Goal: Task Accomplishment & Management: Use online tool/utility

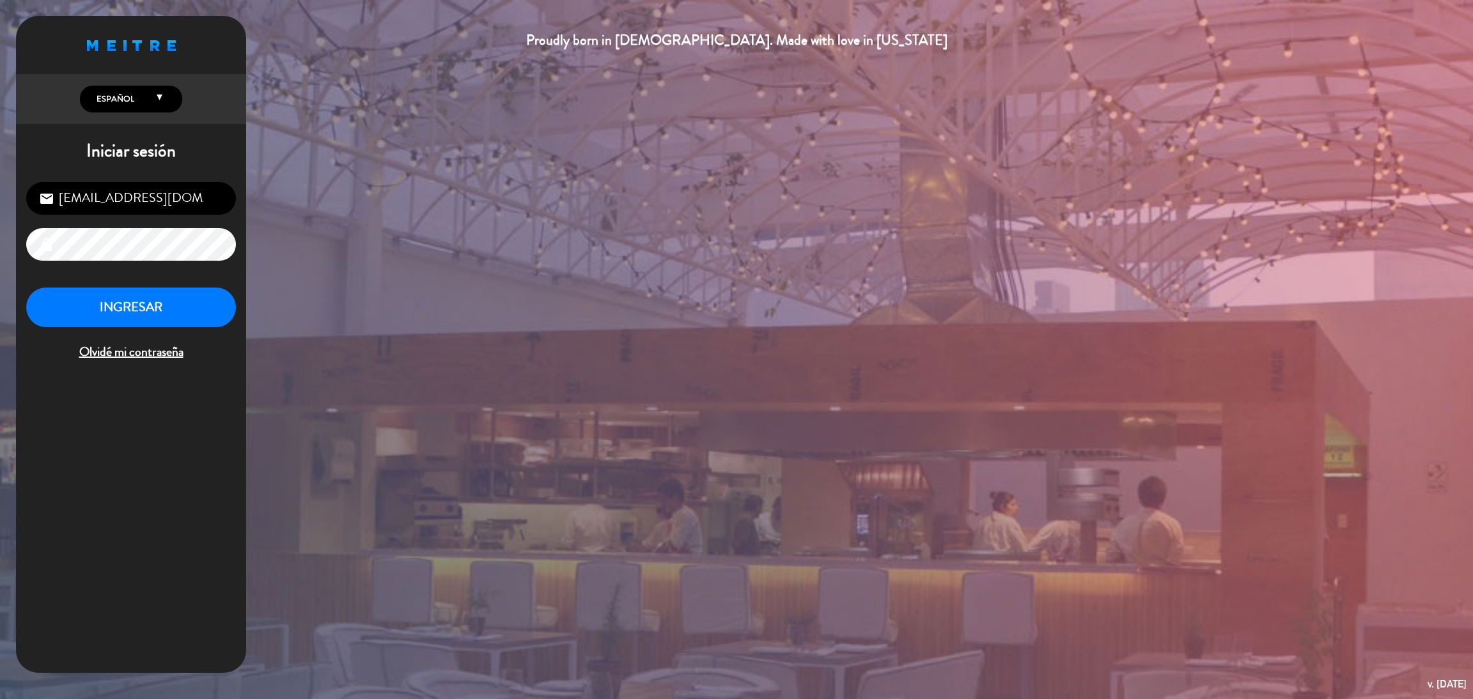
drag, startPoint x: 364, startPoint y: 160, endPoint x: 376, endPoint y: 54, distance: 107.5
click at [376, 54] on div "Proudly born in [DEMOGRAPHIC_DATA]. Made with love in [US_STATE] English Españo…" at bounding box center [736, 349] width 1473 height 699
click at [527, 228] on div "Proudly born in [DEMOGRAPHIC_DATA]. Made with love in [US_STATE] English Españo…" at bounding box center [736, 349] width 1473 height 699
click at [187, 293] on button "INGRESAR" at bounding box center [131, 308] width 210 height 40
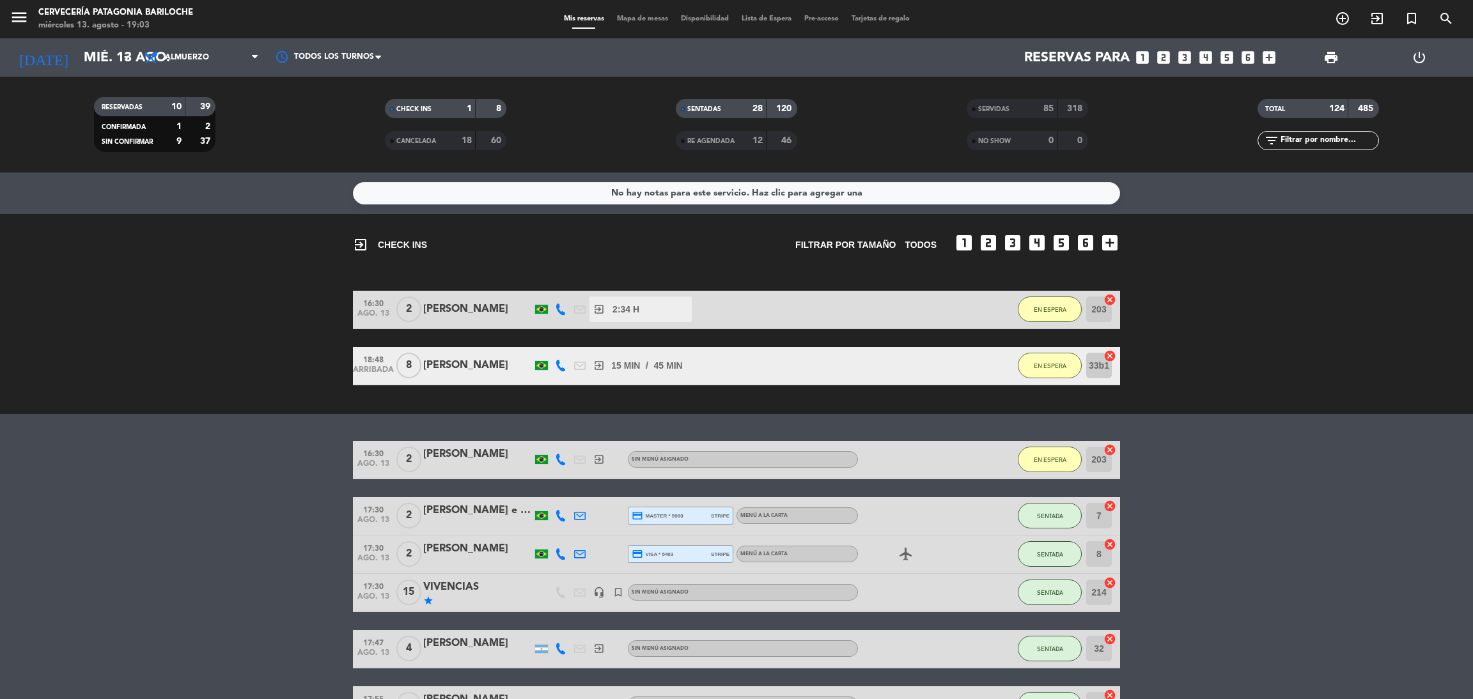
click at [616, 24] on div "Mis reservas Mapa de mesas Disponibilidad Lista de Espera Pre-acceso Tarjetas d…" at bounding box center [736, 19] width 359 height 12
click at [620, 21] on span "Mapa de mesas" at bounding box center [642, 18] width 64 height 7
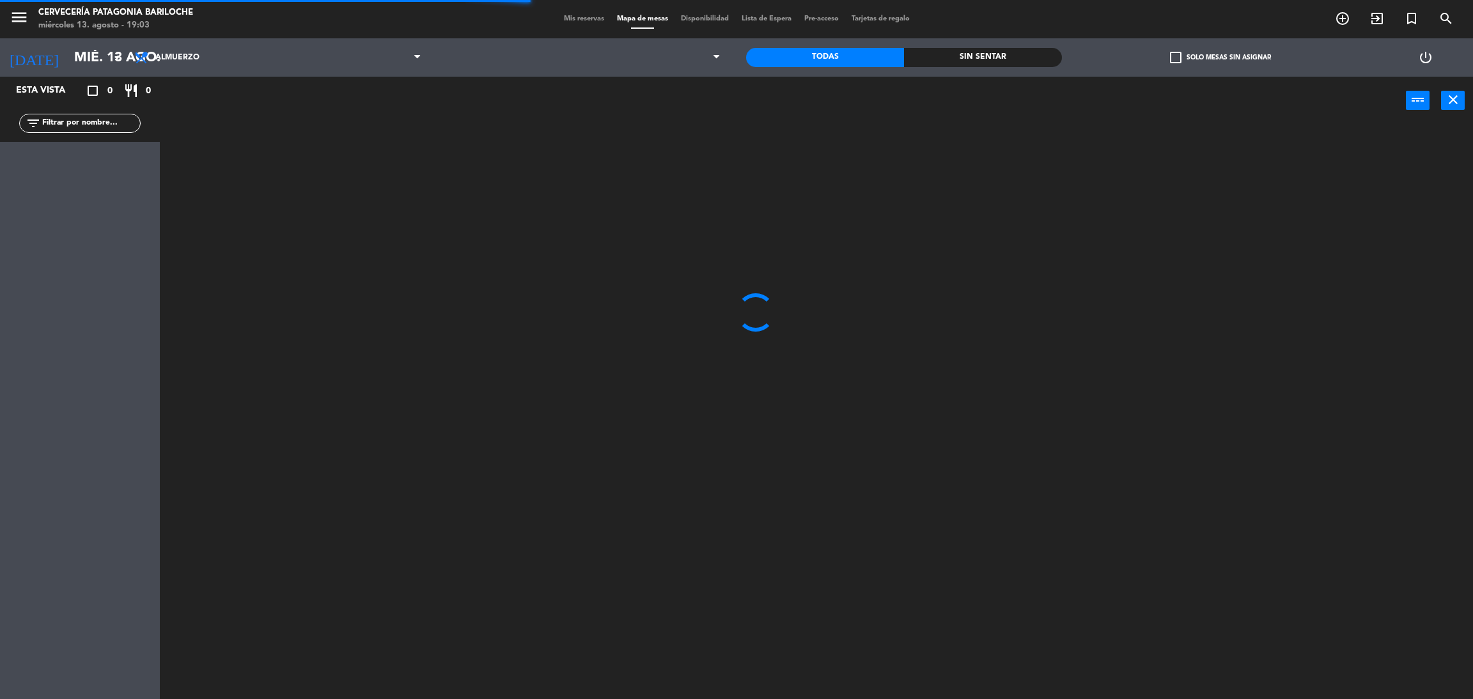
click at [64, 123] on input "text" at bounding box center [90, 123] width 99 height 14
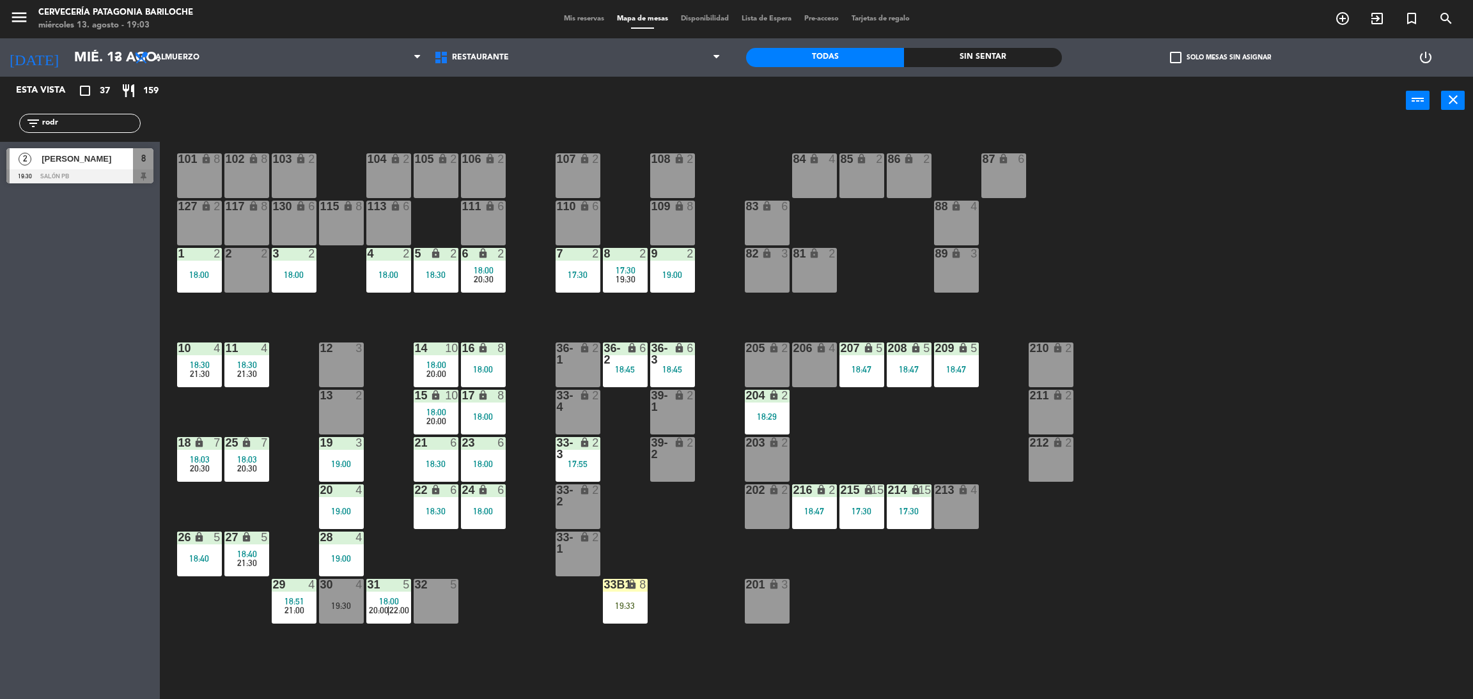
type input "rodr"
click at [72, 166] on div "[PERSON_NAME]" at bounding box center [86, 158] width 93 height 21
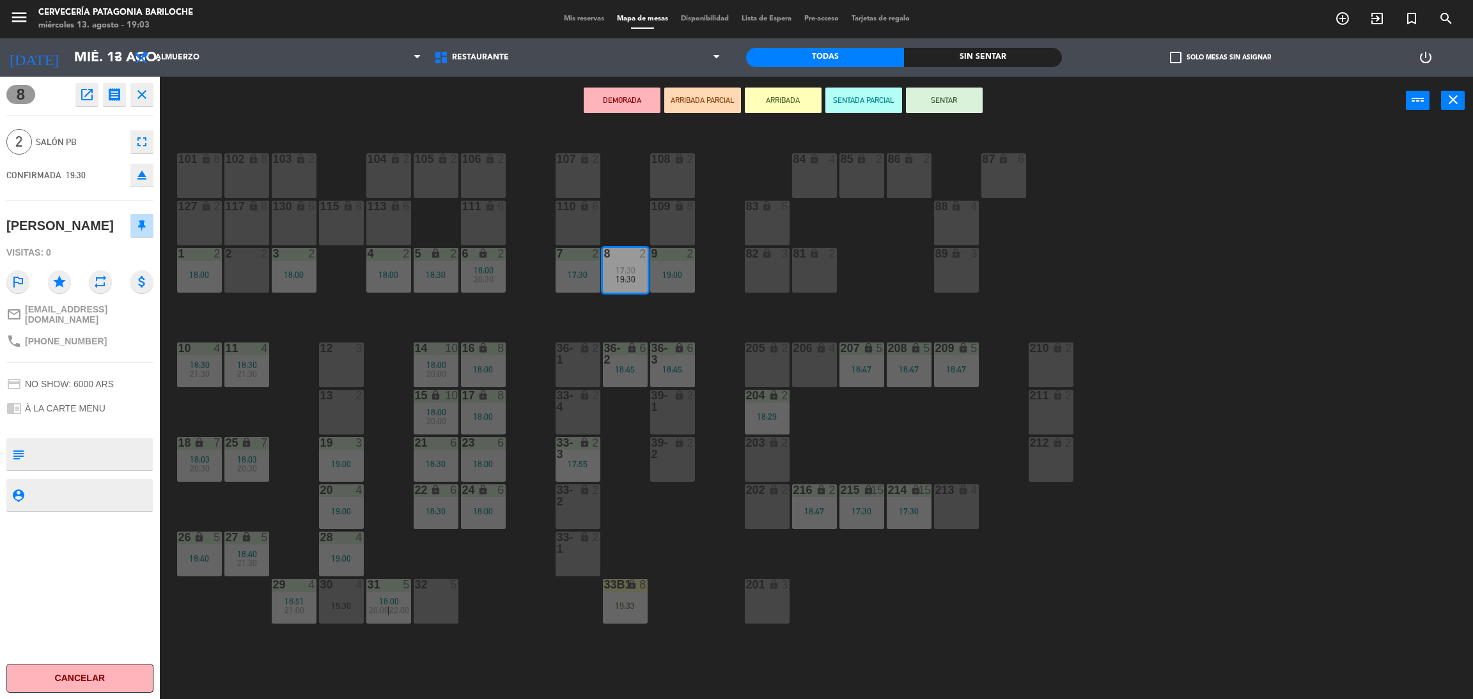
click at [792, 98] on button "ARRIBADA" at bounding box center [783, 101] width 77 height 26
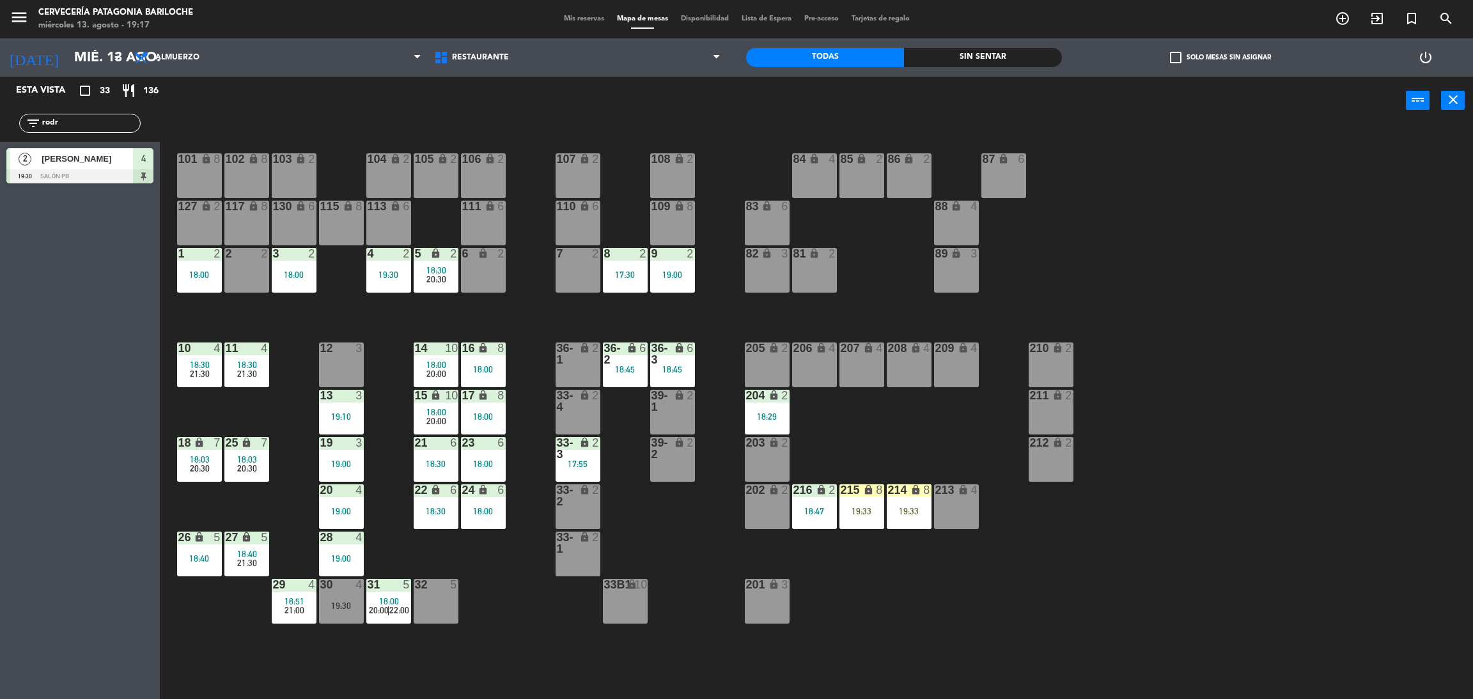
click at [100, 132] on div "filter_list rodr" at bounding box center [79, 123] width 121 height 19
drag, startPoint x: 98, startPoint y: 122, endPoint x: 0, endPoint y: 112, distance: 98.3
click at [0, 116] on div "filter_list rodr" at bounding box center [80, 123] width 160 height 37
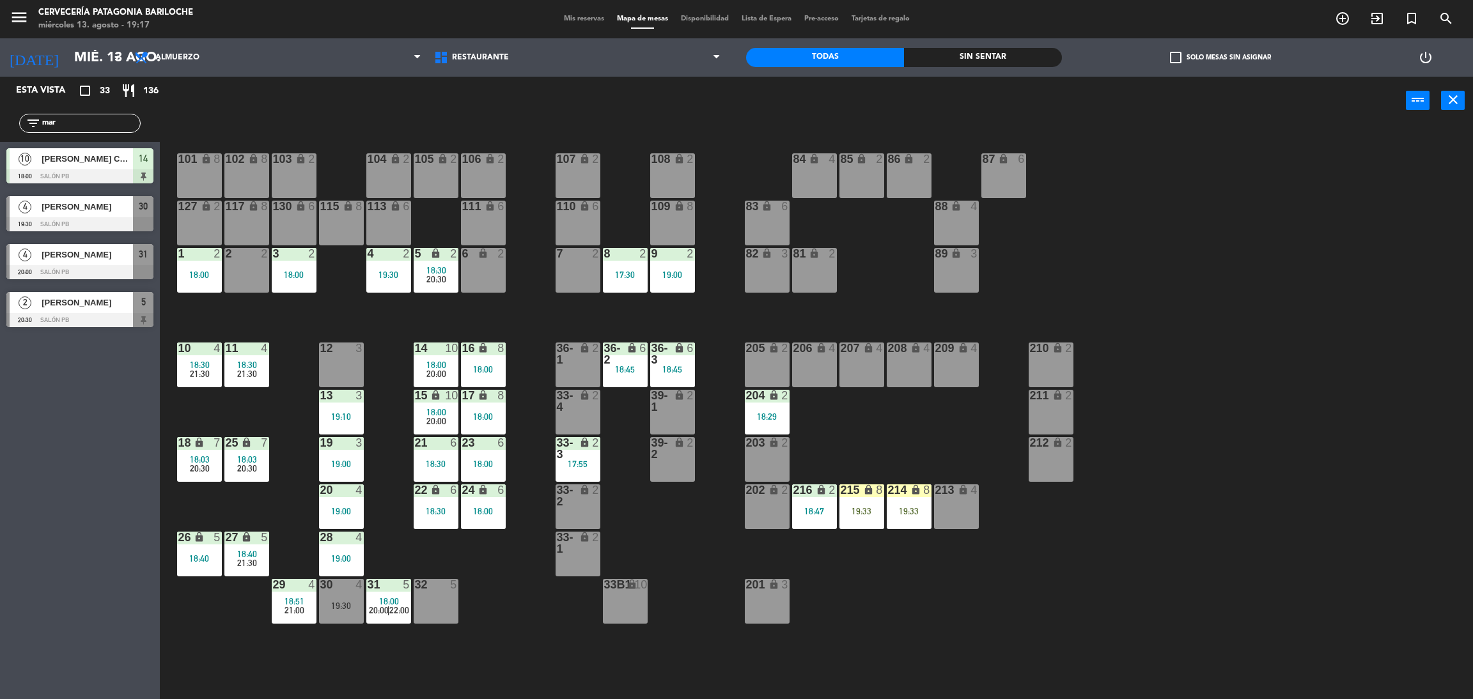
type input "mar"
click at [58, 403] on div "Esta vista crop_square 33 restaurant 136 filter_list [DATE] [PERSON_NAME] Comin…" at bounding box center [80, 388] width 160 height 623
click at [84, 252] on span "[PERSON_NAME]" at bounding box center [87, 254] width 91 height 13
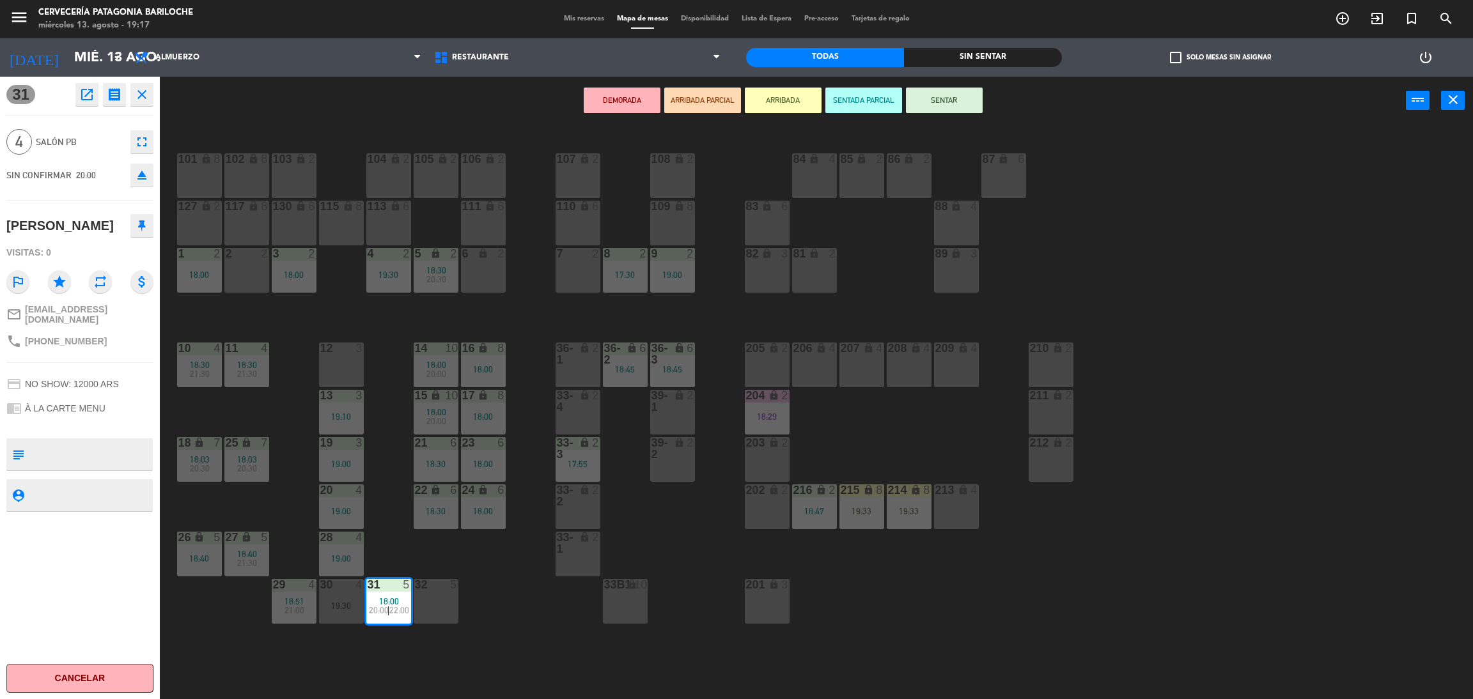
click at [796, 97] on button "ARRIBADA" at bounding box center [783, 101] width 77 height 26
click at [384, 320] on div "101 lock 8 102 lock 8 104 lock 2 105 lock 2 106 lock 2 103 lock 2 107 lock 2 10…" at bounding box center [824, 417] width 1298 height 575
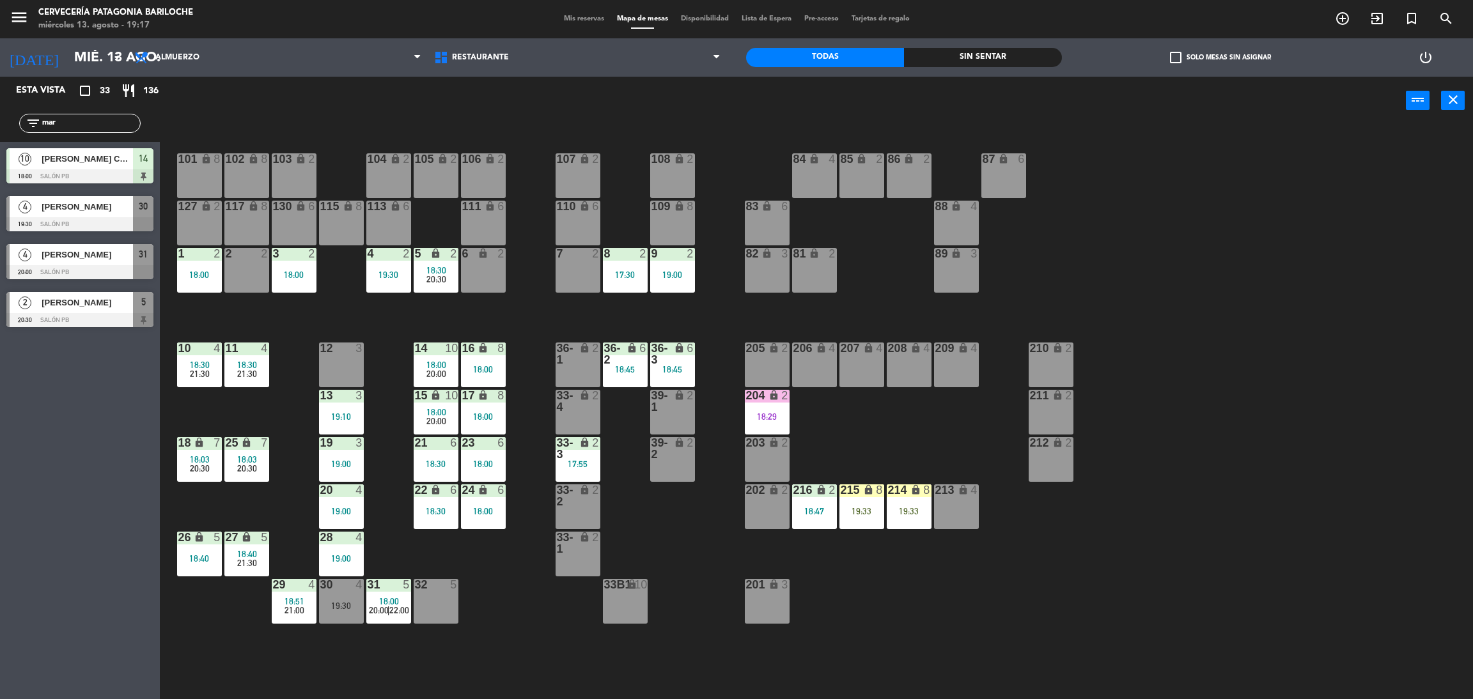
click at [97, 258] on span "[PERSON_NAME]" at bounding box center [87, 254] width 91 height 13
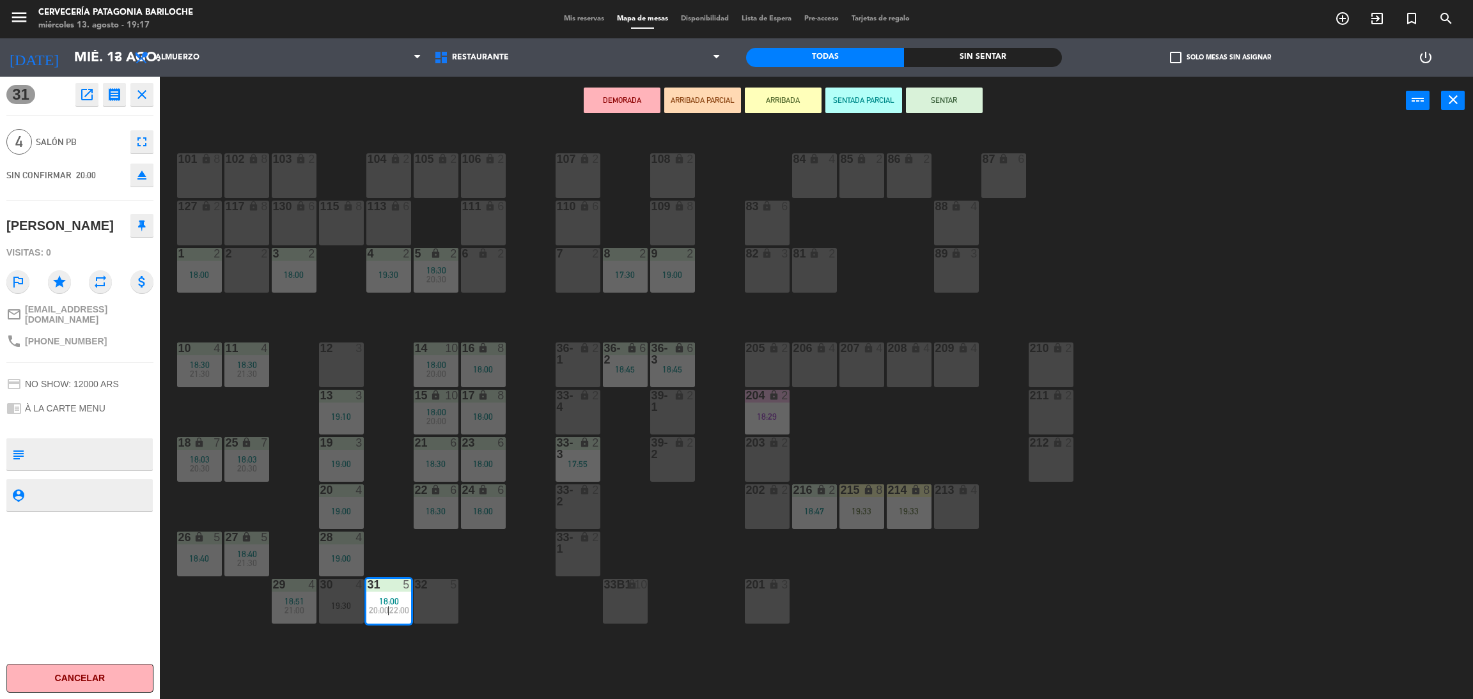
click at [768, 101] on button "ARRIBADA" at bounding box center [783, 101] width 77 height 26
click at [742, 146] on div "101 lock 8 102 lock 8 104 lock 2 105 lock 2 106 lock 2 103 lock 2 107 lock 2 10…" at bounding box center [824, 417] width 1298 height 575
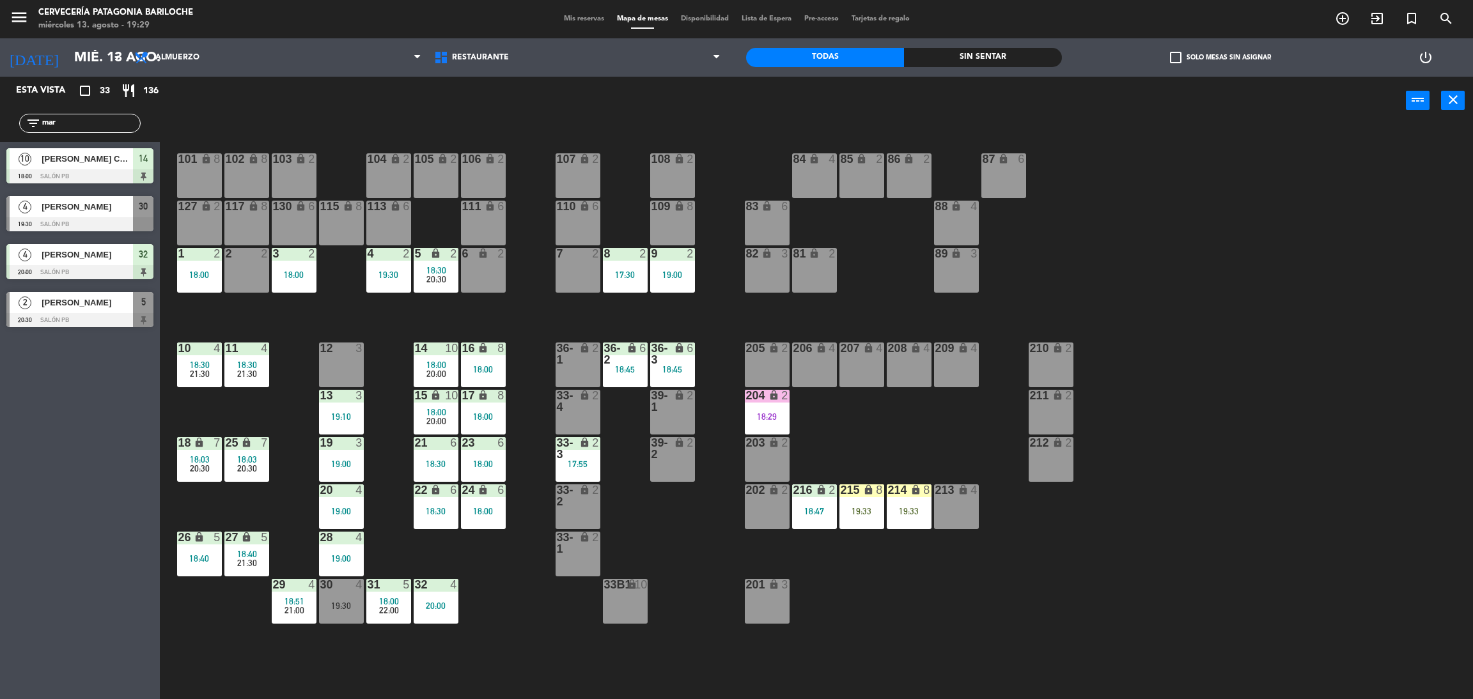
drag, startPoint x: 667, startPoint y: 146, endPoint x: 678, endPoint y: 139, distance: 12.6
click at [667, 144] on div "101 lock 8 102 lock 8 104 lock 2 105 lock 2 106 lock 2 103 lock 2 107 lock 2 10…" at bounding box center [824, 417] width 1298 height 575
click at [678, 138] on div "101 lock 8 102 lock 8 104 lock 2 105 lock 2 106 lock 2 103 lock 2 107 lock 2 10…" at bounding box center [824, 417] width 1298 height 575
drag, startPoint x: 105, startPoint y: 116, endPoint x: 0, endPoint y: 120, distance: 105.5
click at [0, 120] on div "filter_list mar" at bounding box center [80, 123] width 160 height 37
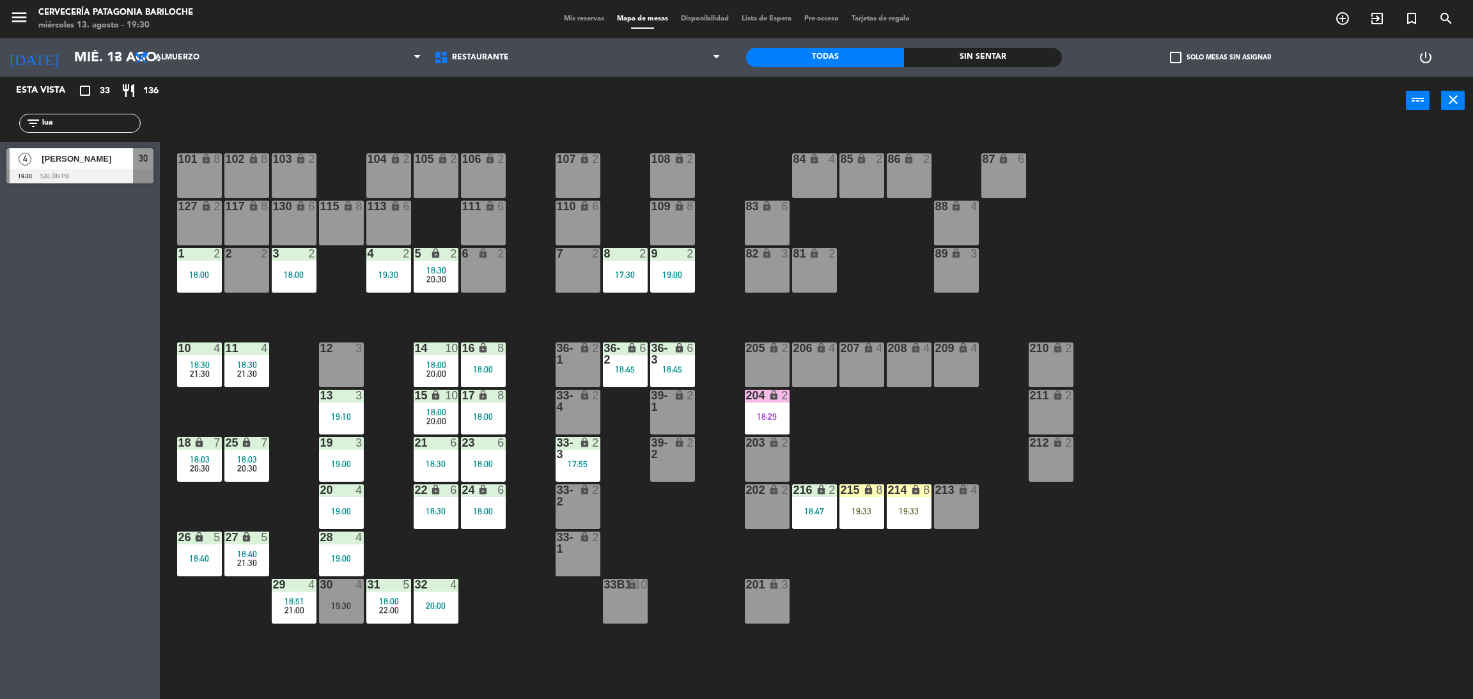
type input "lua"
click at [47, 261] on div "Esta vista crop_square 33 restaurant 136 filter_list lua 4 [PERSON_NAME] 19:30 …" at bounding box center [80, 388] width 160 height 623
click at [67, 164] on span "[PERSON_NAME]" at bounding box center [87, 158] width 91 height 13
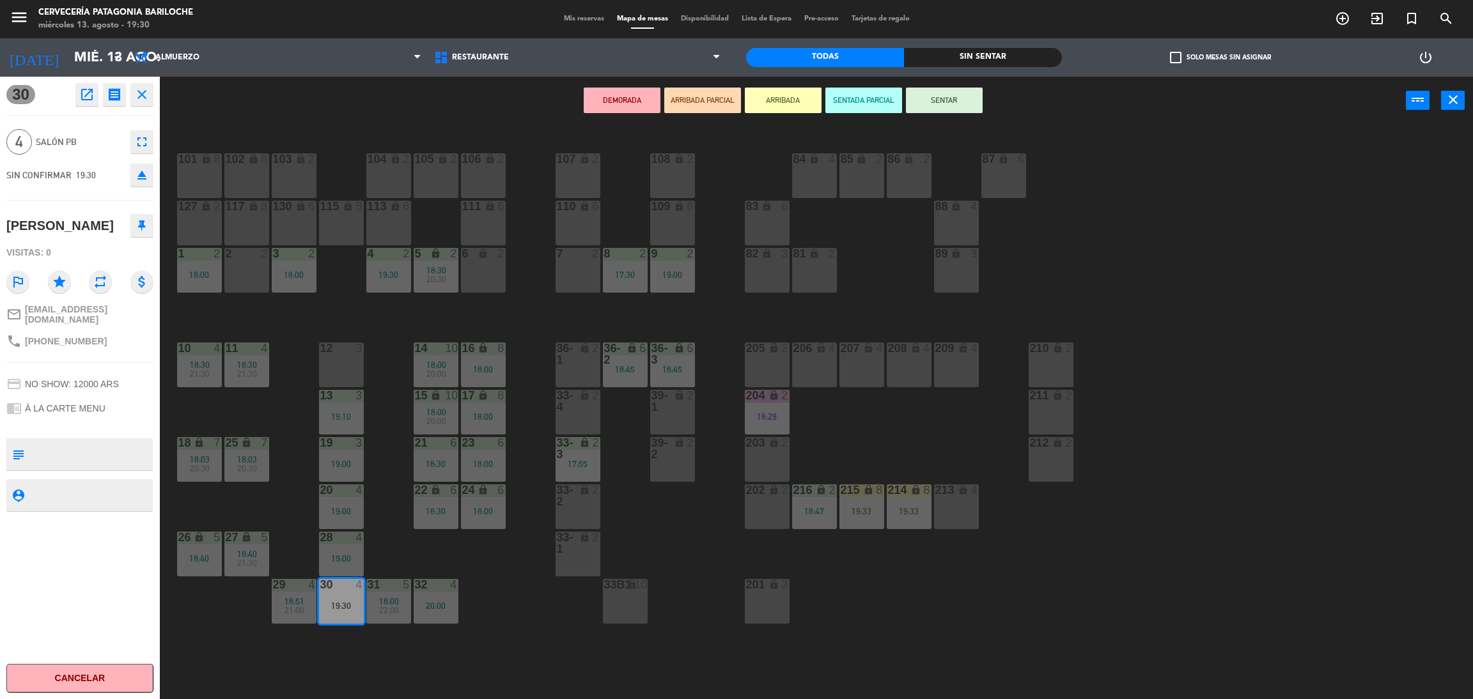
click at [787, 105] on button "ARRIBADA" at bounding box center [783, 101] width 77 height 26
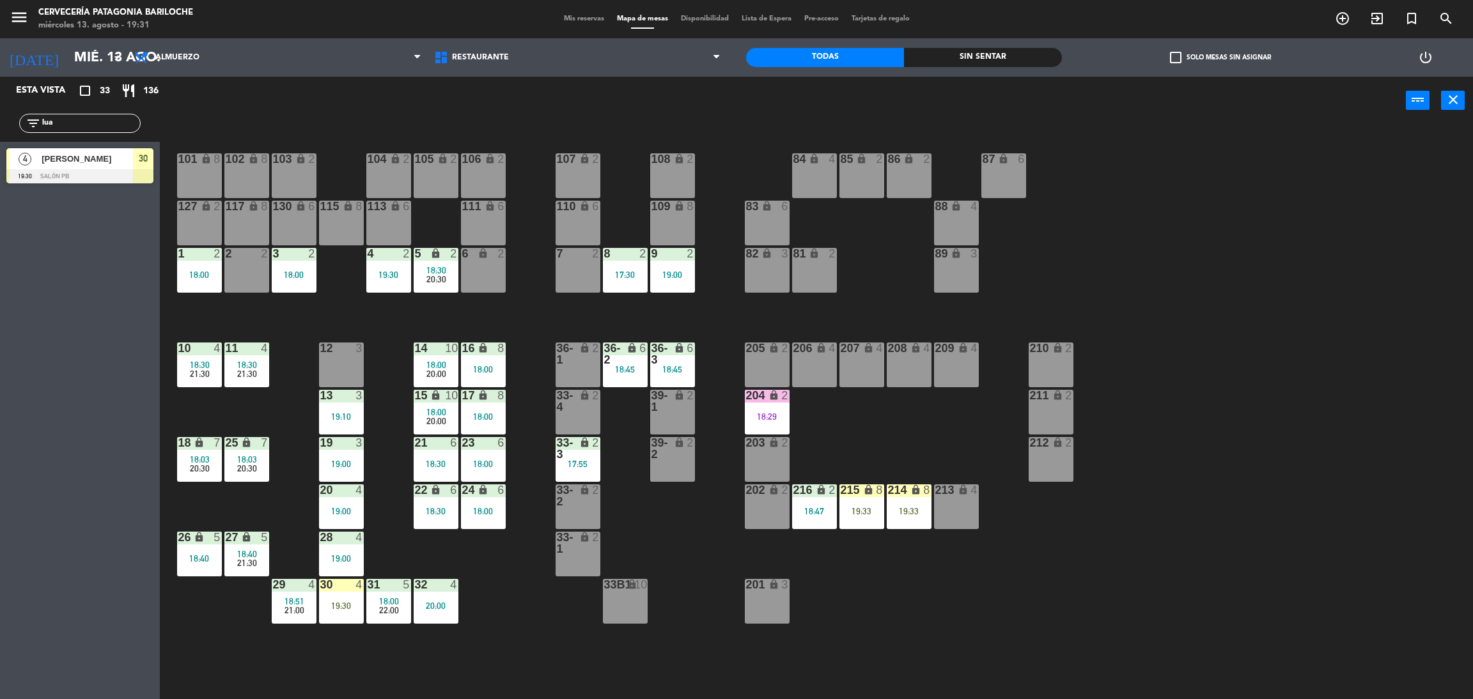
click at [765, 157] on div "101 lock 8 102 lock 8 104 lock 2 105 lock 2 106 lock 2 103 lock 2 107 lock 2 10…" at bounding box center [824, 417] width 1298 height 575
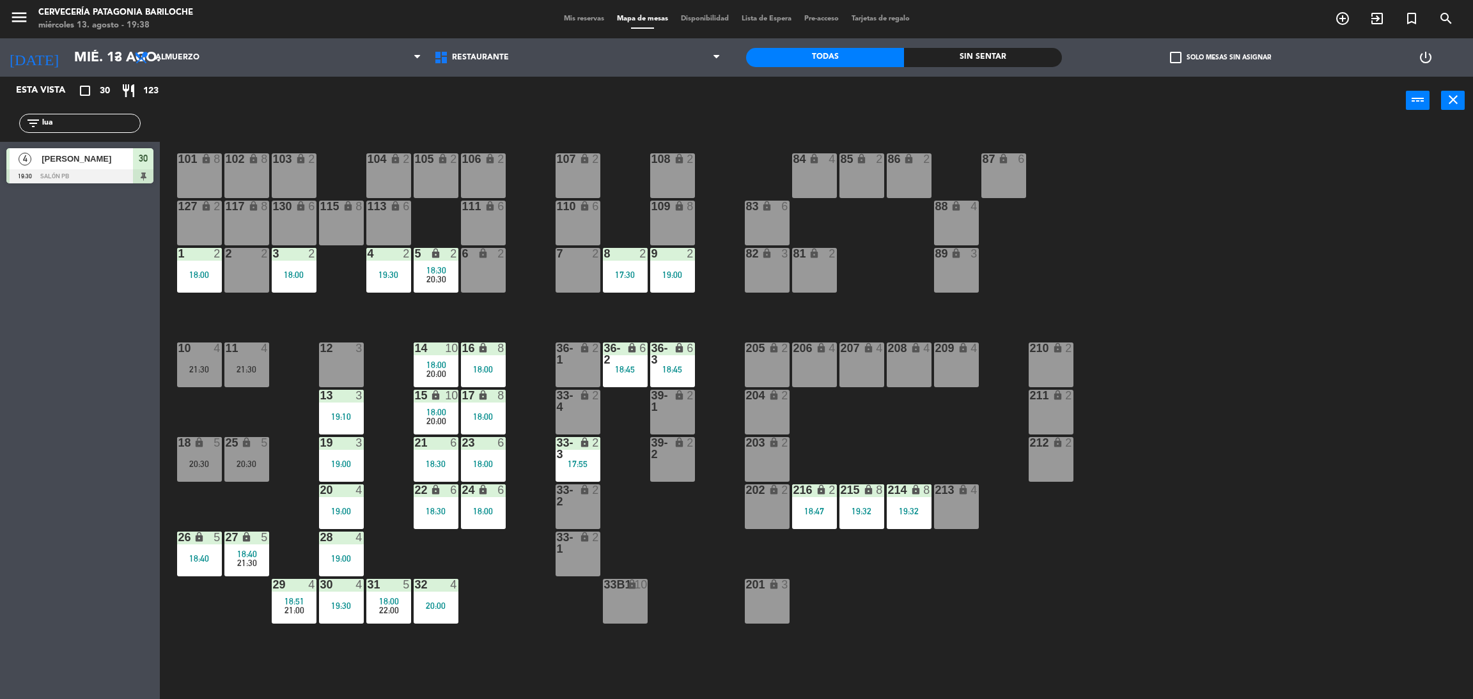
click at [62, 126] on input "lua" at bounding box center [90, 123] width 99 height 14
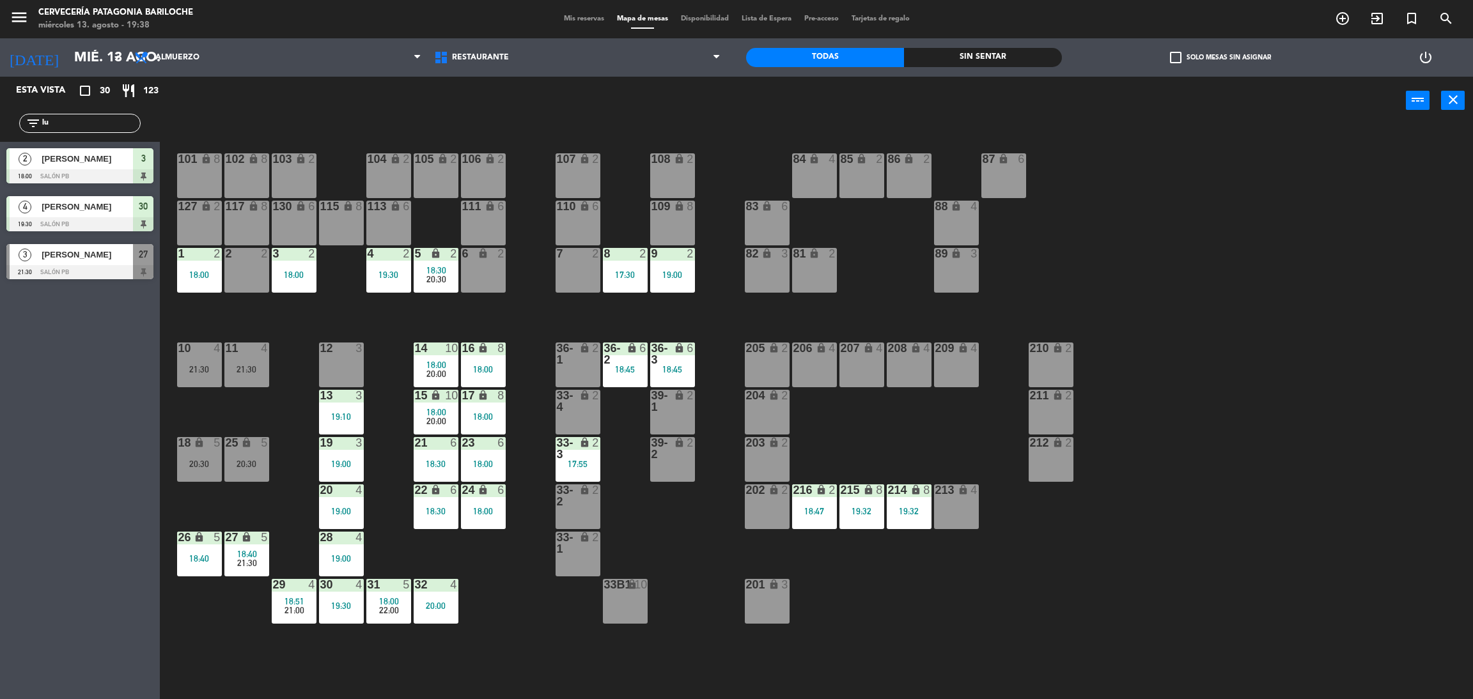
type input "l"
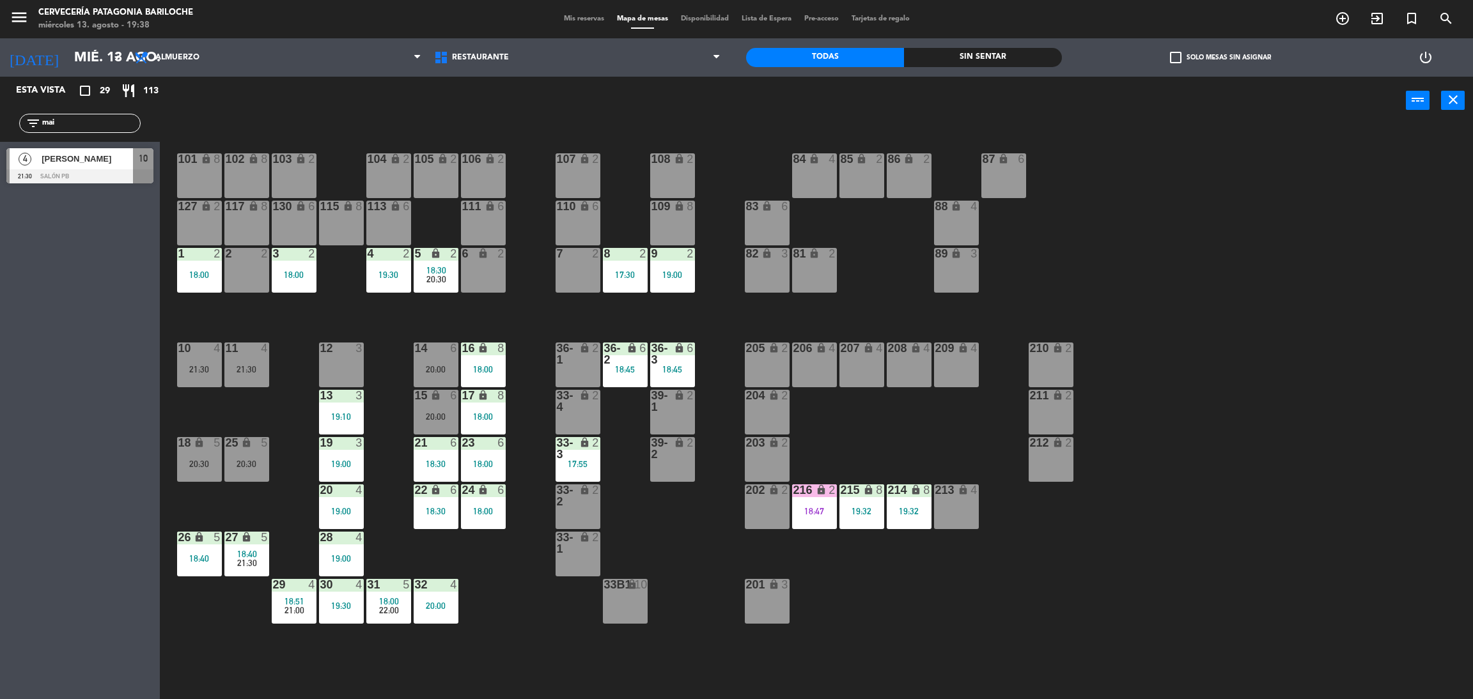
type input "mai"
drag, startPoint x: 47, startPoint y: 246, endPoint x: 64, endPoint y: 240, distance: 17.8
click at [53, 247] on div "Esta vista crop_square 29 restaurant 113 filter_list mai 4 [PERSON_NAME] 21:30 …" at bounding box center [80, 388] width 160 height 623
click at [83, 172] on div at bounding box center [79, 176] width 147 height 14
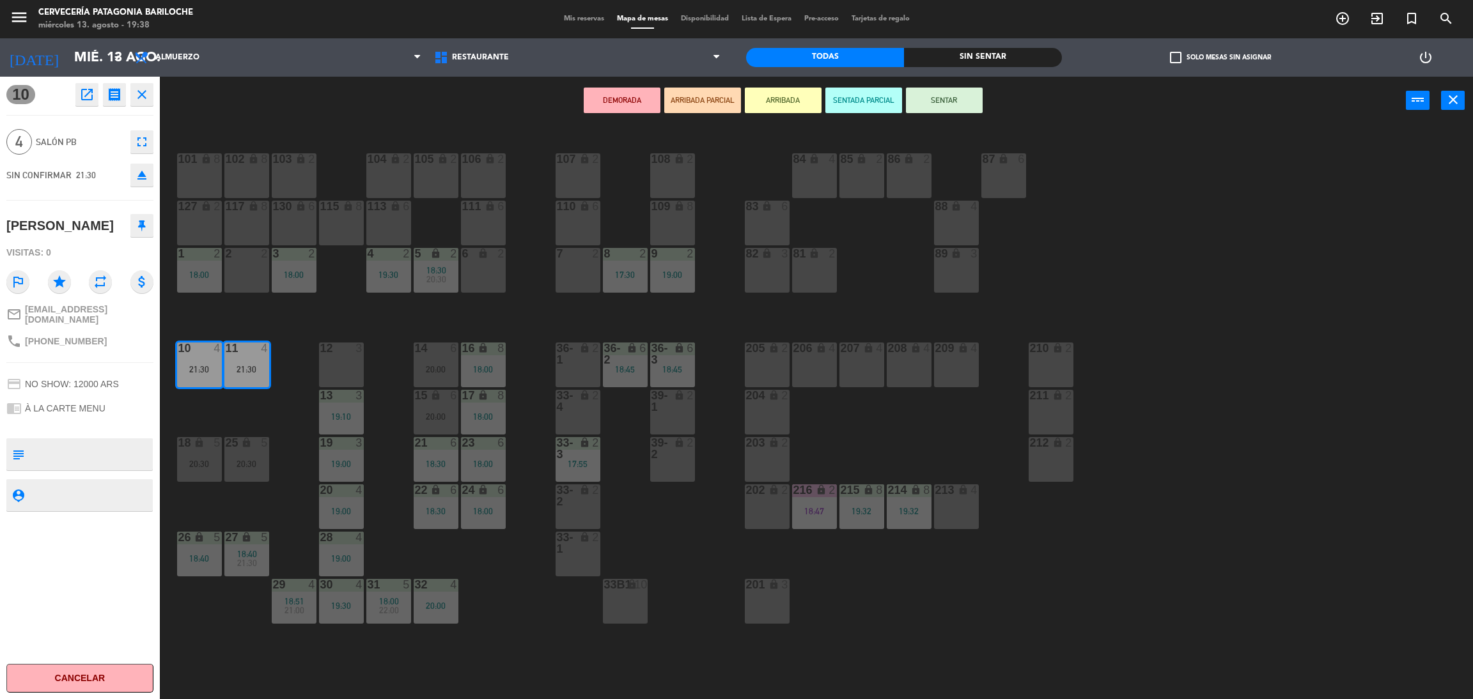
click at [775, 103] on button "ARRIBADA" at bounding box center [783, 101] width 77 height 26
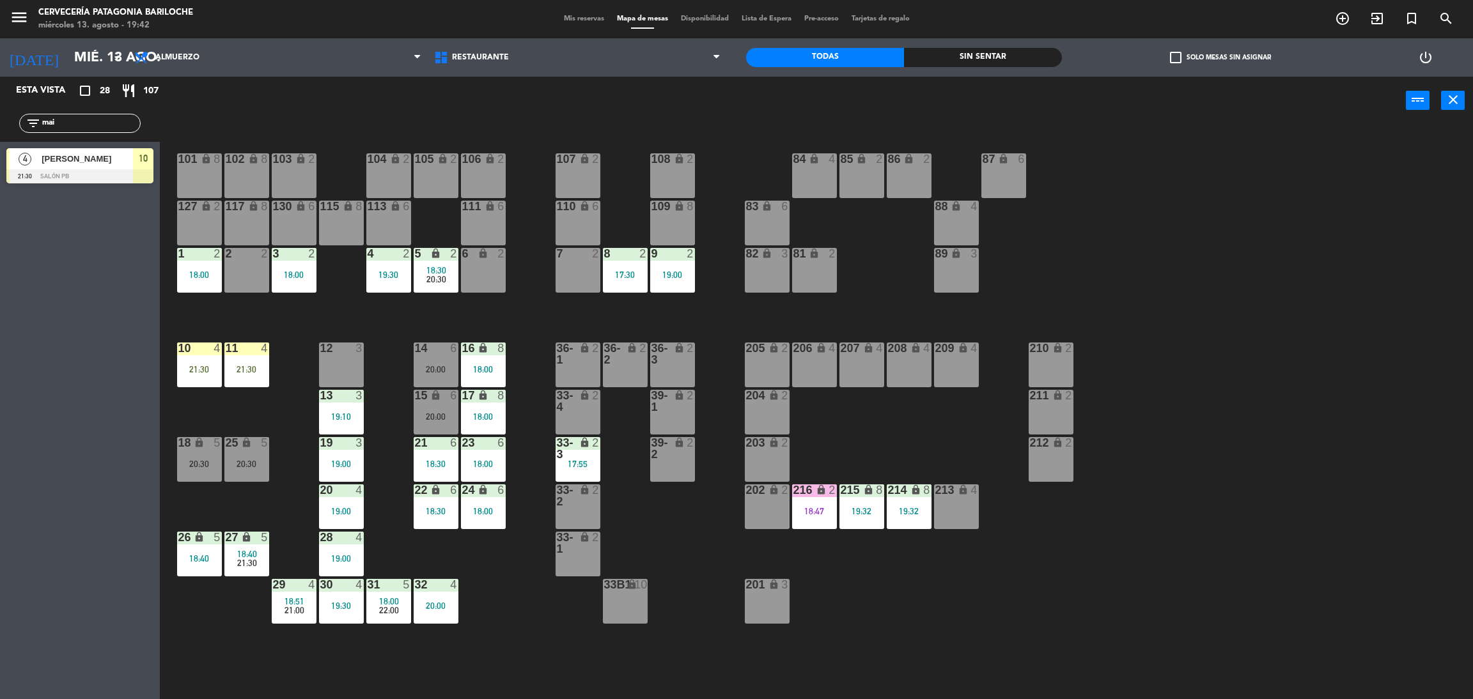
click at [68, 126] on input "mai" at bounding box center [90, 123] width 99 height 14
type input "rebe"
click at [58, 169] on div at bounding box center [79, 176] width 147 height 14
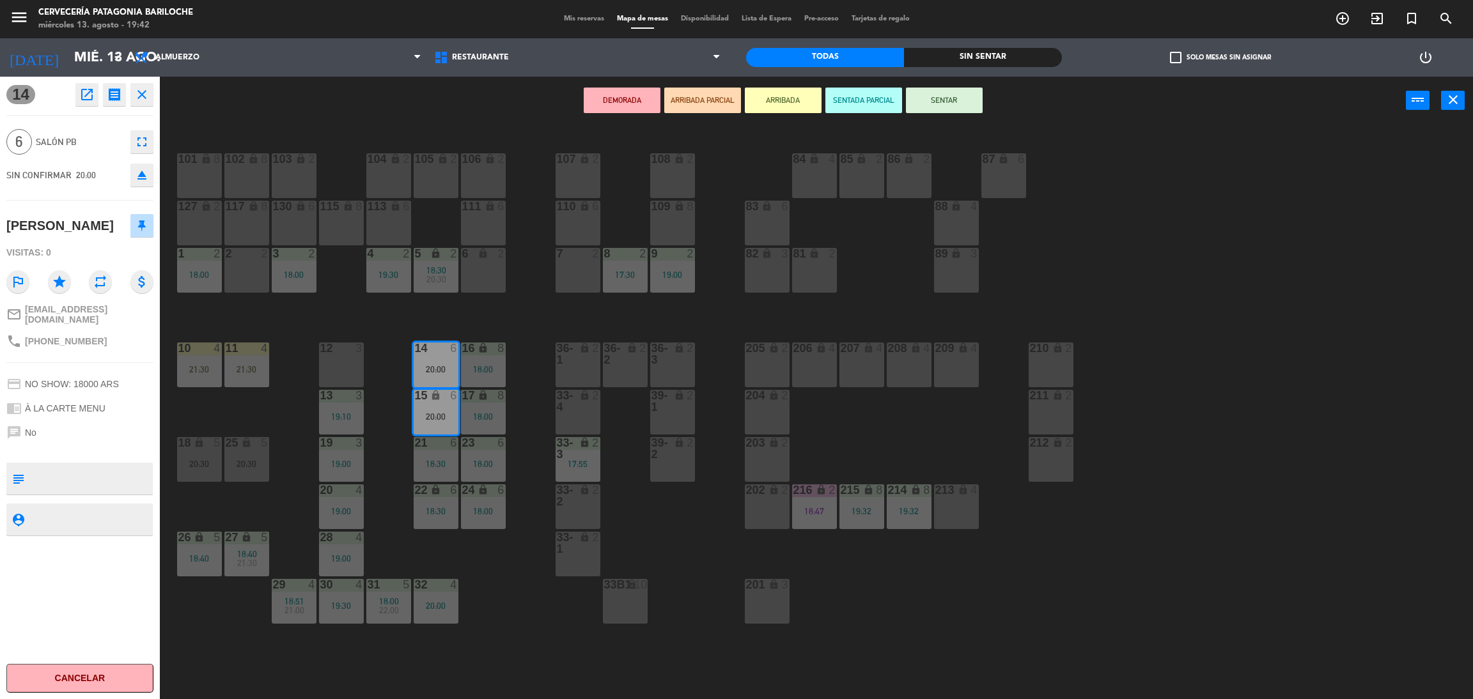
click at [796, 98] on button "ARRIBADA" at bounding box center [783, 101] width 77 height 26
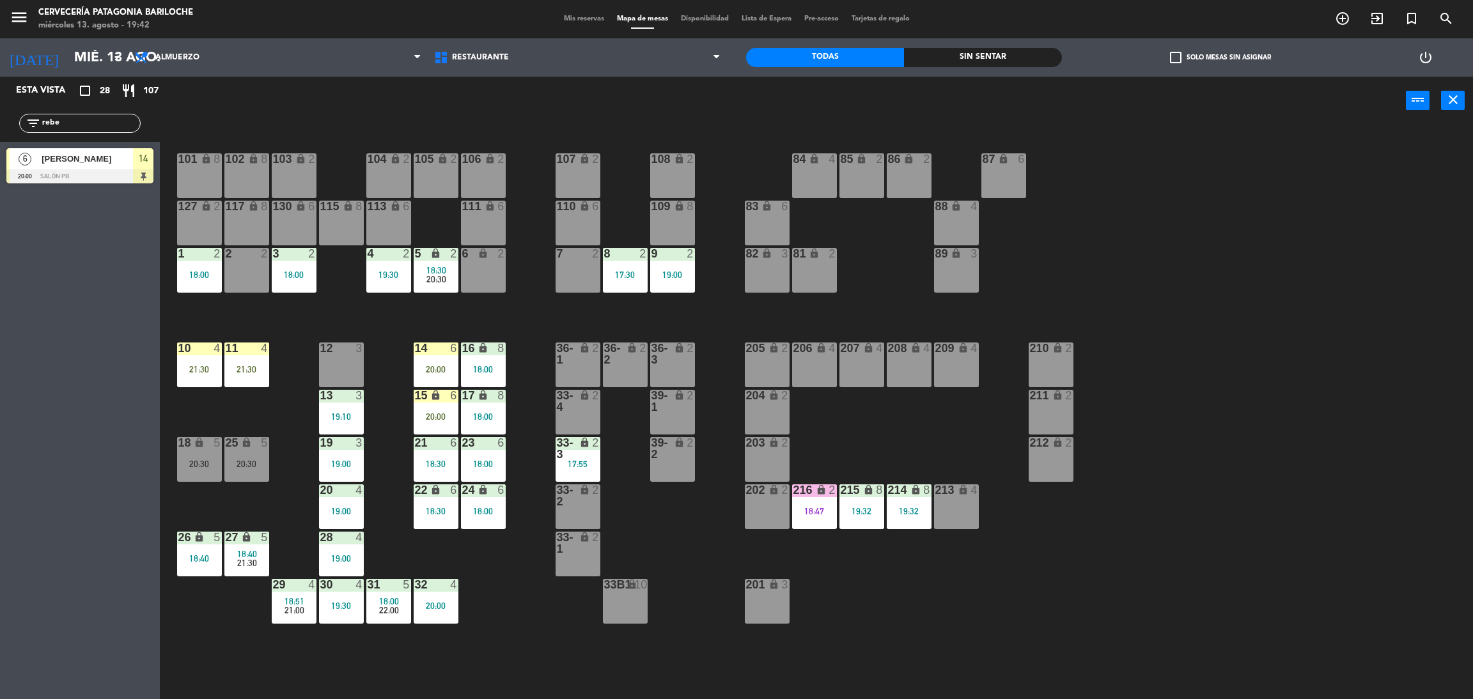
click at [1229, 481] on div "101 lock 8 102 lock 8 104 lock 2 105 lock 2 106 lock 2 103 lock 2 107 lock 2 10…" at bounding box center [824, 417] width 1298 height 575
click at [385, 619] on div "31 5 18:00 22:00" at bounding box center [388, 601] width 45 height 45
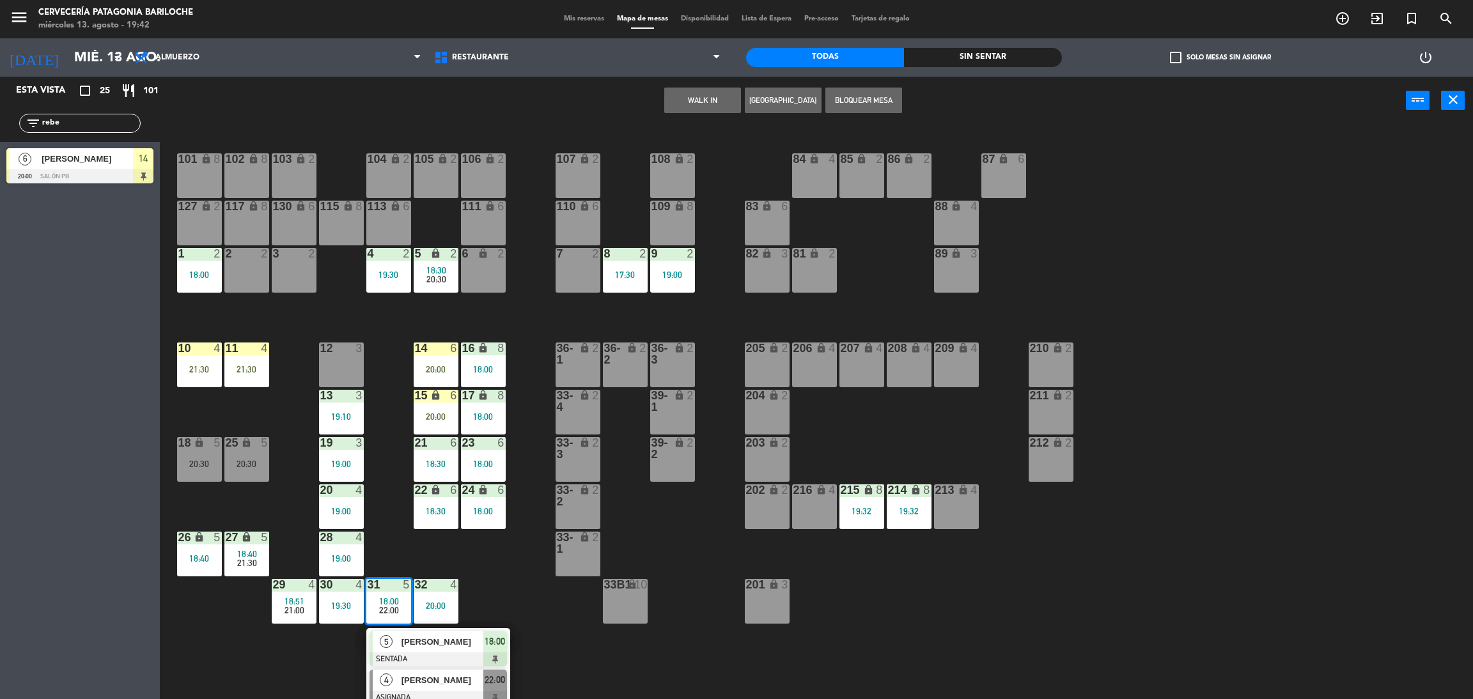
scroll to position [3, 0]
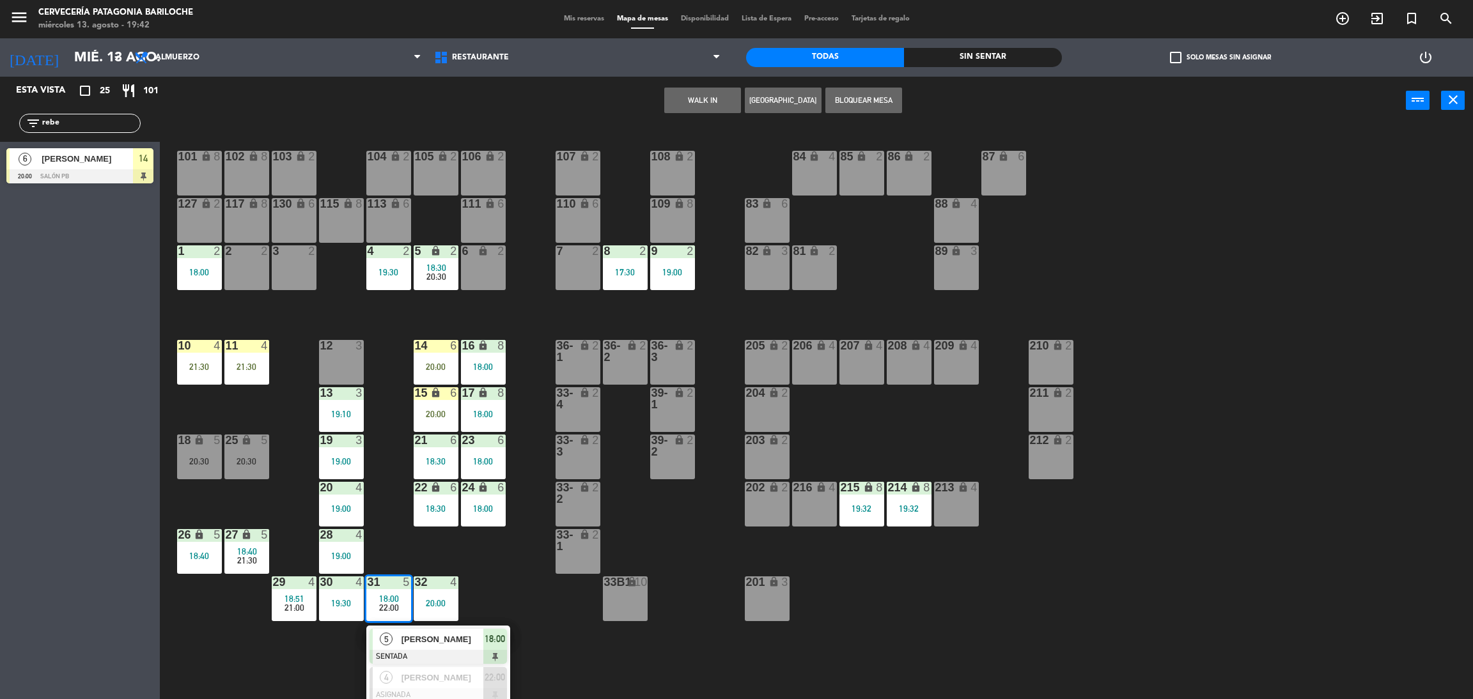
click at [402, 545] on div "101 lock 8 102 lock 8 104 lock 2 105 lock 2 106 lock 2 103 lock 2 107 lock 2 10…" at bounding box center [824, 417] width 1298 height 575
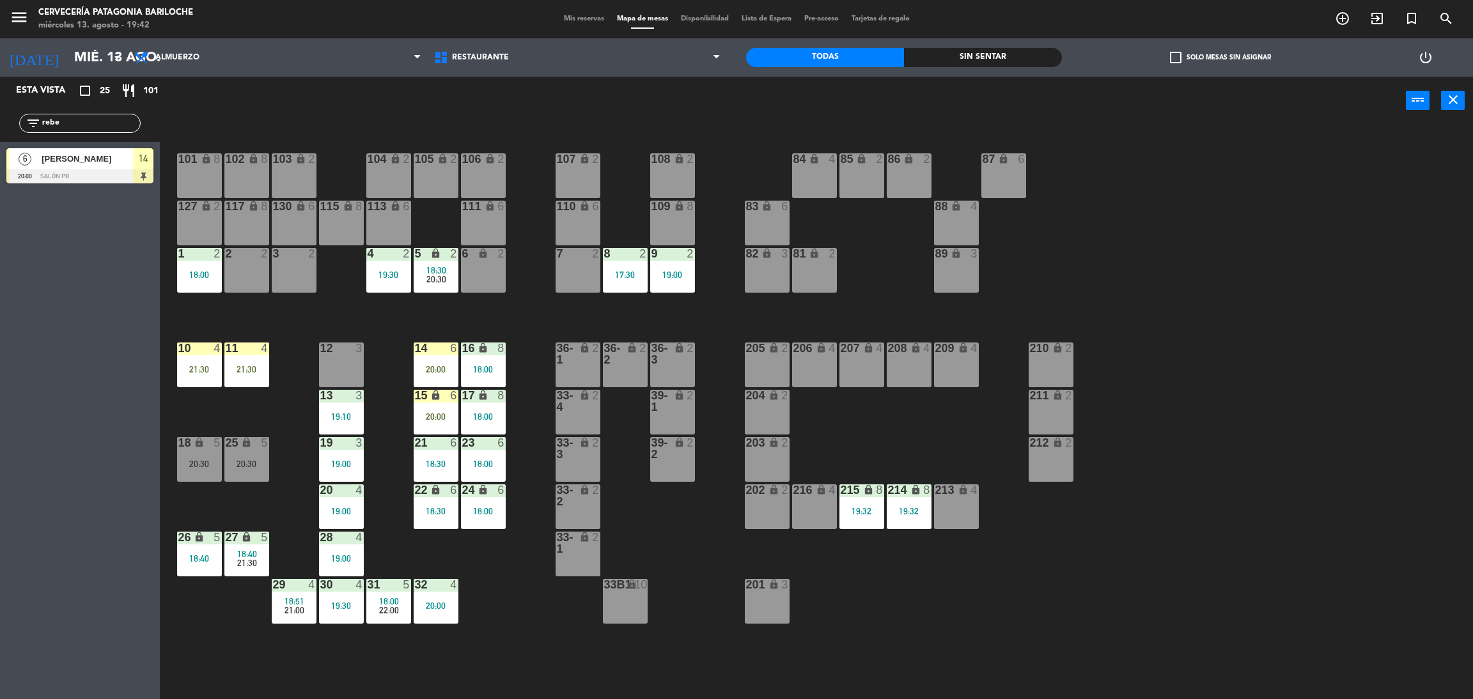
scroll to position [0, 0]
click at [426, 312] on div "101 lock 8 102 lock 8 104 lock 2 105 lock 2 106 lock 2 103 lock 2 107 lock 2 10…" at bounding box center [824, 417] width 1298 height 575
click at [72, 120] on input "rebe" at bounding box center [90, 123] width 99 height 14
type input "r"
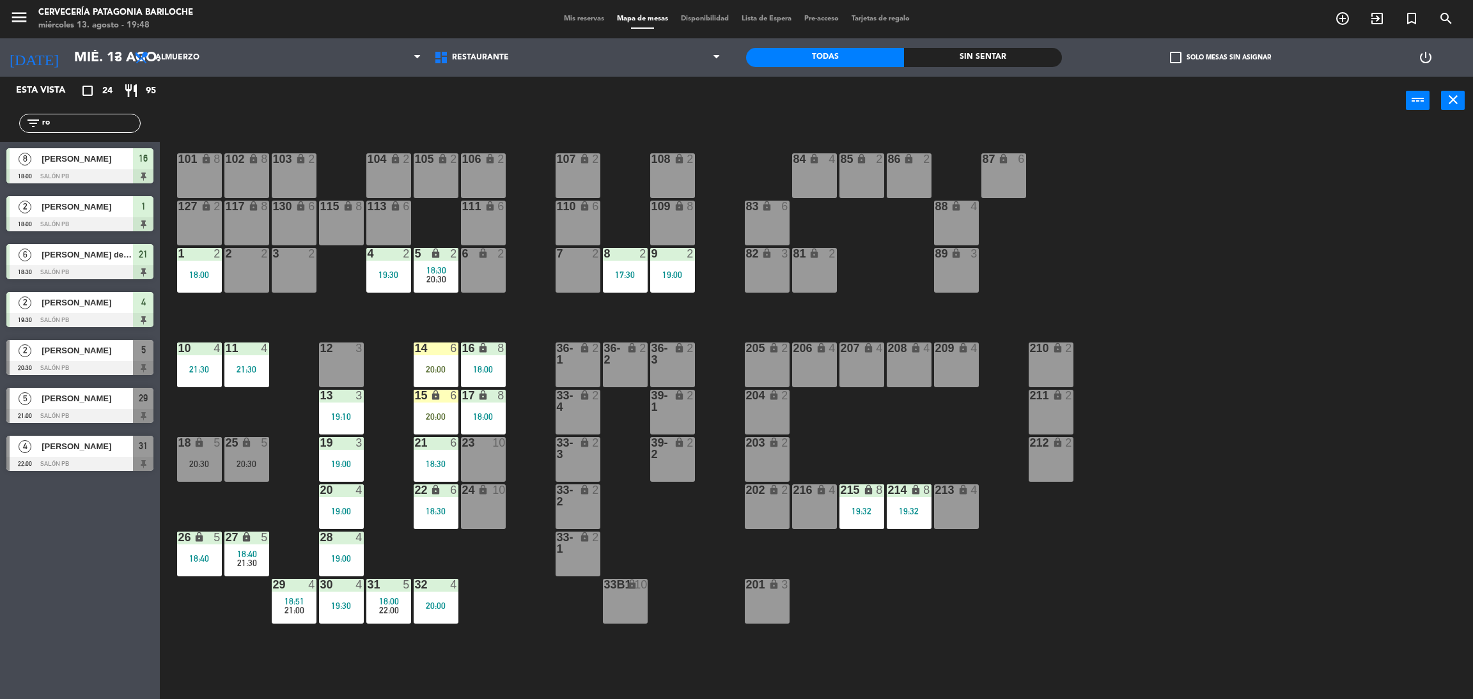
type input "ro"
click at [59, 578] on div "Esta vista crop_square 24 restaurant 95 filter_list ro 8 [PERSON_NAME] 18:00 SA…" at bounding box center [80, 388] width 160 height 623
click at [98, 361] on div at bounding box center [79, 368] width 147 height 14
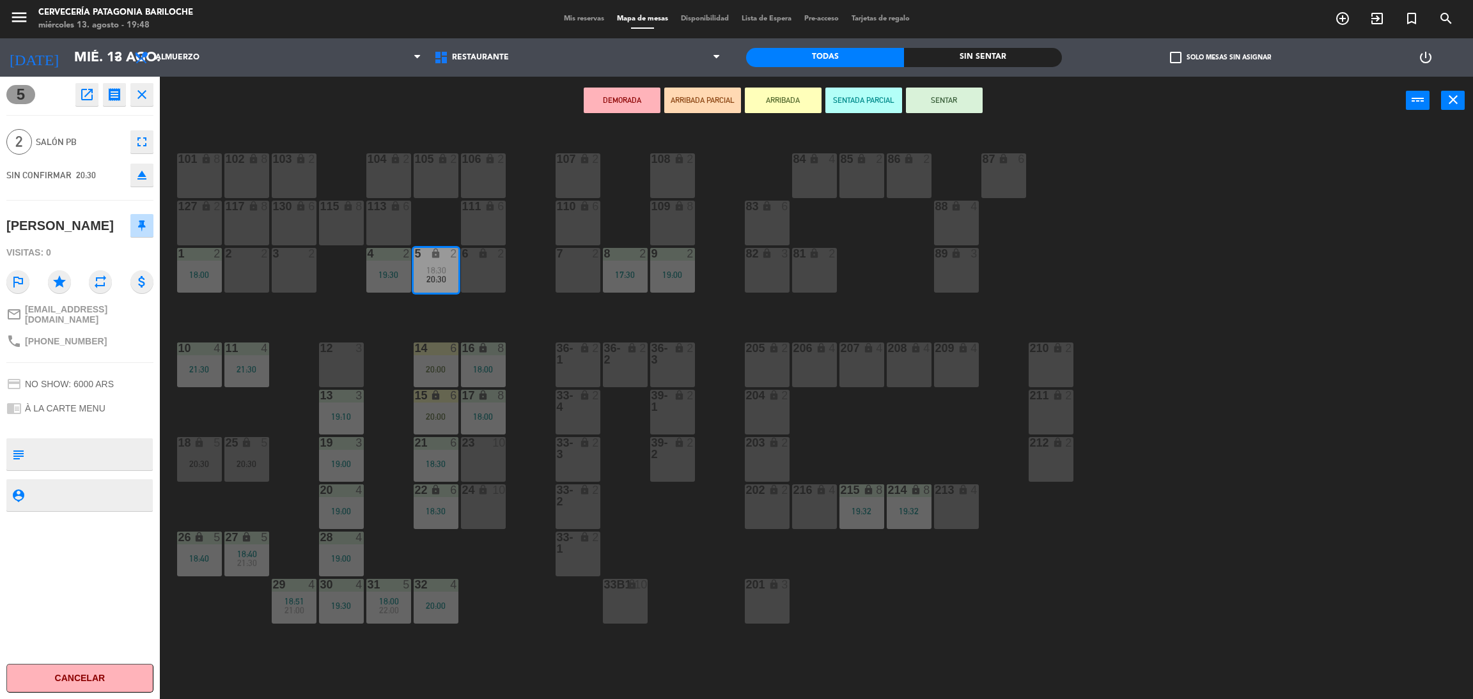
click at [463, 318] on div "101 lock 8 102 lock 8 104 lock 2 105 lock 2 106 lock 2 103 lock 2 107 lock 2 10…" at bounding box center [824, 417] width 1298 height 575
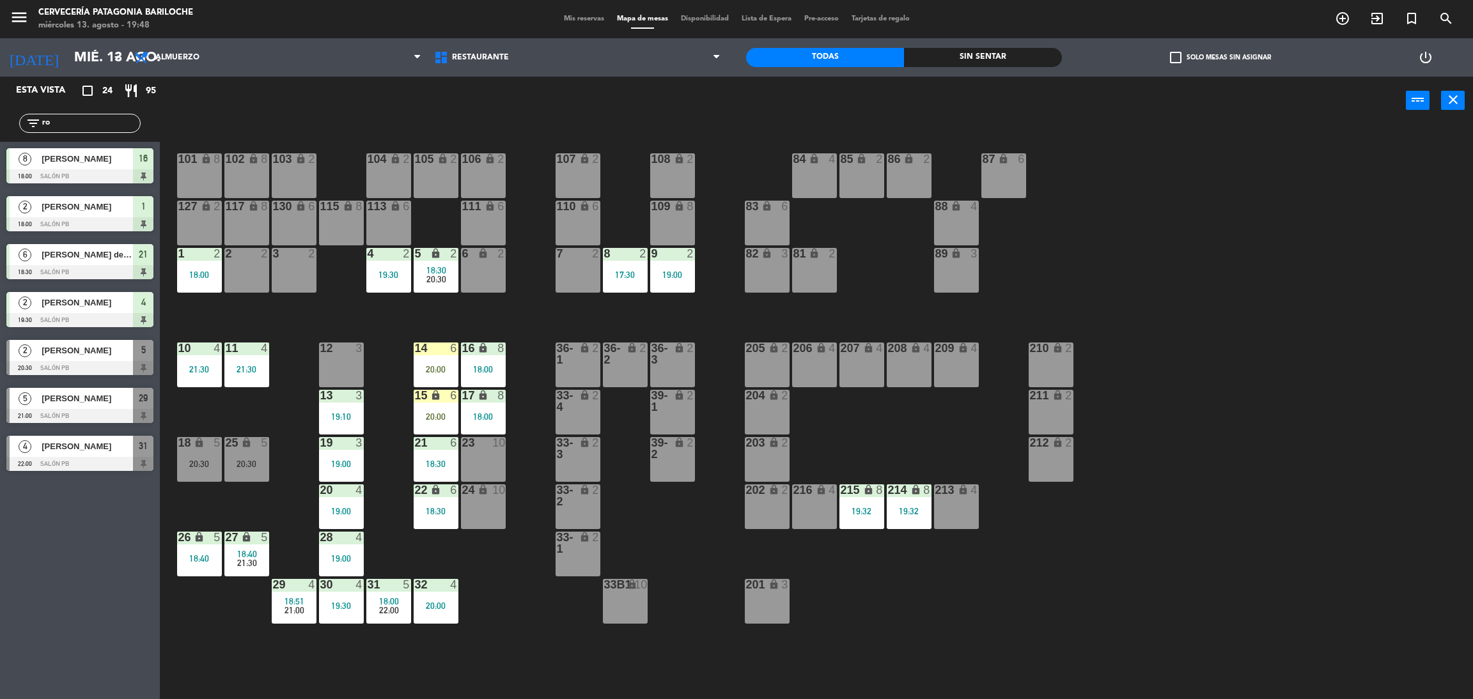
click at [438, 275] on span "20:30" at bounding box center [436, 279] width 20 height 10
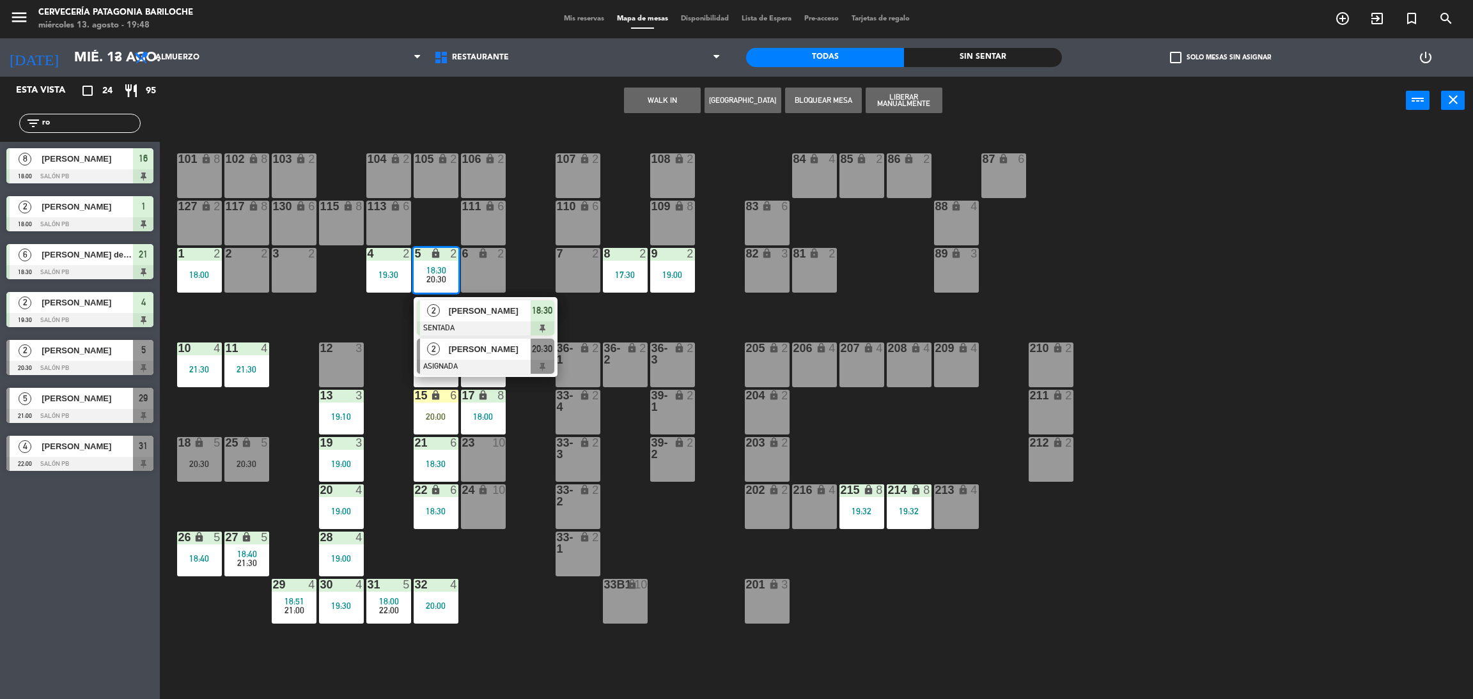
click at [474, 355] on span "[PERSON_NAME]" at bounding box center [490, 349] width 82 height 13
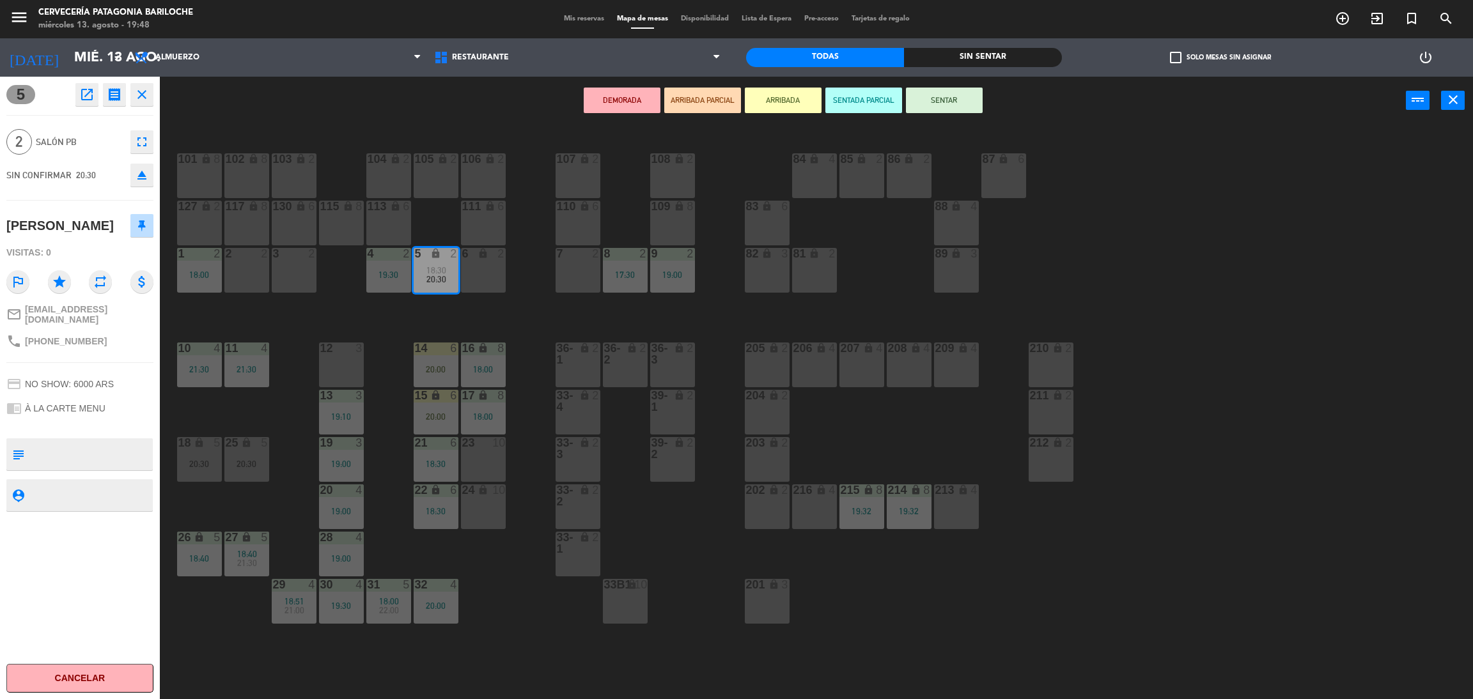
click at [488, 287] on div "6 lock 2" at bounding box center [483, 270] width 45 height 45
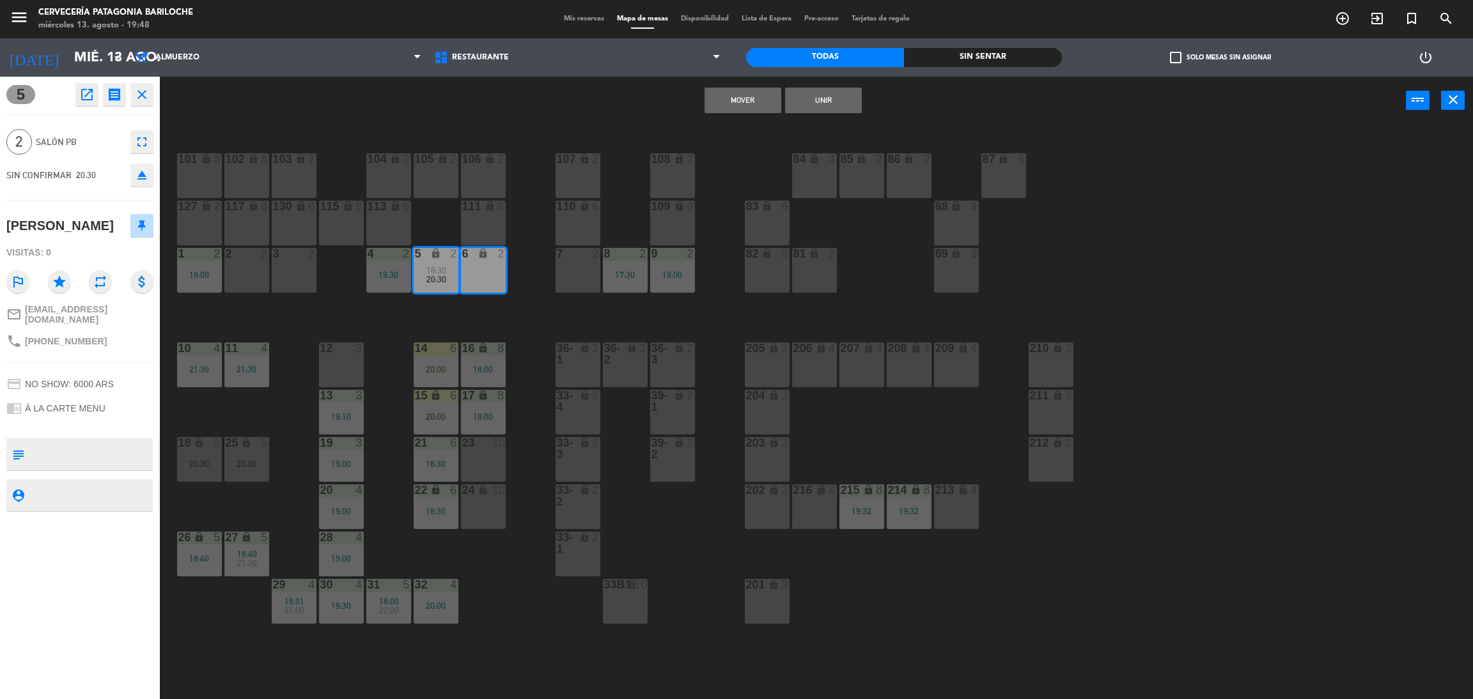
click at [745, 109] on button "Mover" at bounding box center [742, 101] width 77 height 26
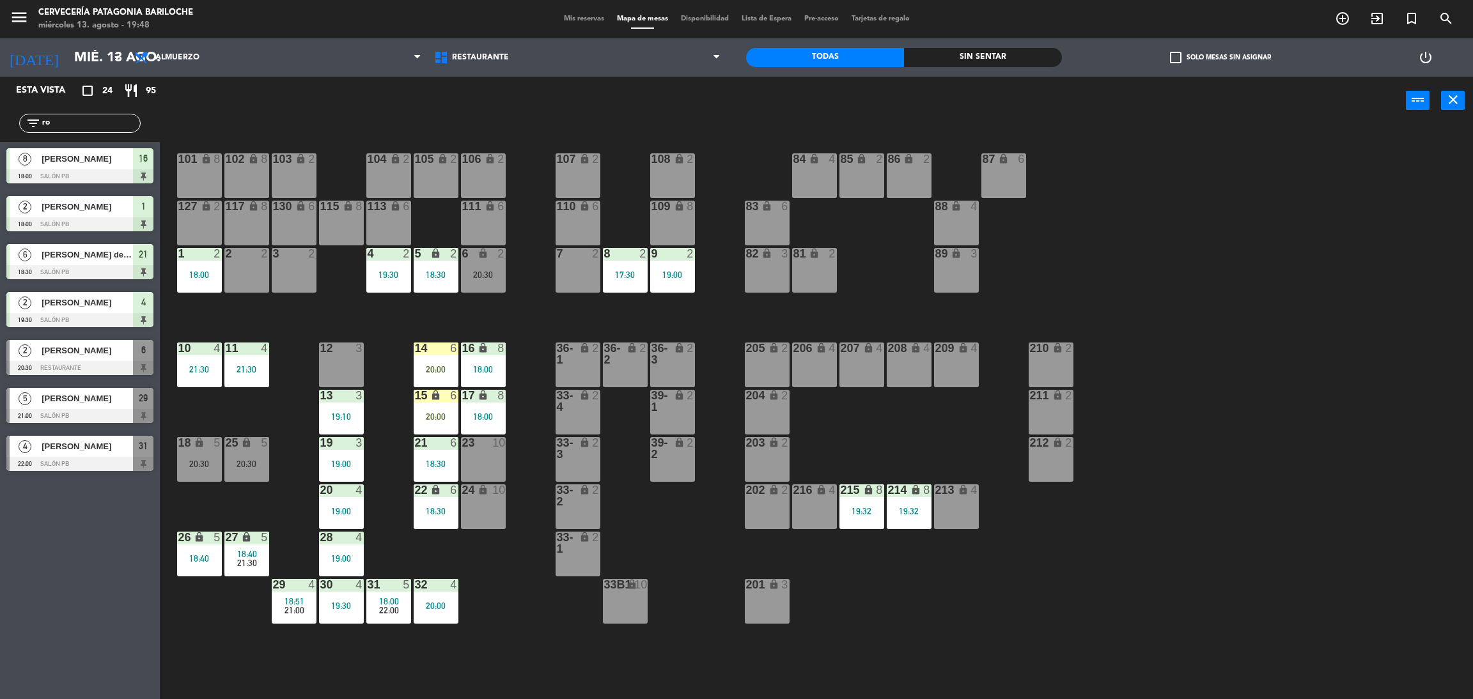
click at [492, 265] on div "6 lock 2 20:30" at bounding box center [483, 270] width 45 height 45
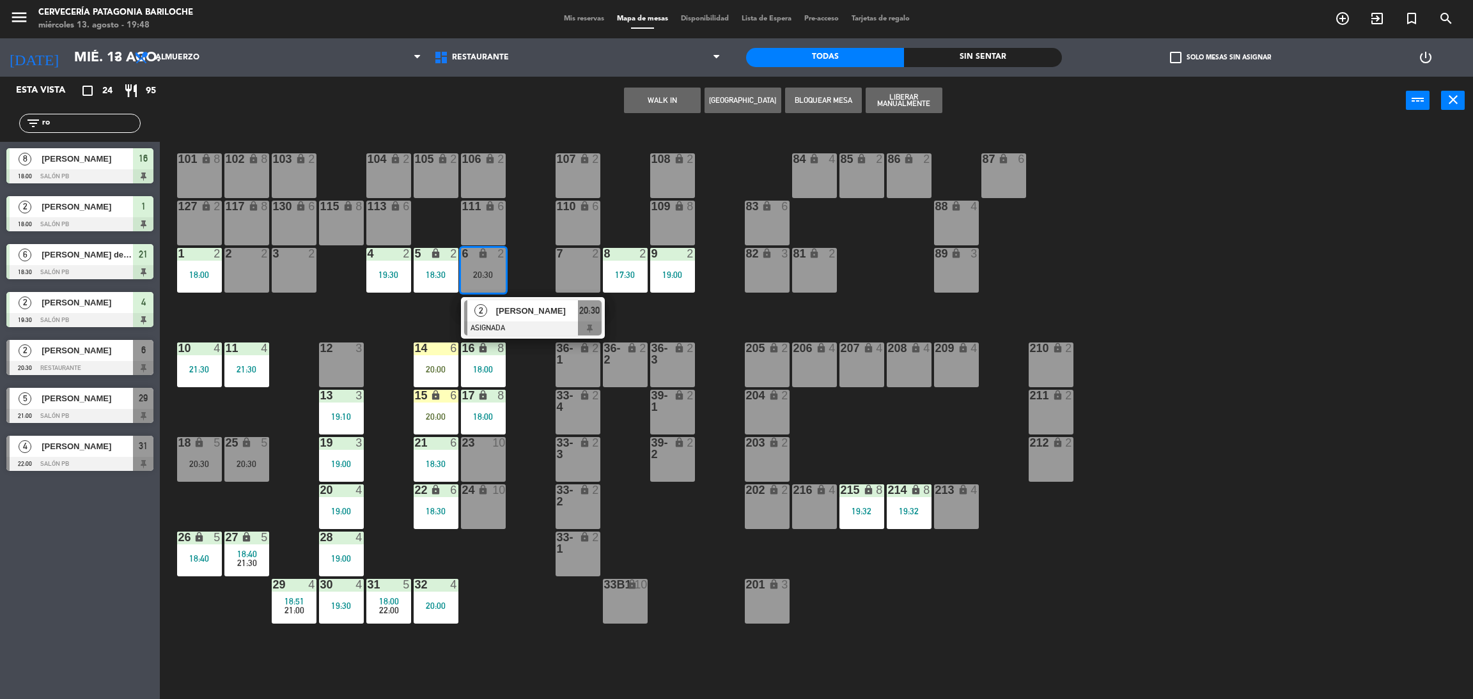
click at [517, 315] on span "[PERSON_NAME]" at bounding box center [537, 310] width 82 height 13
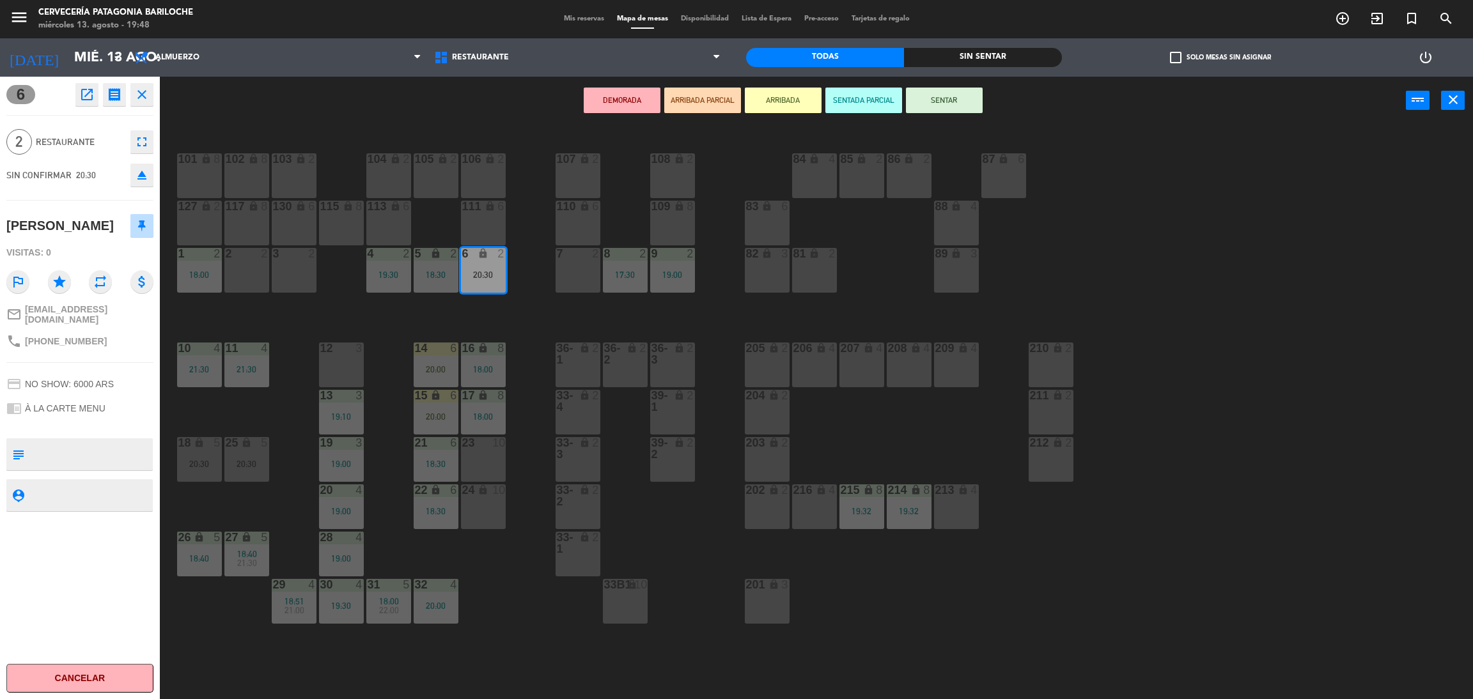
click at [796, 98] on button "ARRIBADA" at bounding box center [783, 101] width 77 height 26
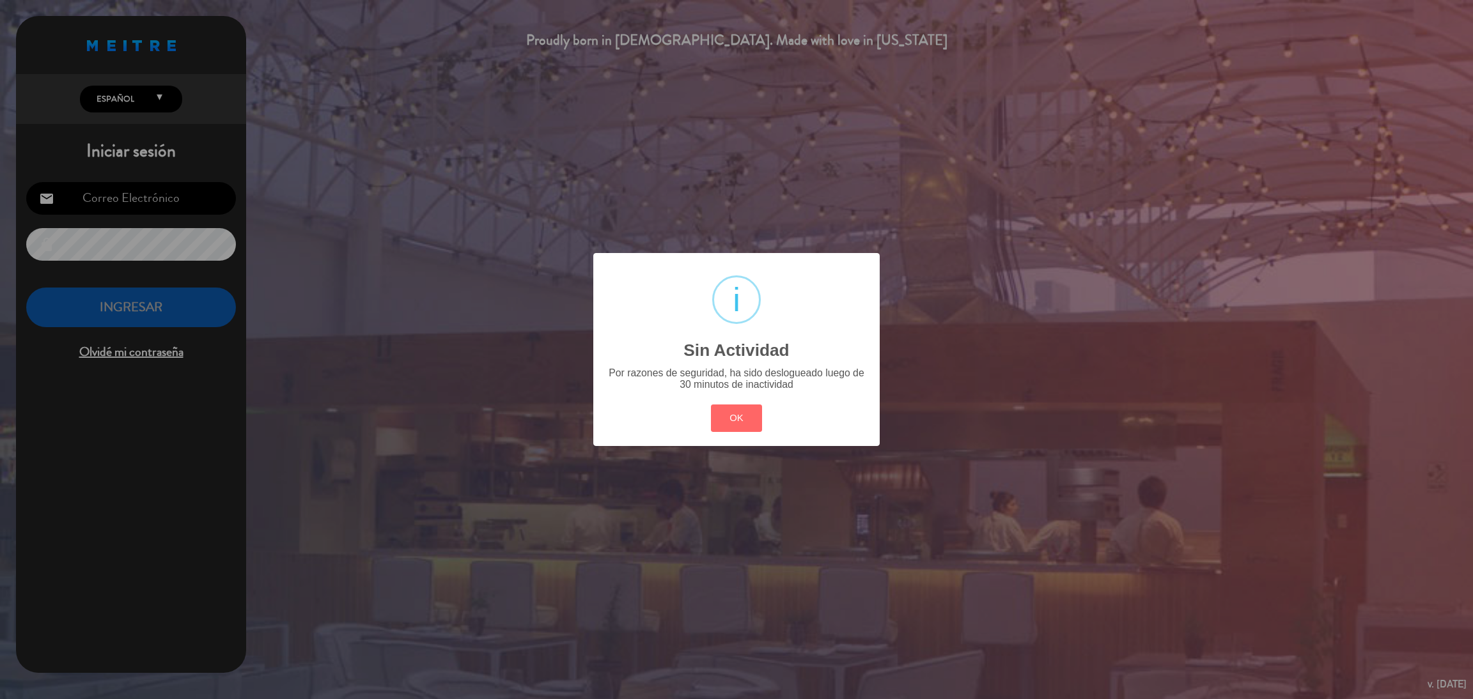
type input "[EMAIL_ADDRESS][DOMAIN_NAME]"
click at [741, 411] on button "OK" at bounding box center [737, 418] width 52 height 27
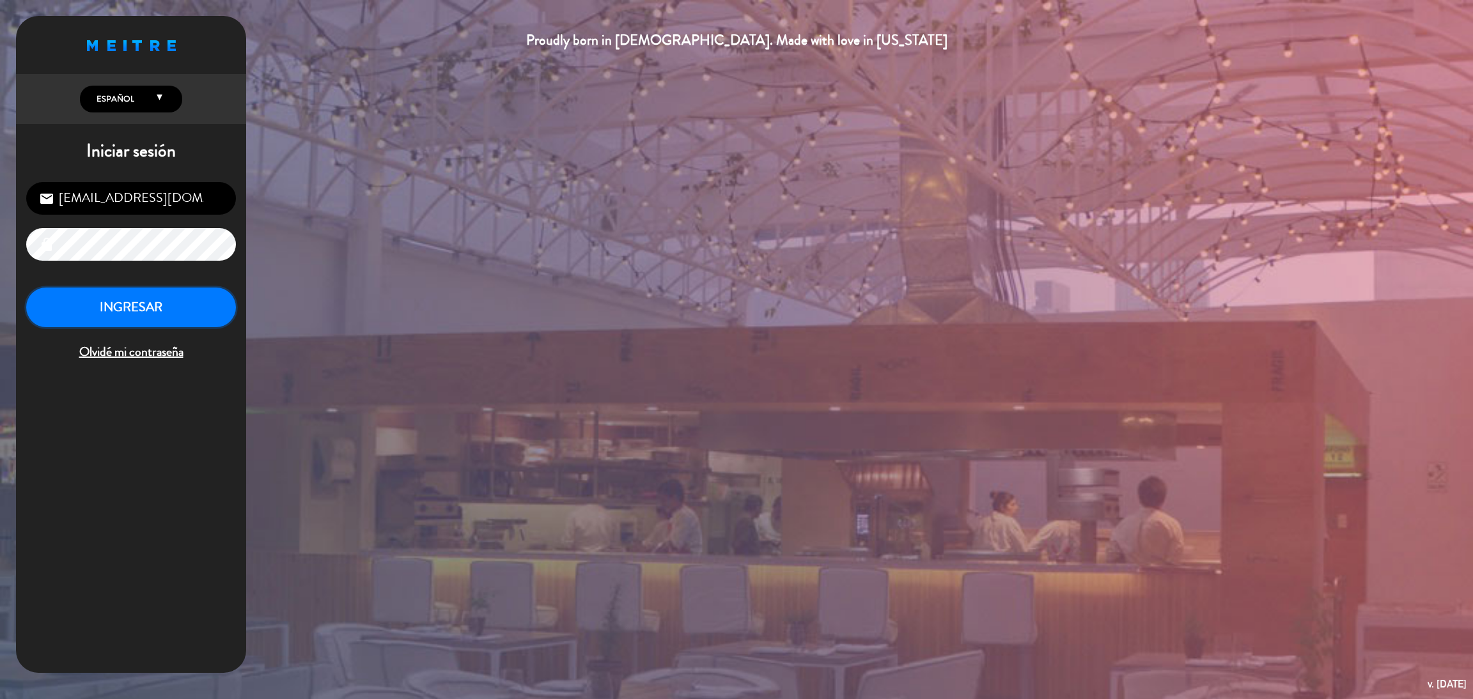
click at [183, 308] on button "INGRESAR" at bounding box center [131, 308] width 210 height 40
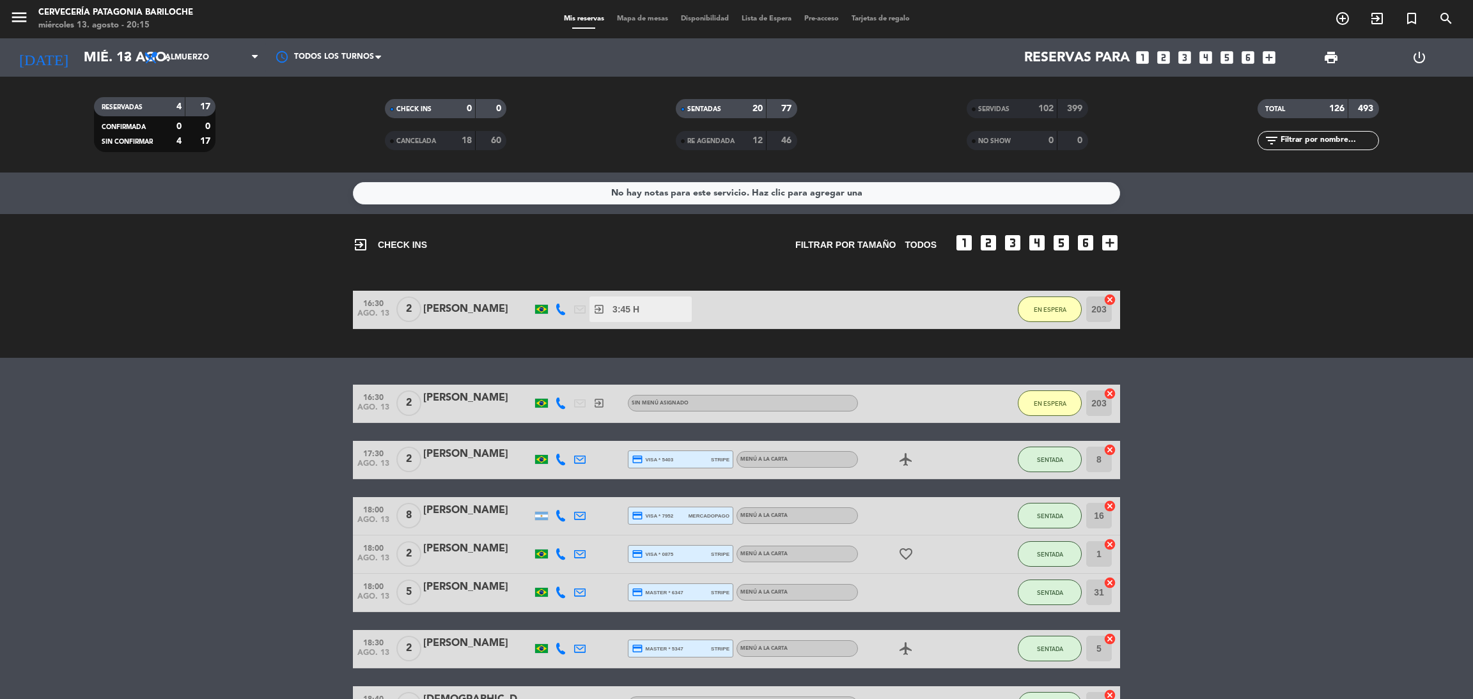
click at [635, 17] on span "Mapa de mesas" at bounding box center [642, 18] width 64 height 7
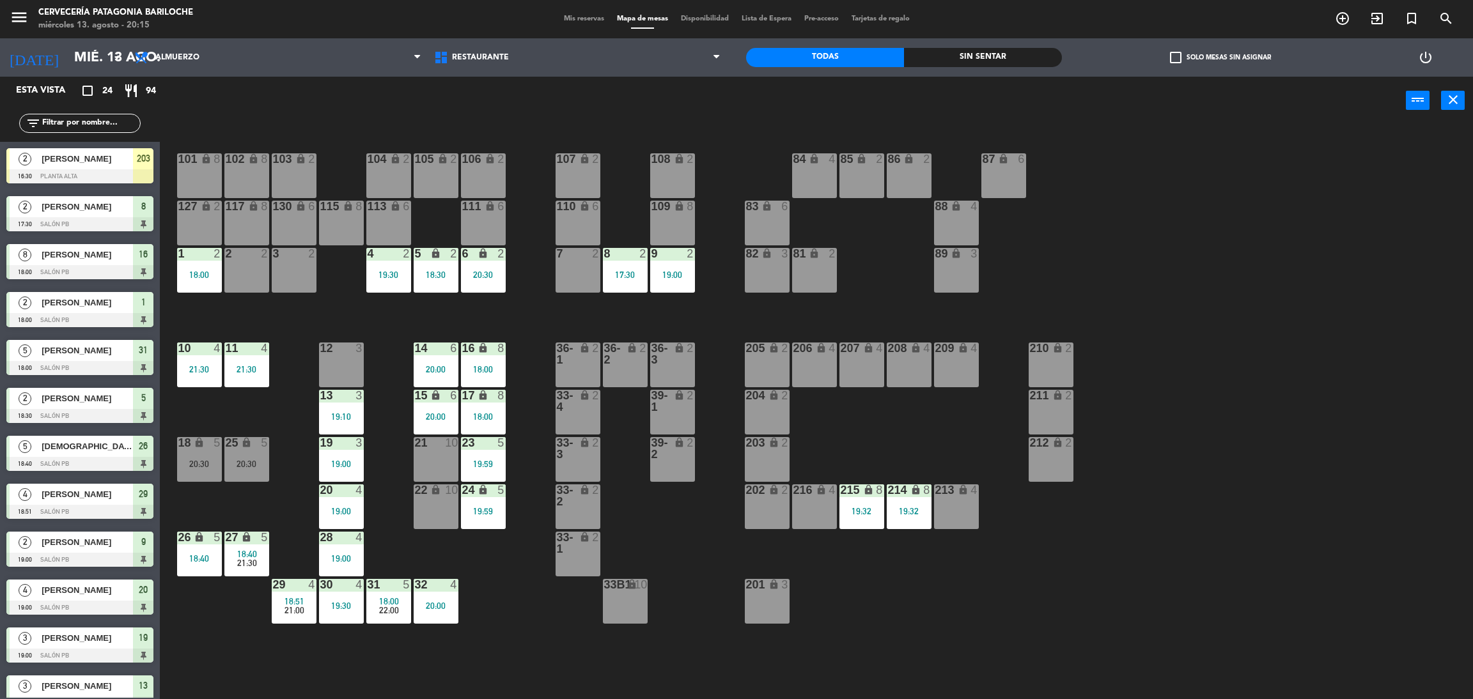
click at [116, 126] on input "text" at bounding box center [90, 123] width 99 height 14
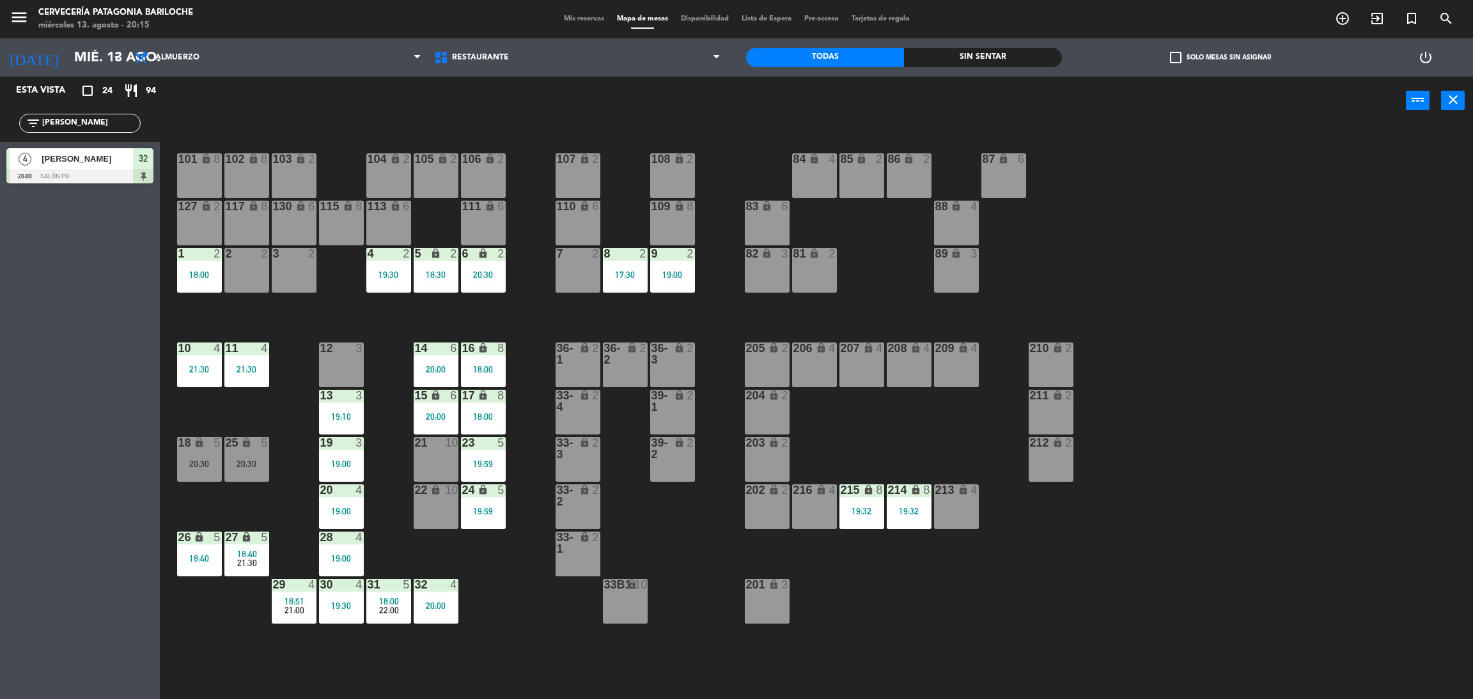
click at [17, 364] on div "Esta vista crop_square 24 restaurant 94 filter_list [PERSON_NAME] 4 [PERSON_NAM…" at bounding box center [80, 388] width 160 height 623
click at [76, 130] on div "filter_list [PERSON_NAME]" at bounding box center [79, 123] width 121 height 19
click at [72, 122] on input "[PERSON_NAME]" at bounding box center [90, 123] width 99 height 14
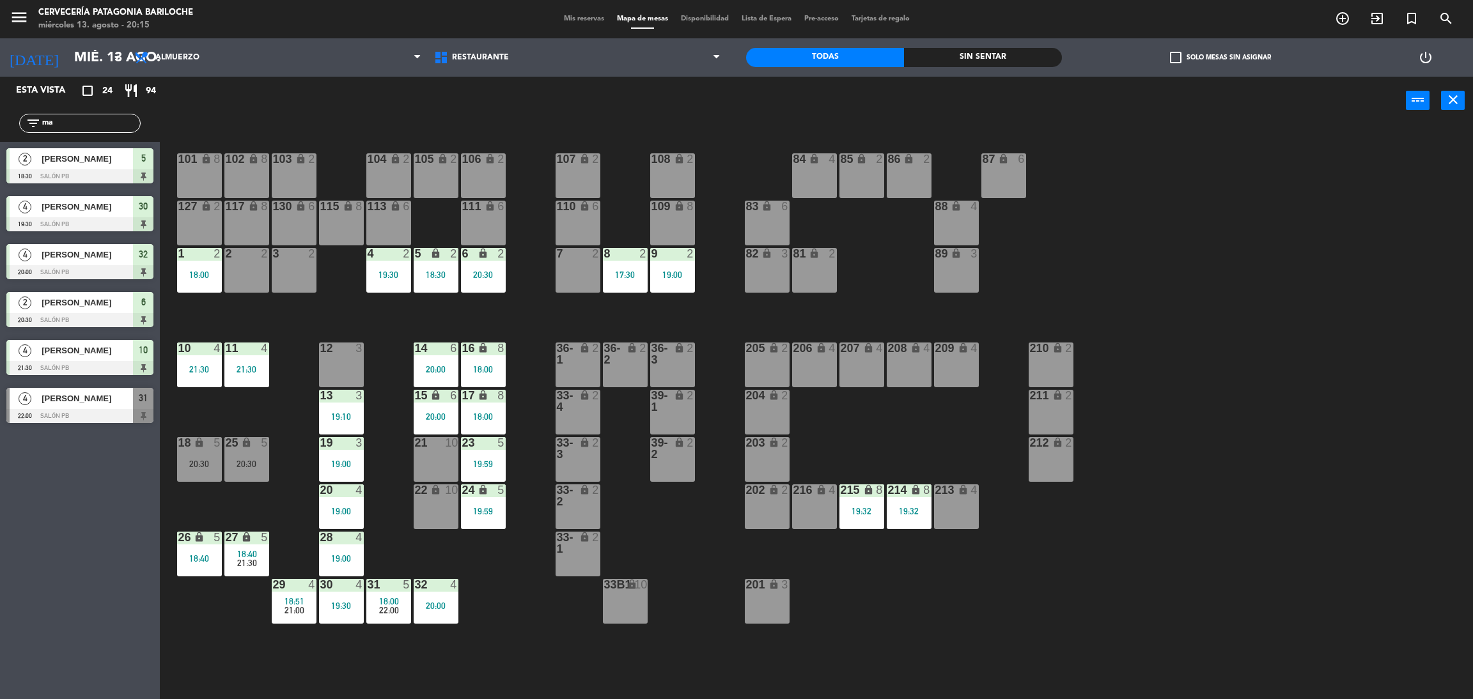
type input "m"
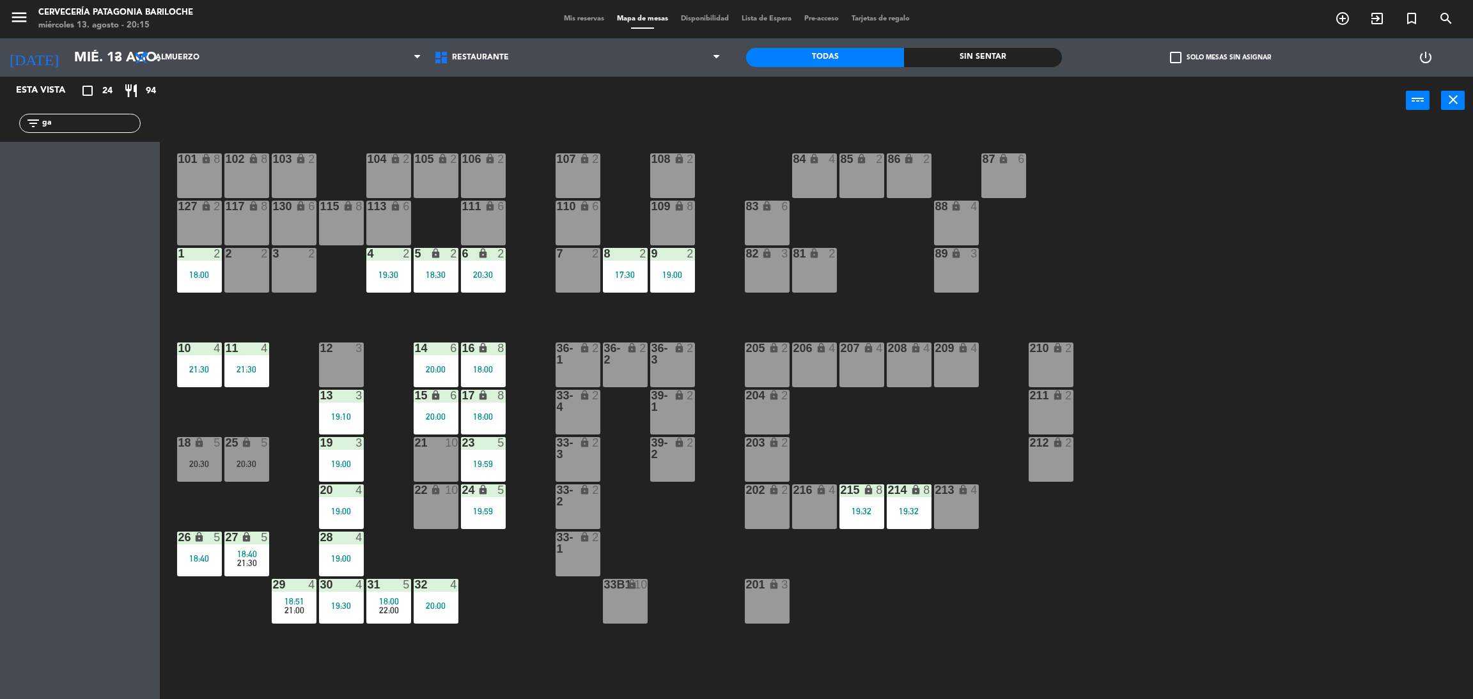
type input "g"
type input "j"
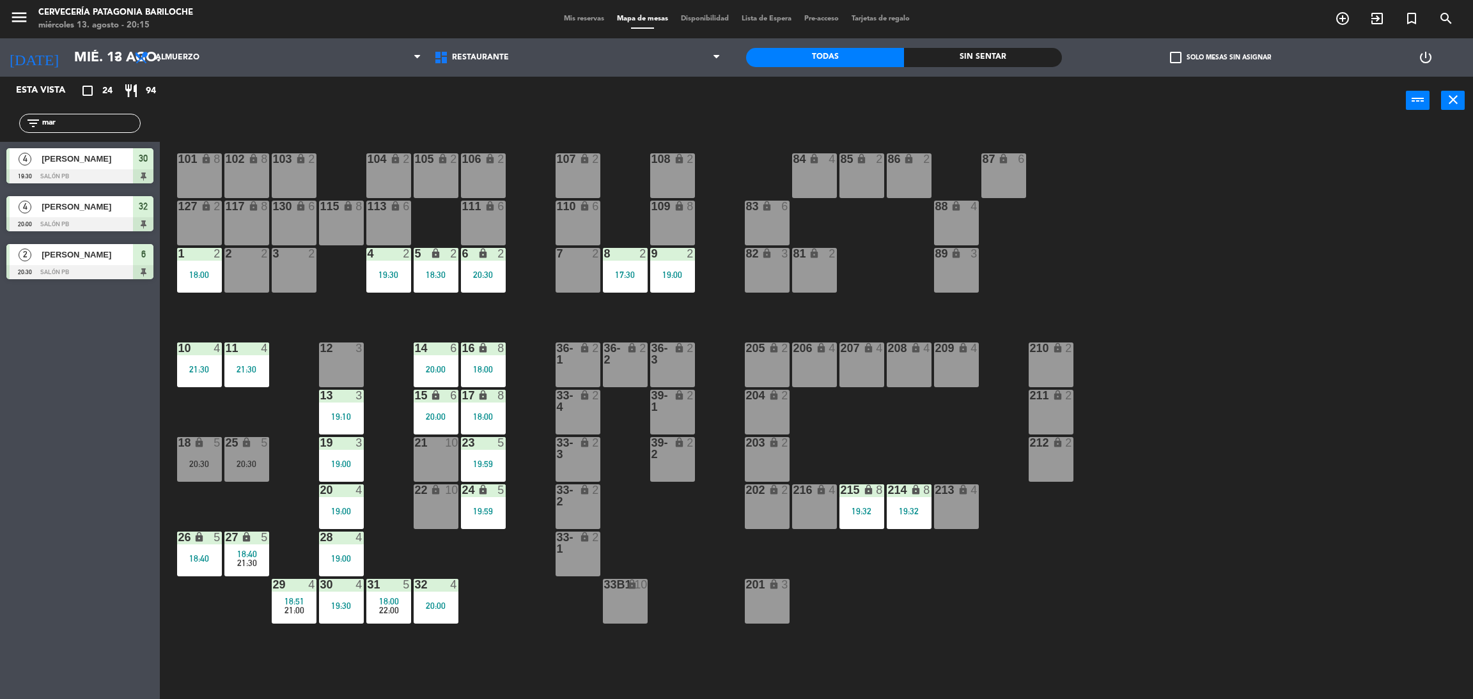
type input "mari"
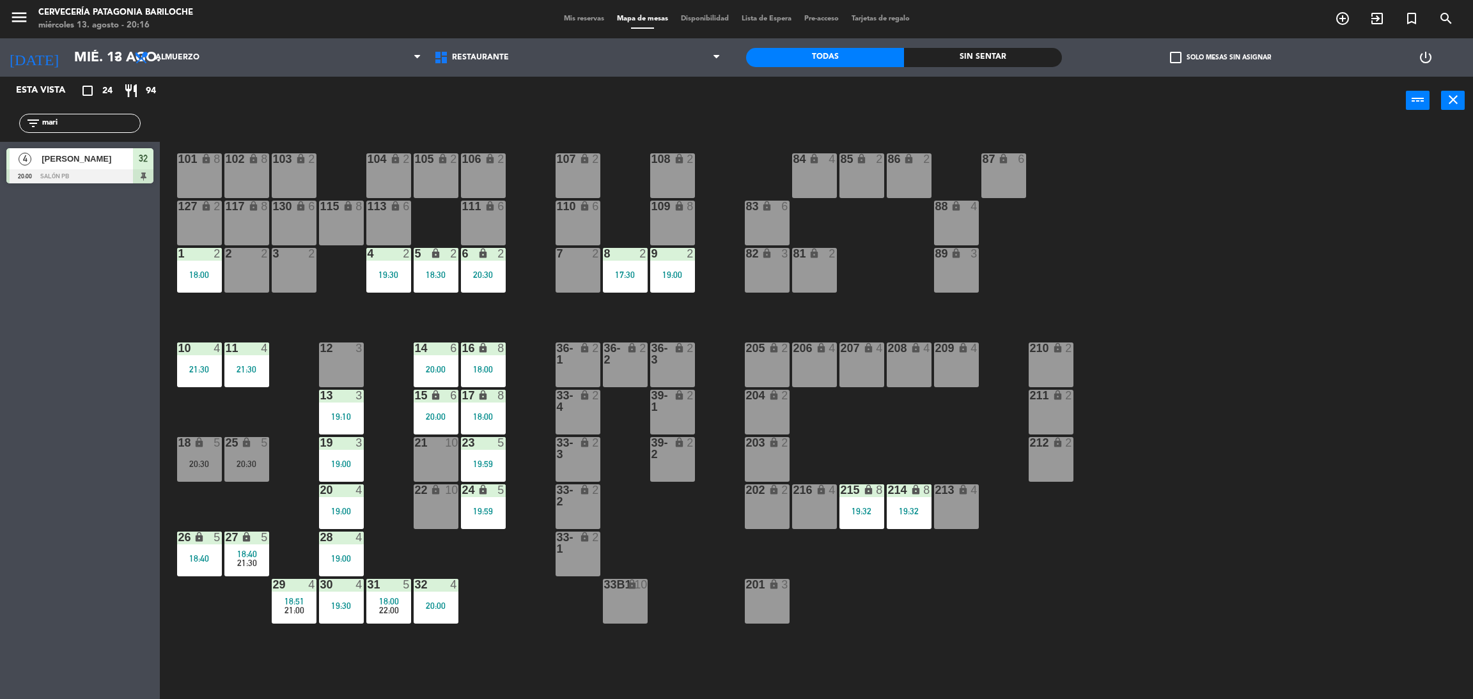
click at [76, 127] on input "mari" at bounding box center [90, 123] width 99 height 14
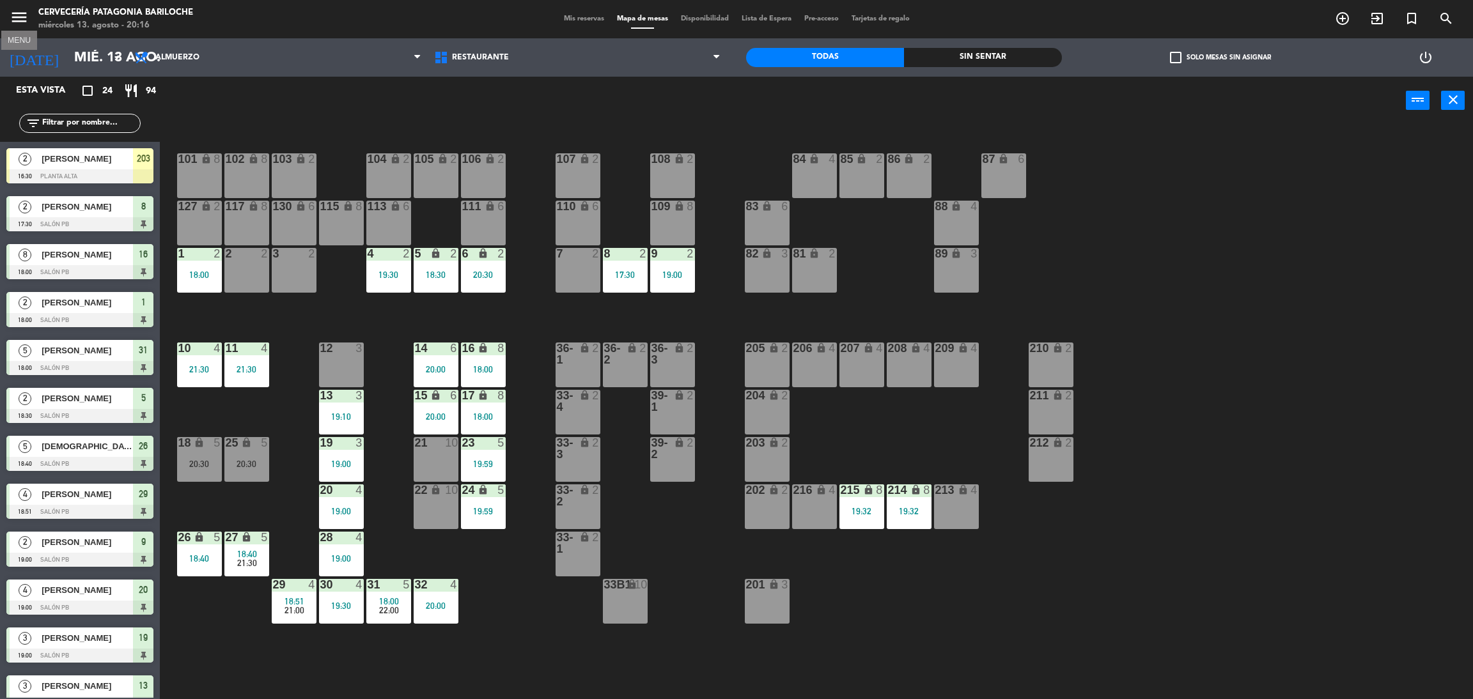
click at [21, 27] on button "menu" at bounding box center [19, 20] width 19 height 24
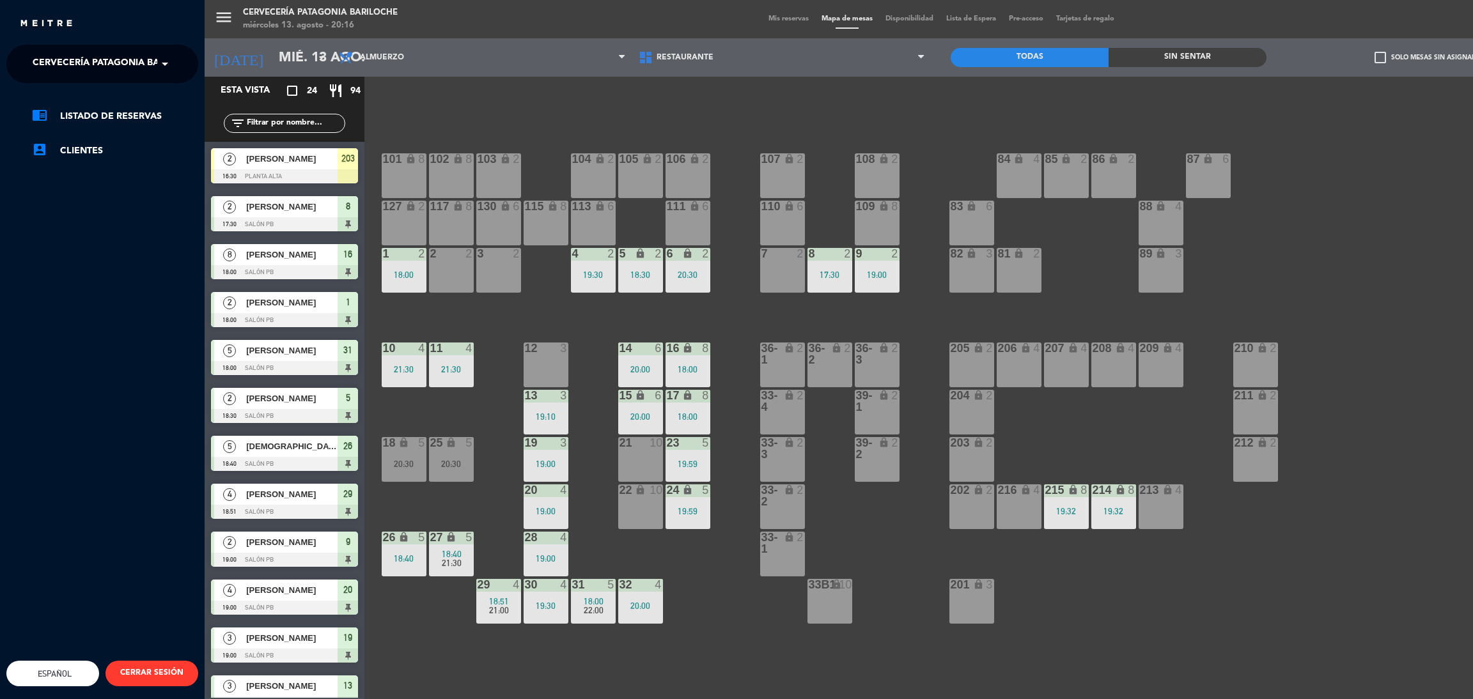
click at [79, 70] on span "Cervecería Patagonia Bariloche" at bounding box center [116, 63] width 167 height 27
click at [68, 111] on span "Experiencia Tour Cervecero" at bounding box center [86, 118] width 146 height 15
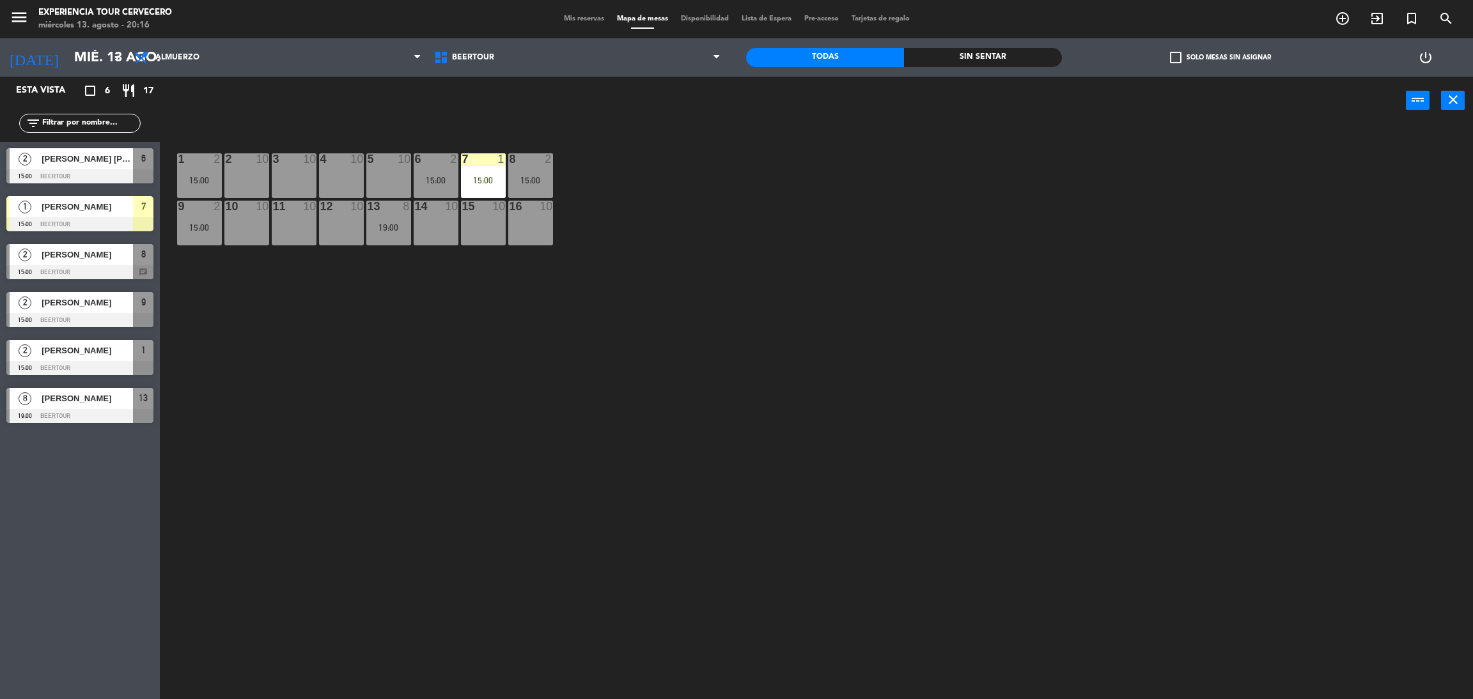
click at [102, 265] on div at bounding box center [79, 272] width 147 height 14
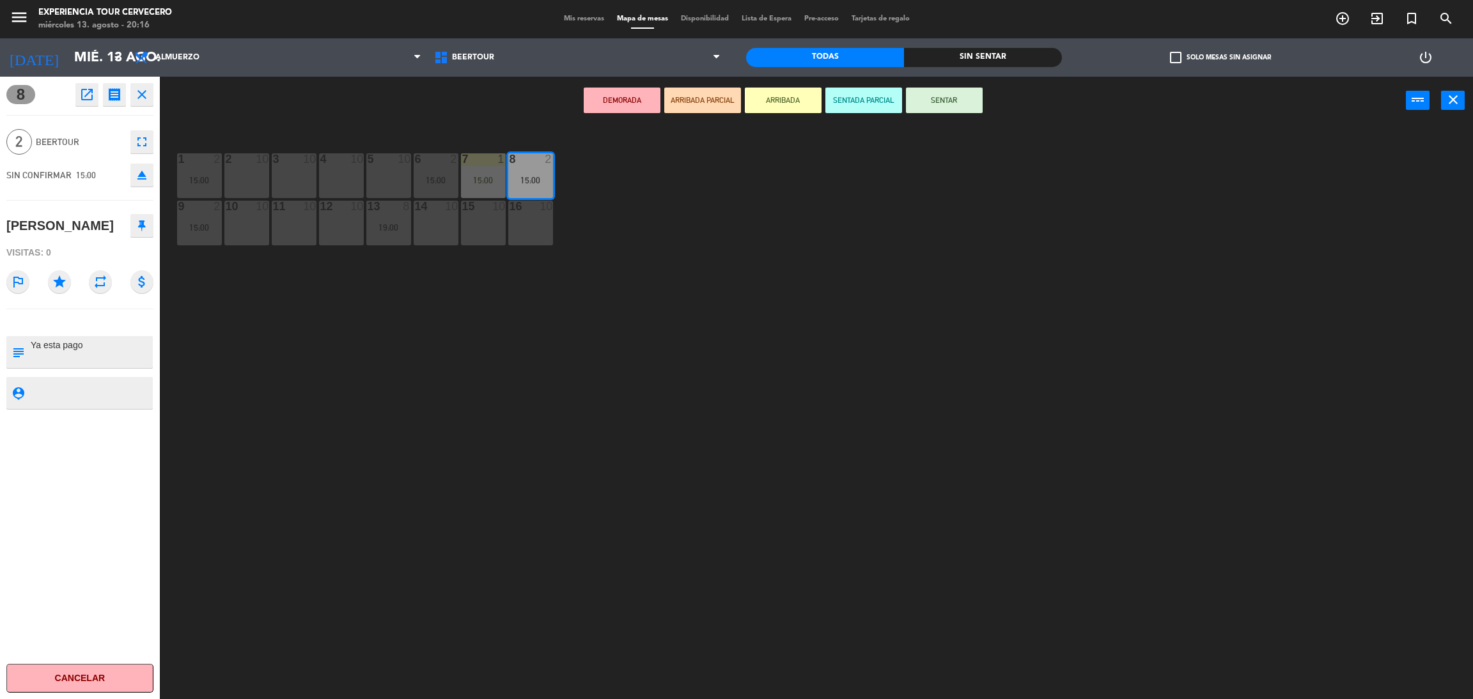
click at [274, 424] on div "1 2 15:00 2 10 3 10 4 10 5 10 6 2 15:00 7 1 15:00 8 2 15:00 9 2 15:00 10 10 11 …" at bounding box center [824, 417] width 1298 height 575
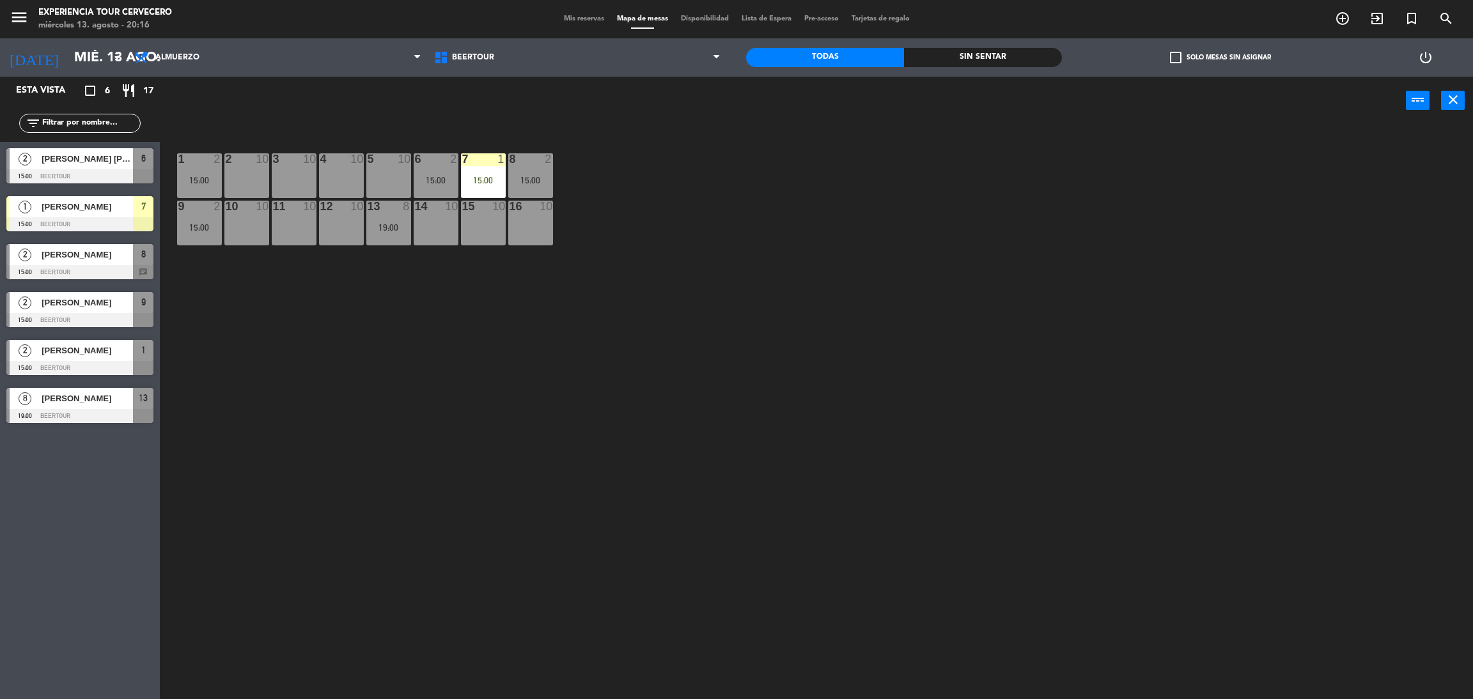
click at [101, 127] on input "text" at bounding box center [90, 123] width 99 height 14
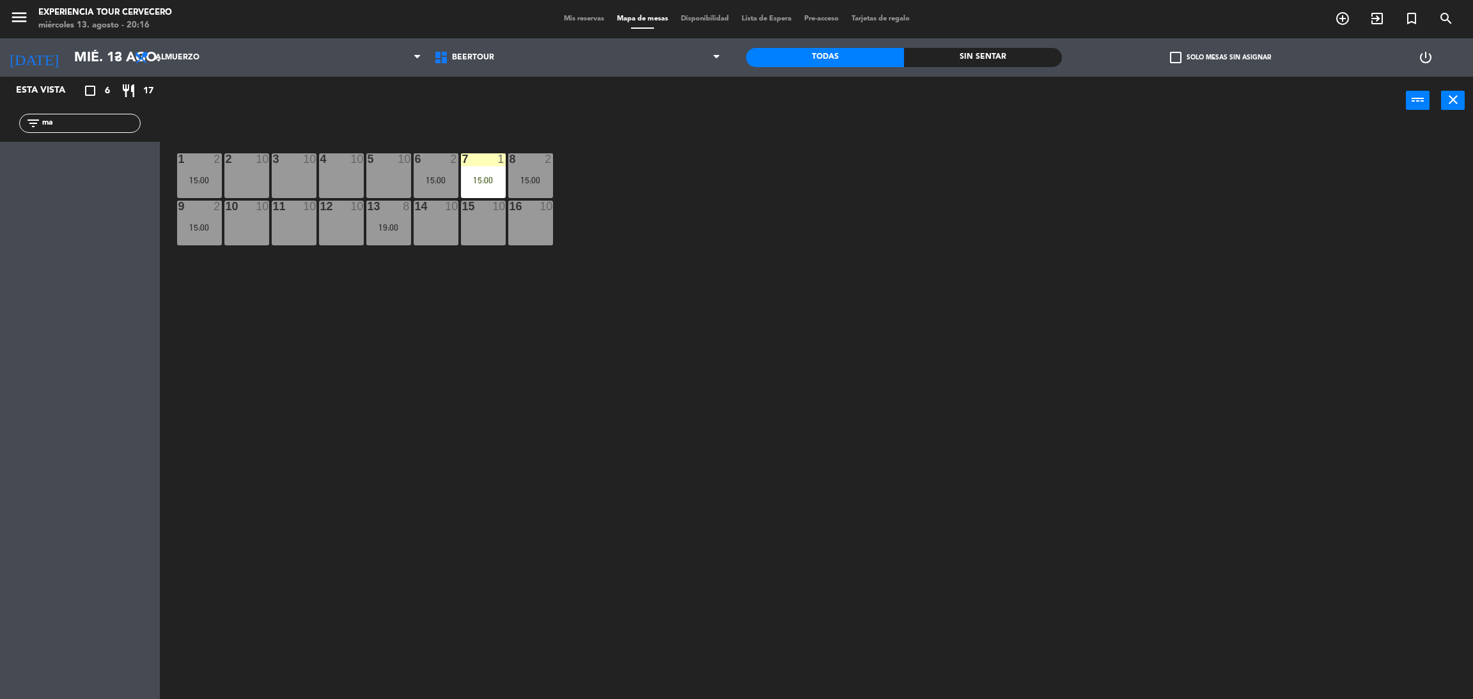
type input "m"
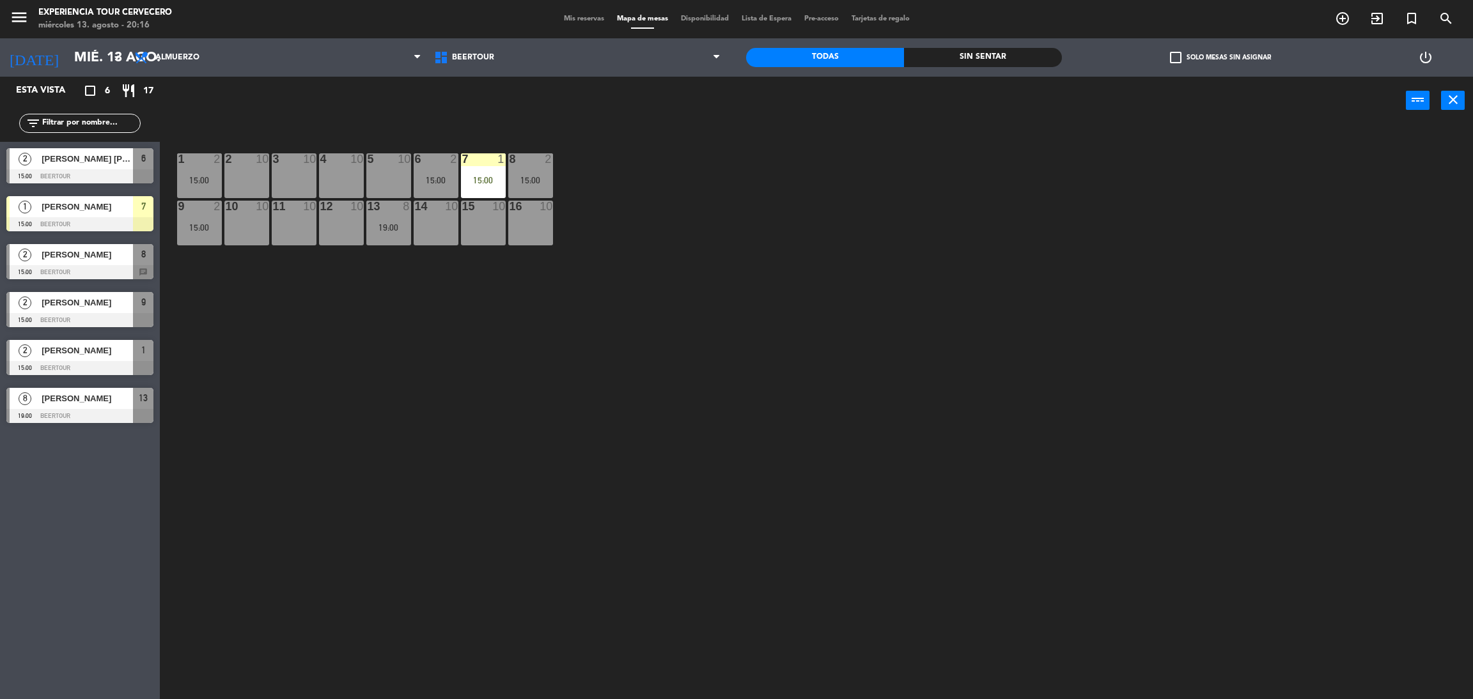
click at [451, 449] on div "1 2 15:00 2 10 3 10 4 10 5 10 6 2 15:00 7 1 15:00 8 2 15:00 9 2 15:00 10 10 11 …" at bounding box center [824, 417] width 1298 height 575
click at [14, 15] on icon "menu" at bounding box center [19, 17] width 19 height 19
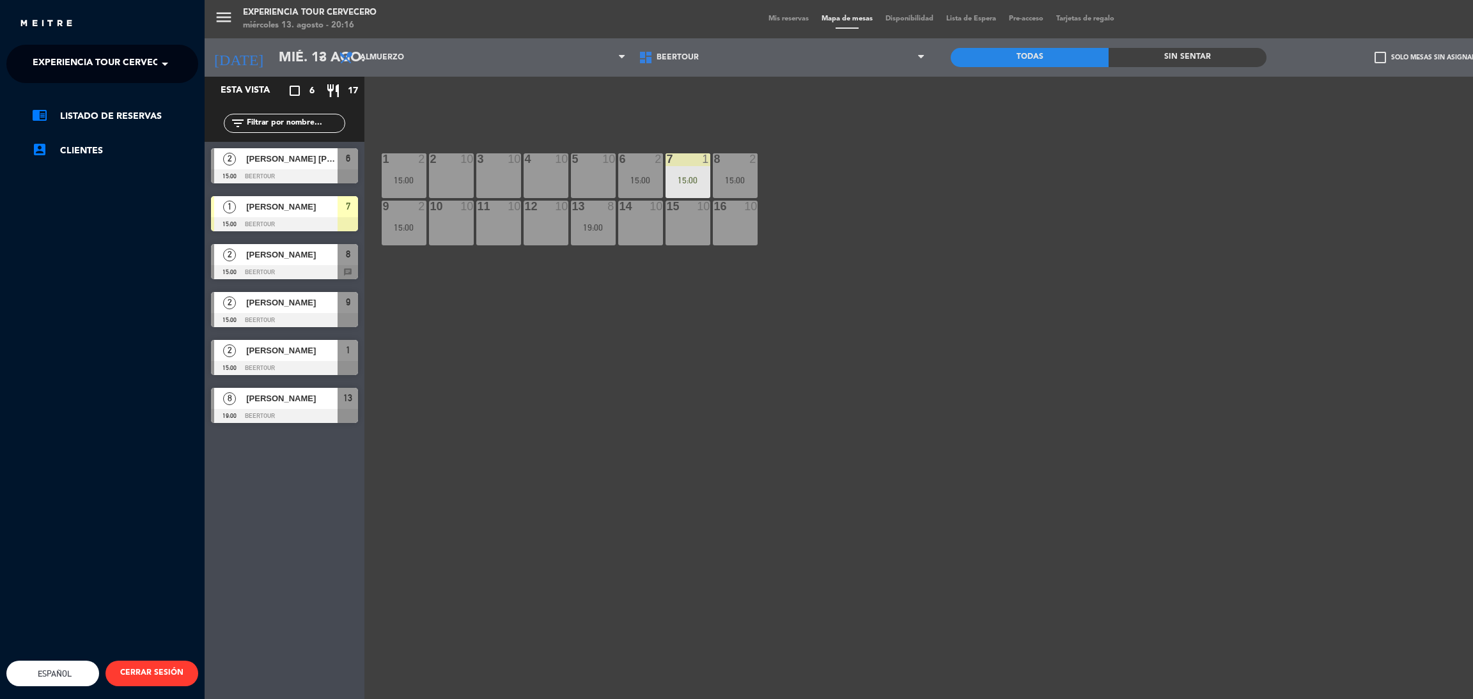
click at [91, 65] on span "Experiencia Tour Cervecero" at bounding box center [106, 63] width 146 height 27
click at [106, 98] on span "Cervecería Patagonia Bariloche" at bounding box center [96, 98] width 167 height 15
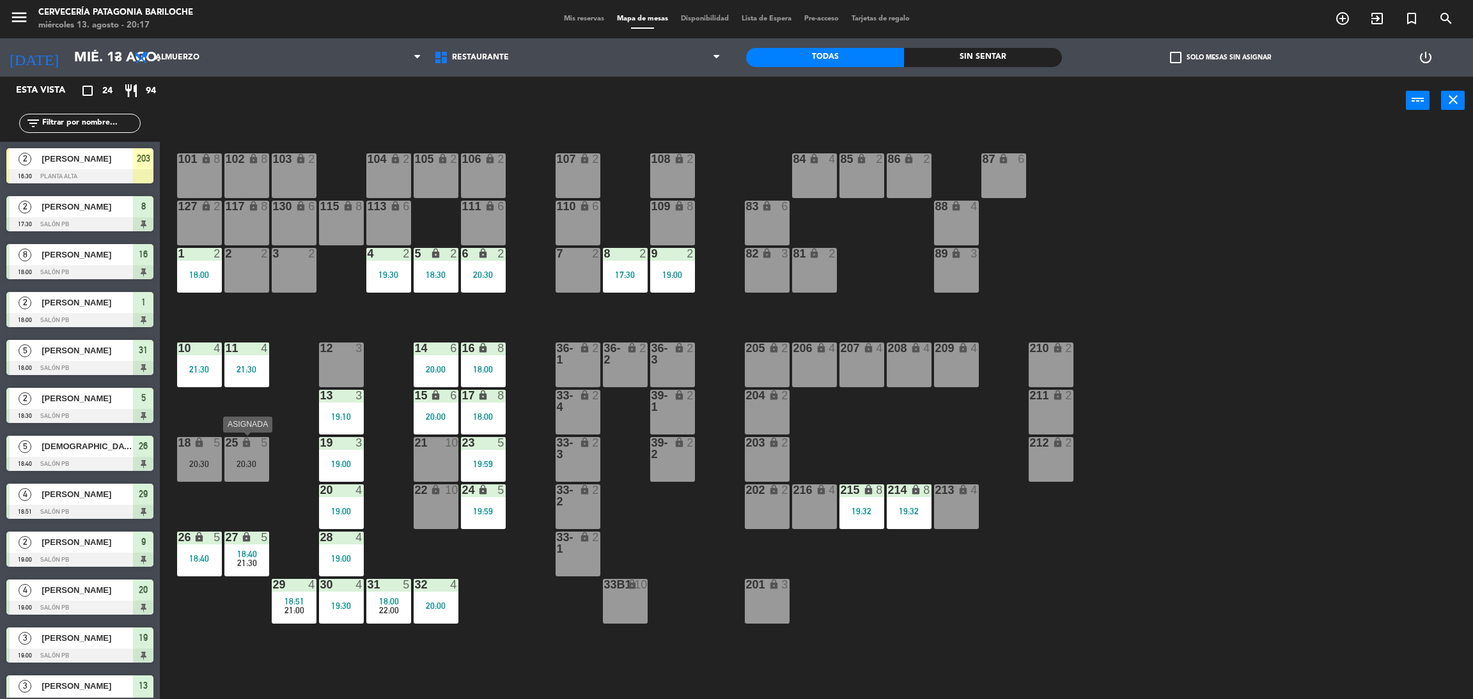
click at [226, 463] on div "20:30" at bounding box center [246, 464] width 45 height 9
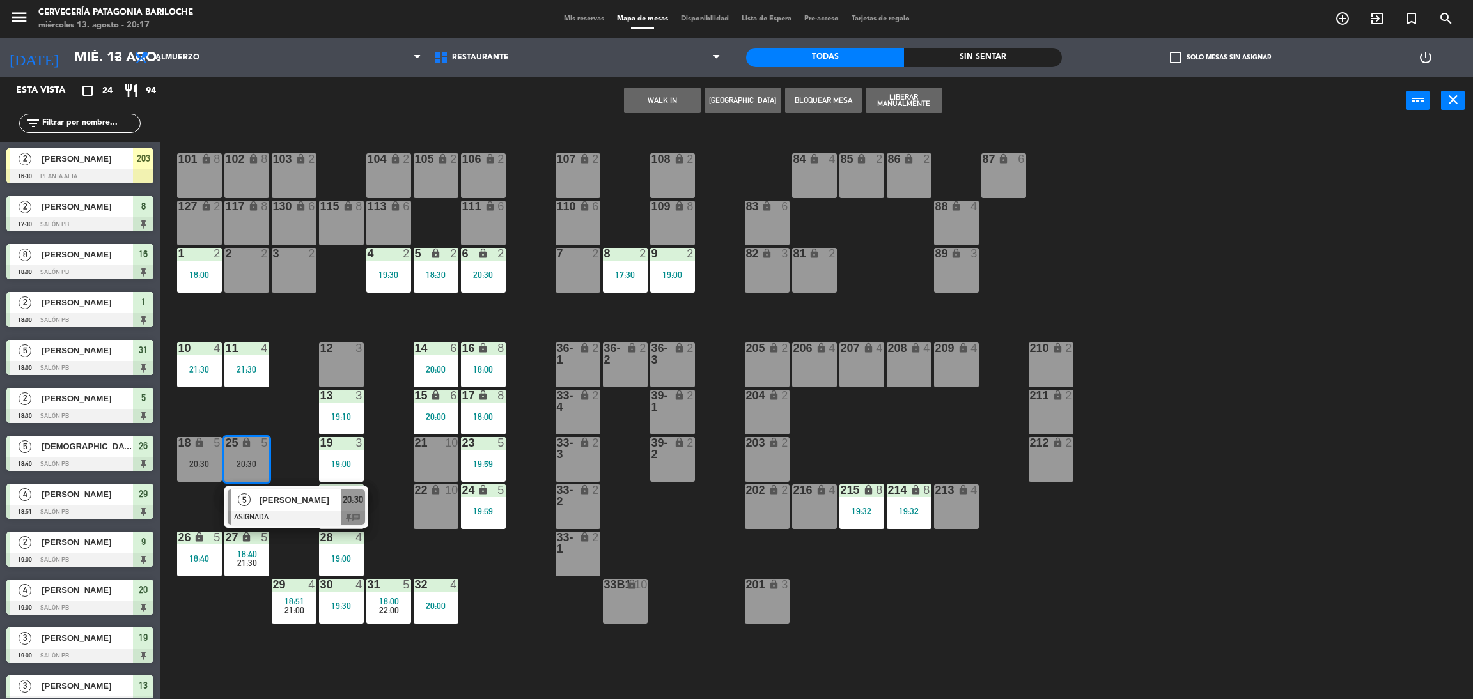
click at [270, 382] on div "101 lock 8 102 lock 8 104 lock 2 105 lock 2 106 lock 2 103 lock 2 107 lock 2 10…" at bounding box center [824, 417] width 1298 height 575
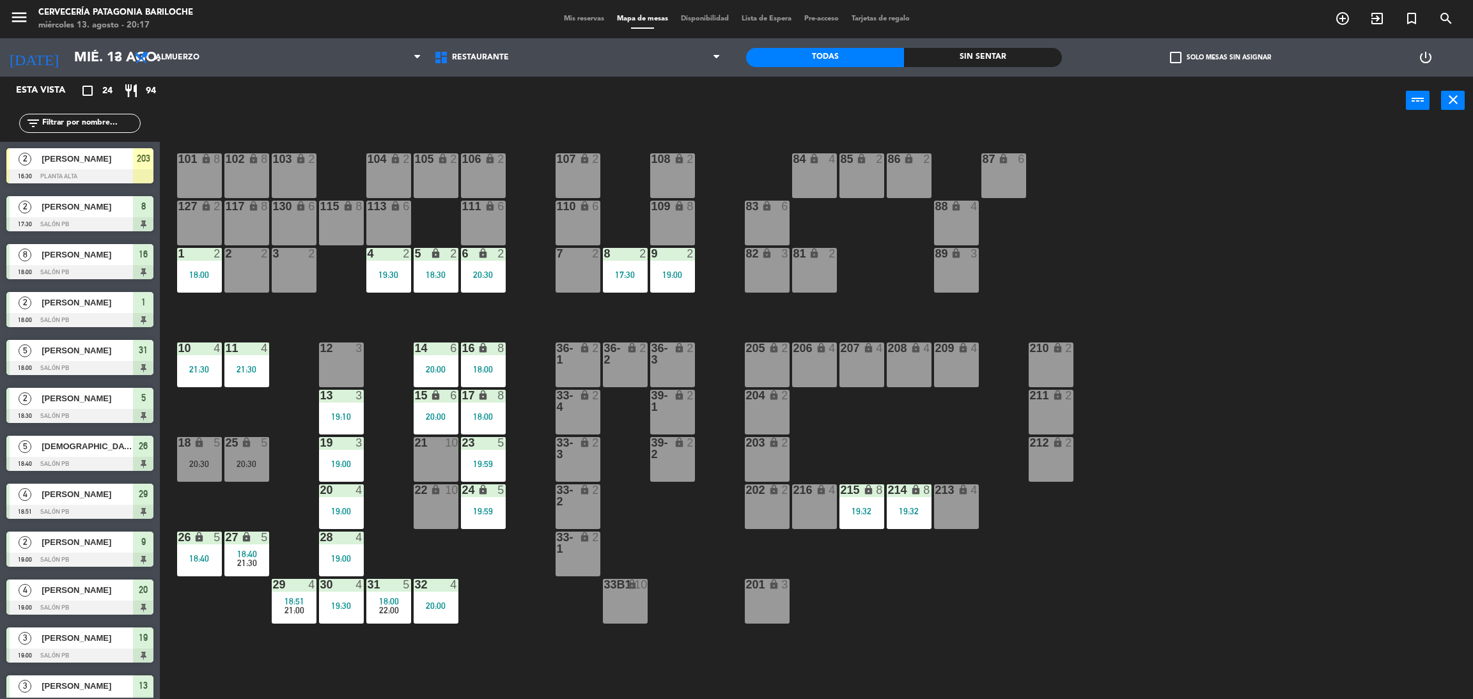
click at [853, 375] on div "207 lock 4" at bounding box center [861, 365] width 45 height 45
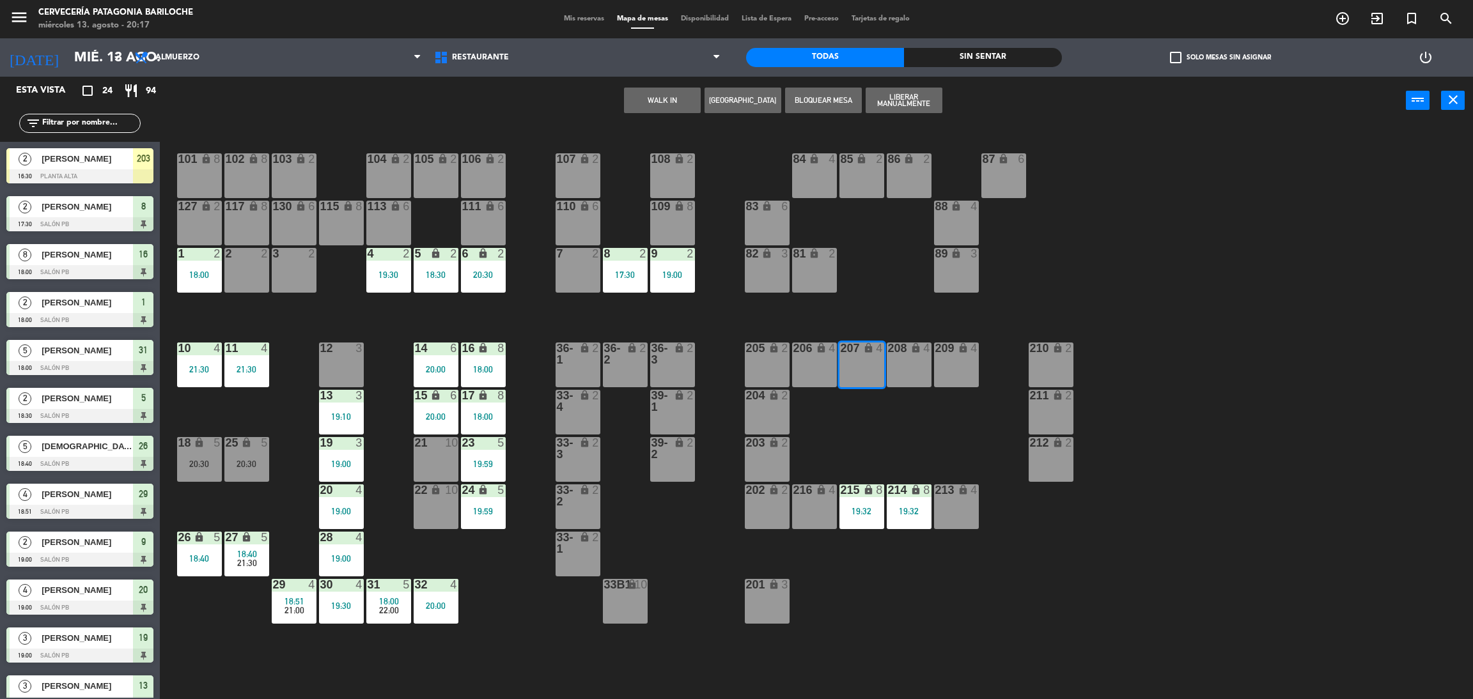
click at [668, 96] on button "WALK IN" at bounding box center [662, 101] width 77 height 26
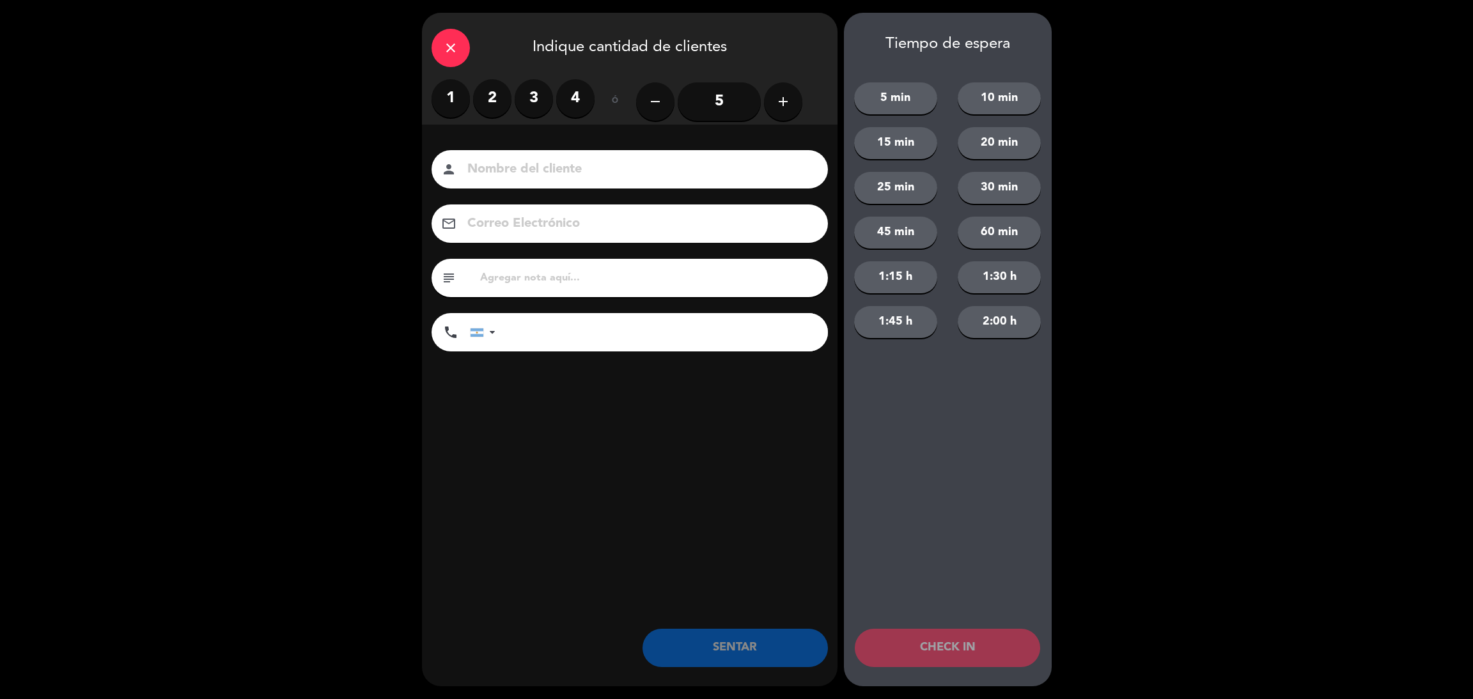
click at [578, 103] on label "4" at bounding box center [575, 98] width 38 height 38
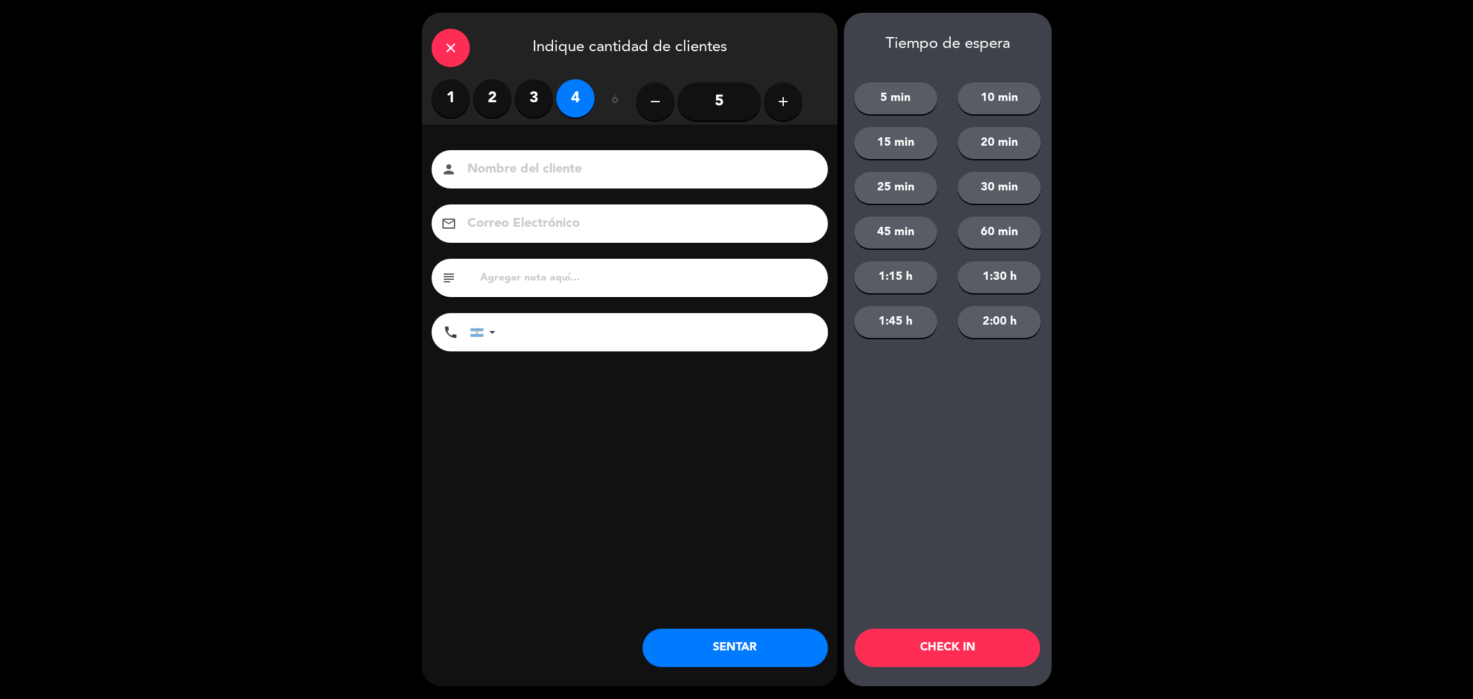
click at [576, 172] on input at bounding box center [638, 170] width 345 height 22
type input "ariel"
click at [570, 337] on input "tel" at bounding box center [668, 332] width 320 height 38
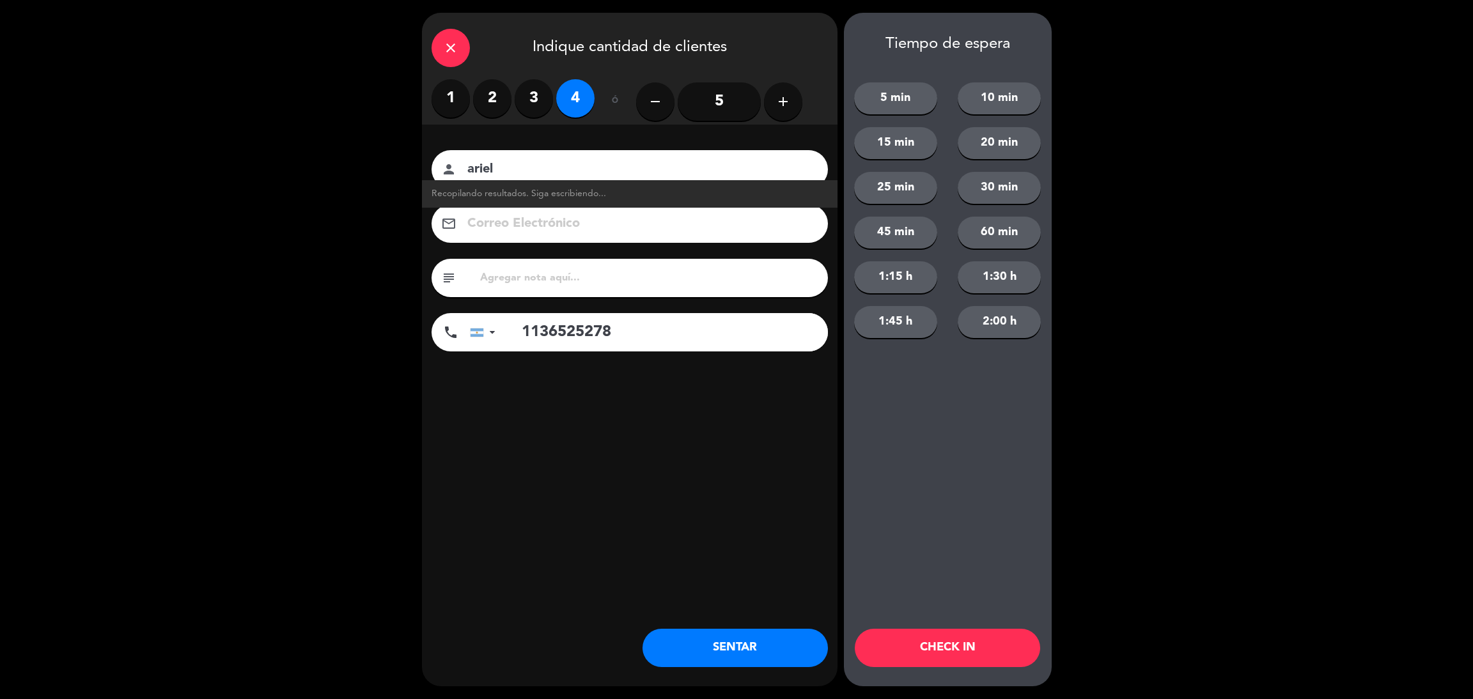
type input "1136525278"
click at [542, 162] on input "ariel" at bounding box center [638, 170] width 345 height 22
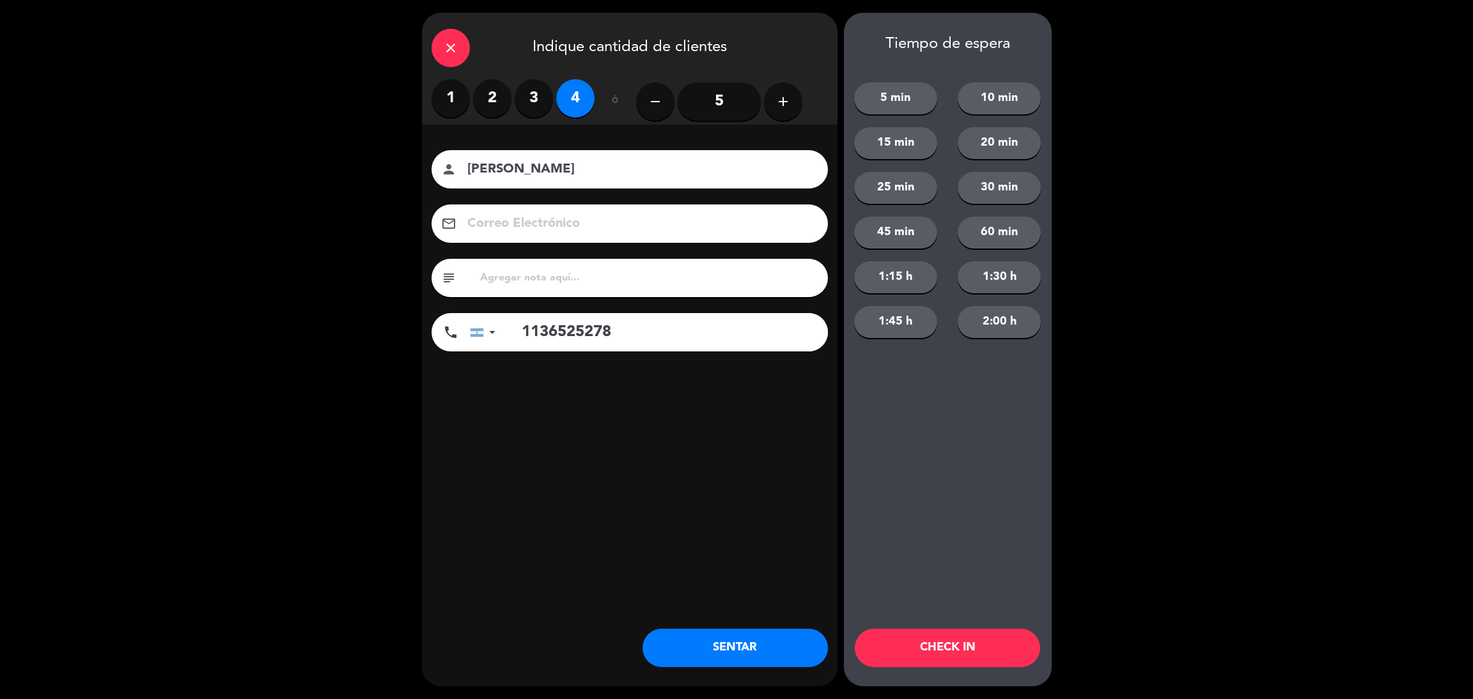
type input "[PERSON_NAME]"
click at [902, 98] on button "5 min" at bounding box center [895, 98] width 83 height 32
click at [762, 651] on button "SENTAR" at bounding box center [734, 648] width 185 height 38
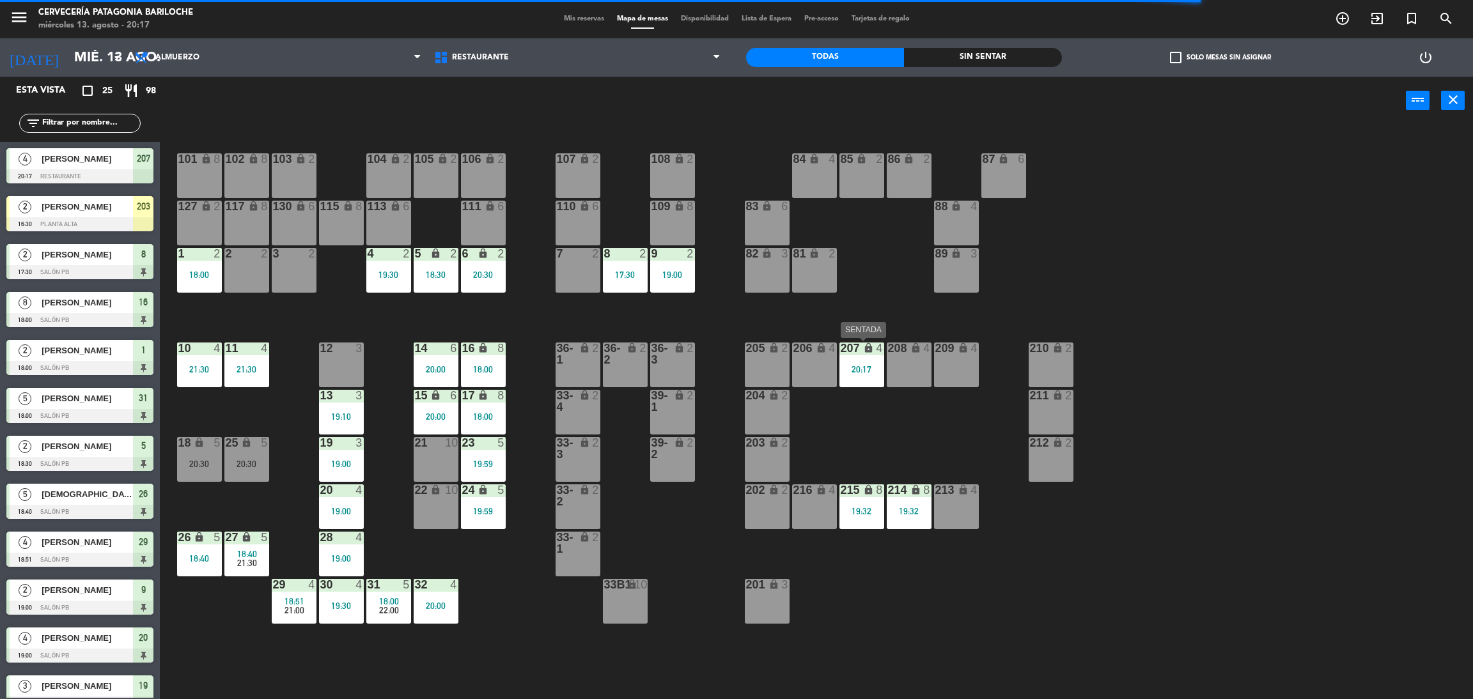
click at [868, 383] on div "207 lock 4 20:17" at bounding box center [861, 365] width 45 height 45
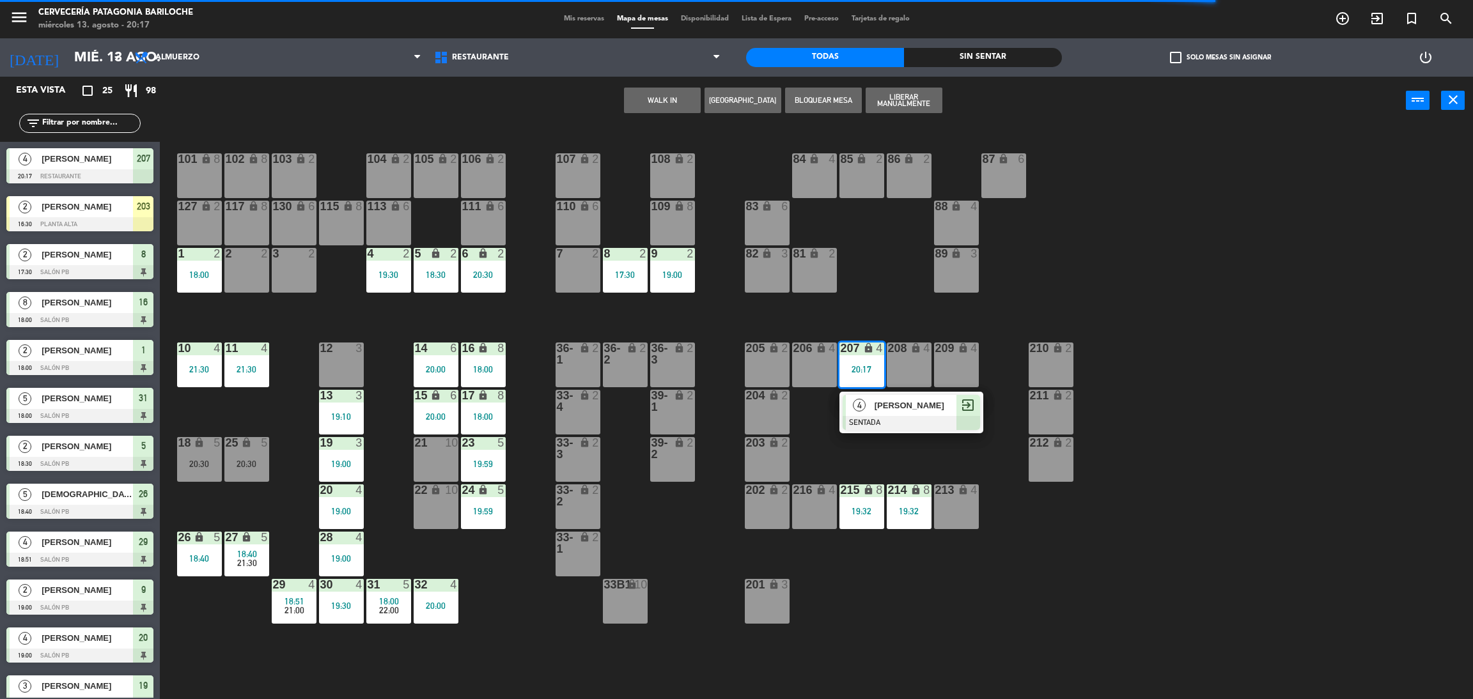
click at [880, 423] on div at bounding box center [910, 423] width 137 height 14
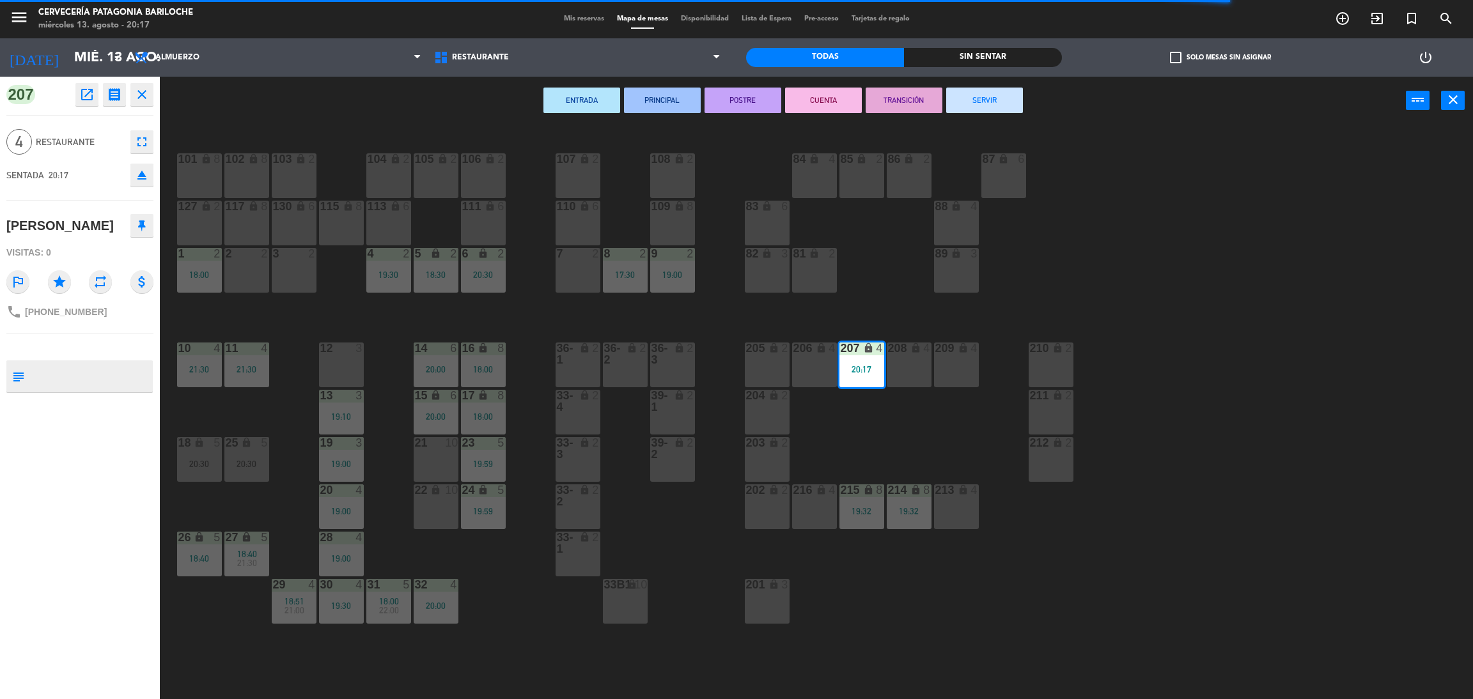
click at [904, 368] on div "208 lock 4" at bounding box center [909, 365] width 45 height 45
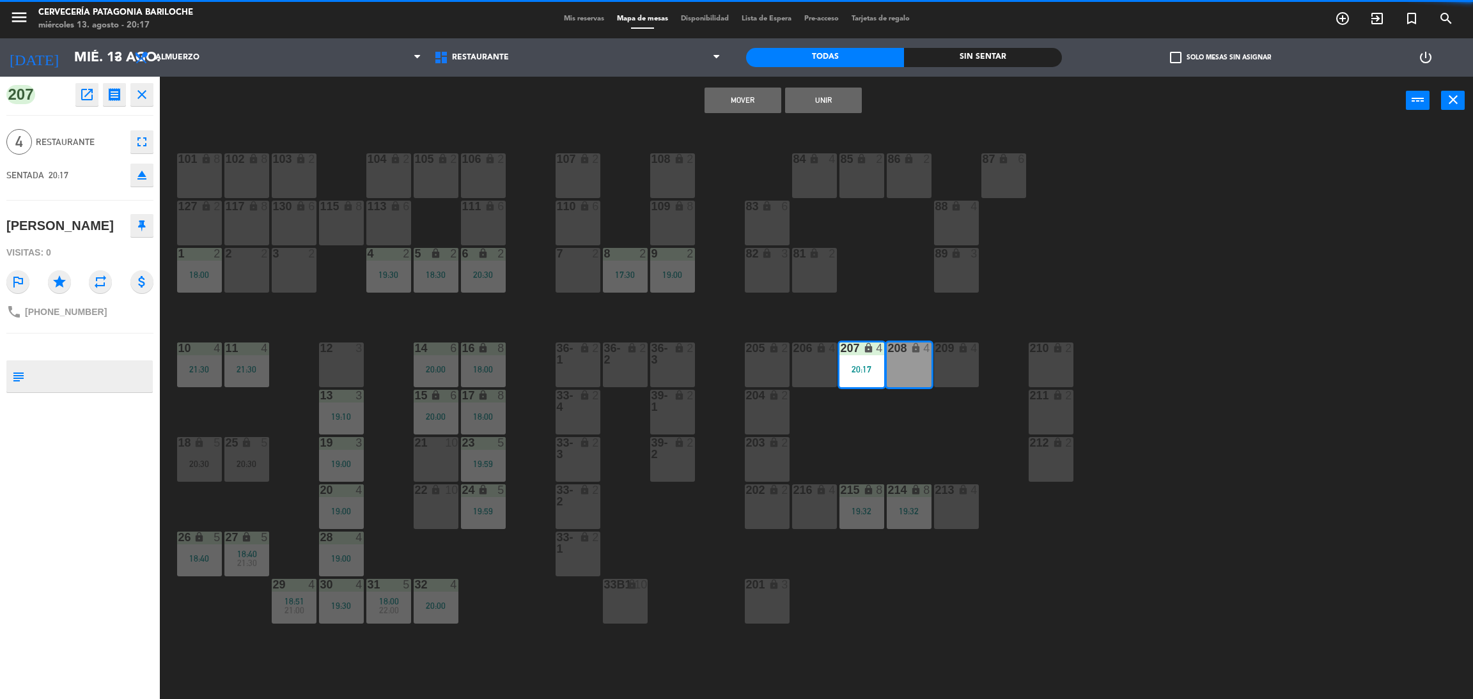
click at [749, 97] on button "Mover" at bounding box center [742, 101] width 77 height 26
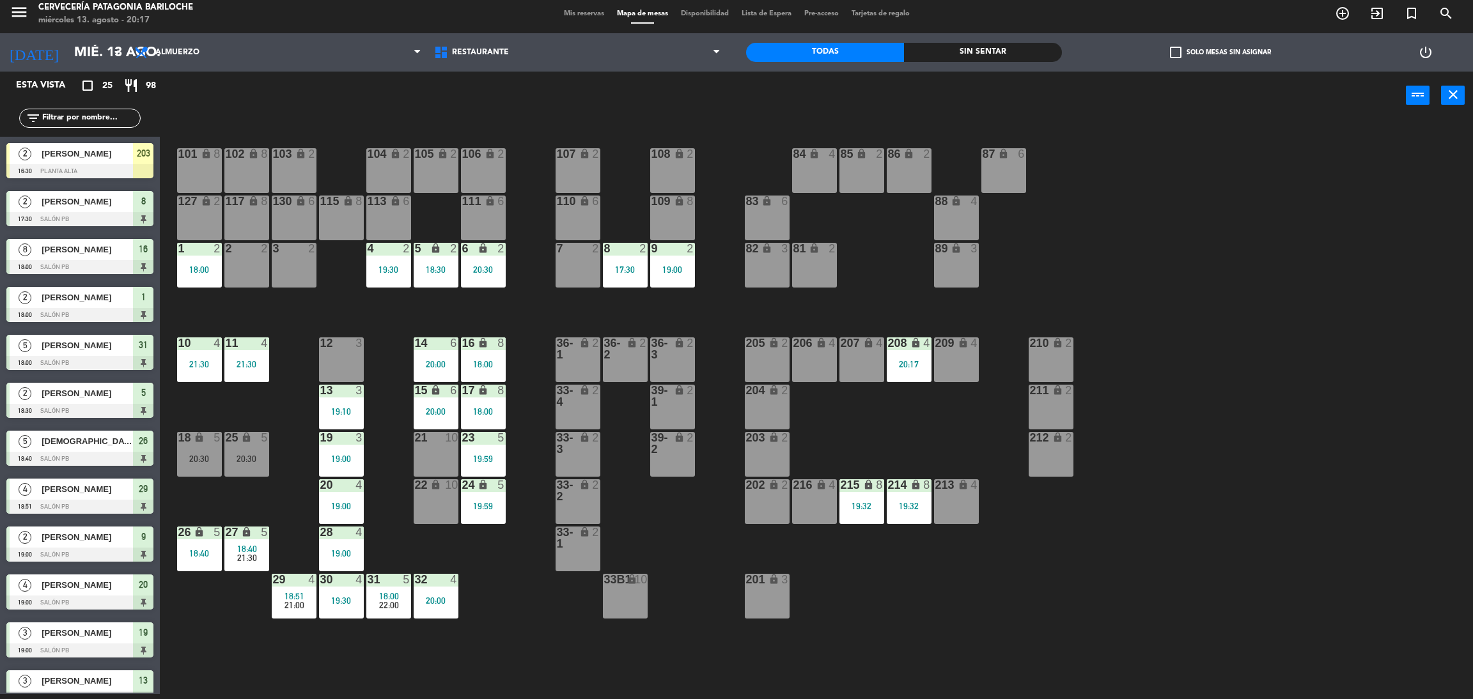
scroll to position [89, 0]
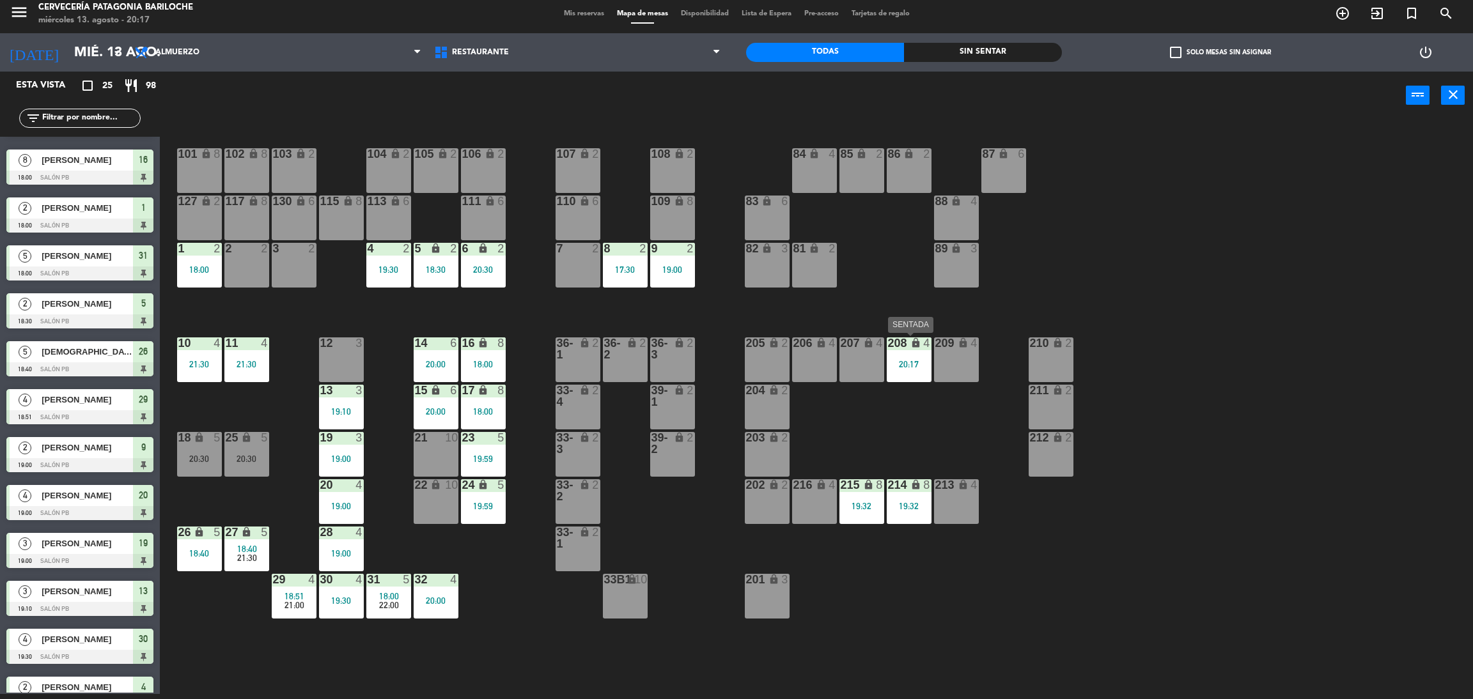
click at [907, 355] on div "208 lock 4 20:17" at bounding box center [909, 359] width 45 height 45
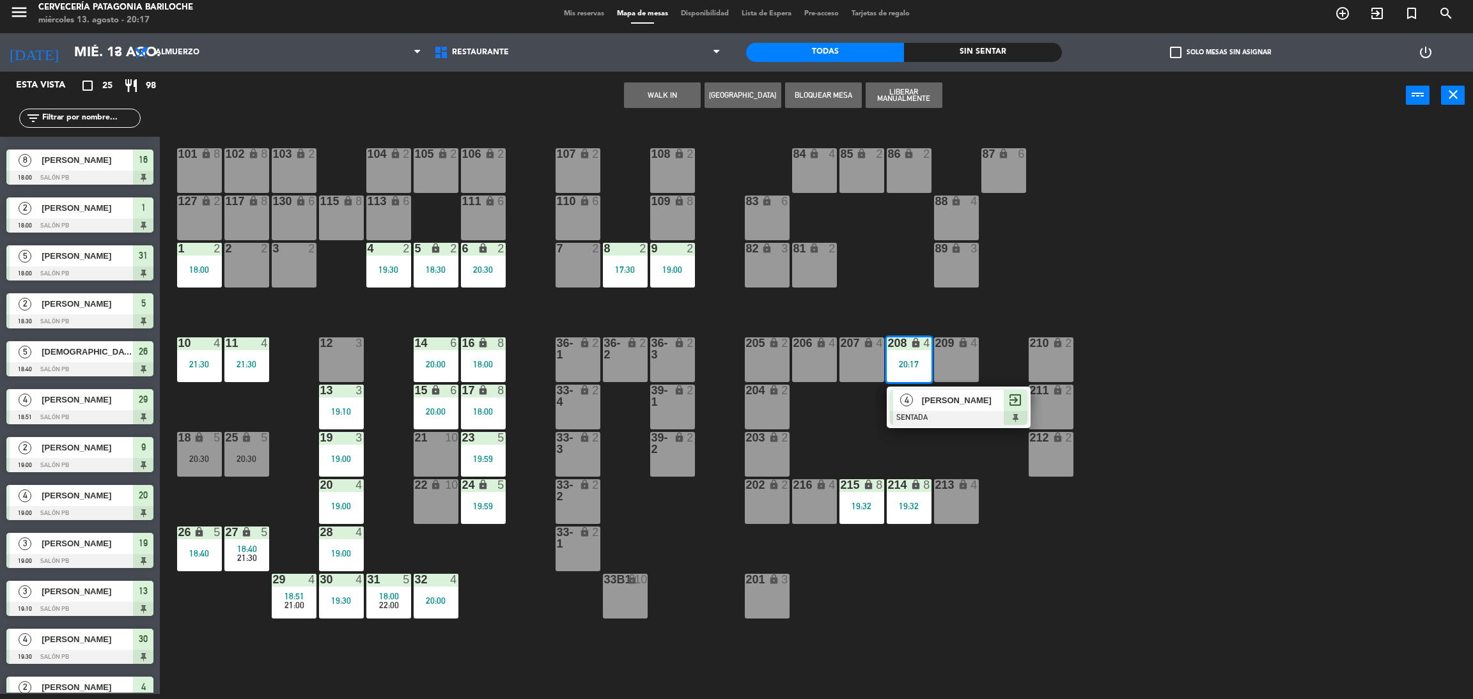
click at [899, 400] on div "4" at bounding box center [906, 400] width 27 height 21
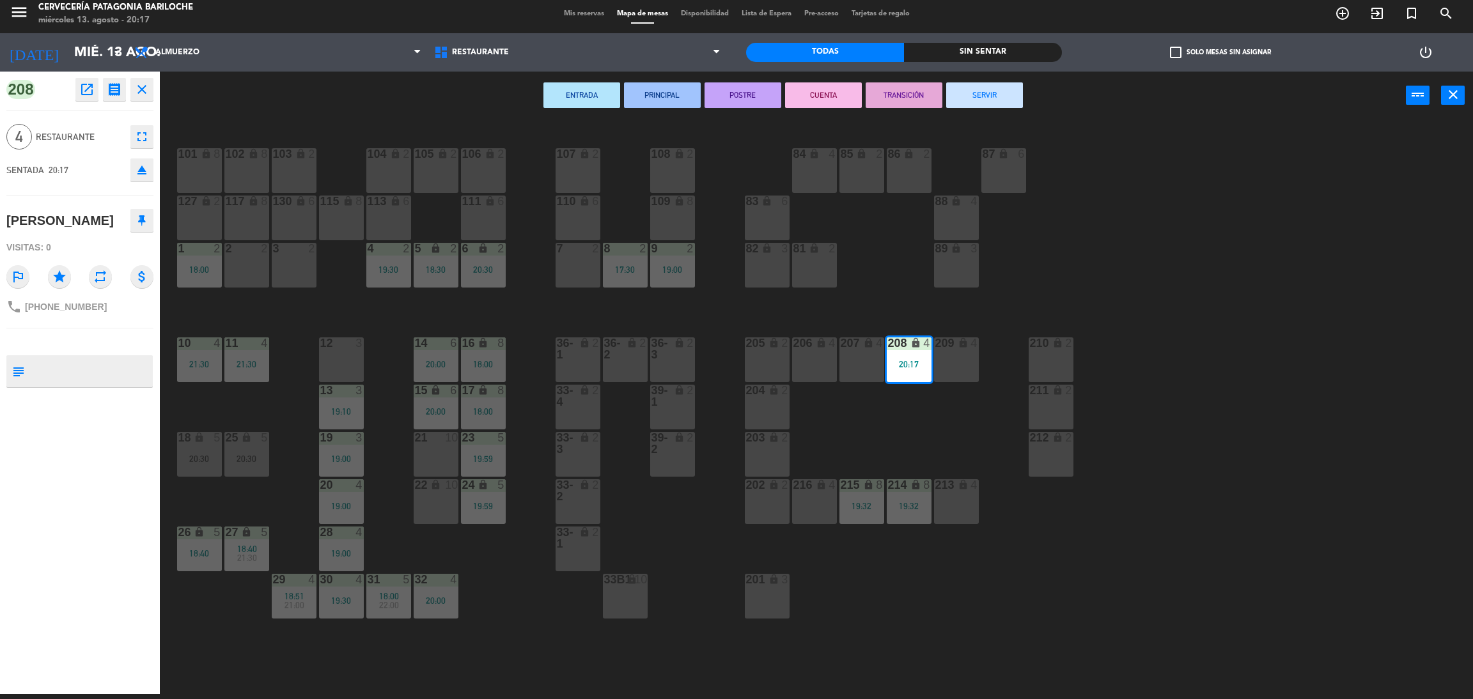
click at [865, 366] on div "207 lock 4" at bounding box center [861, 359] width 45 height 45
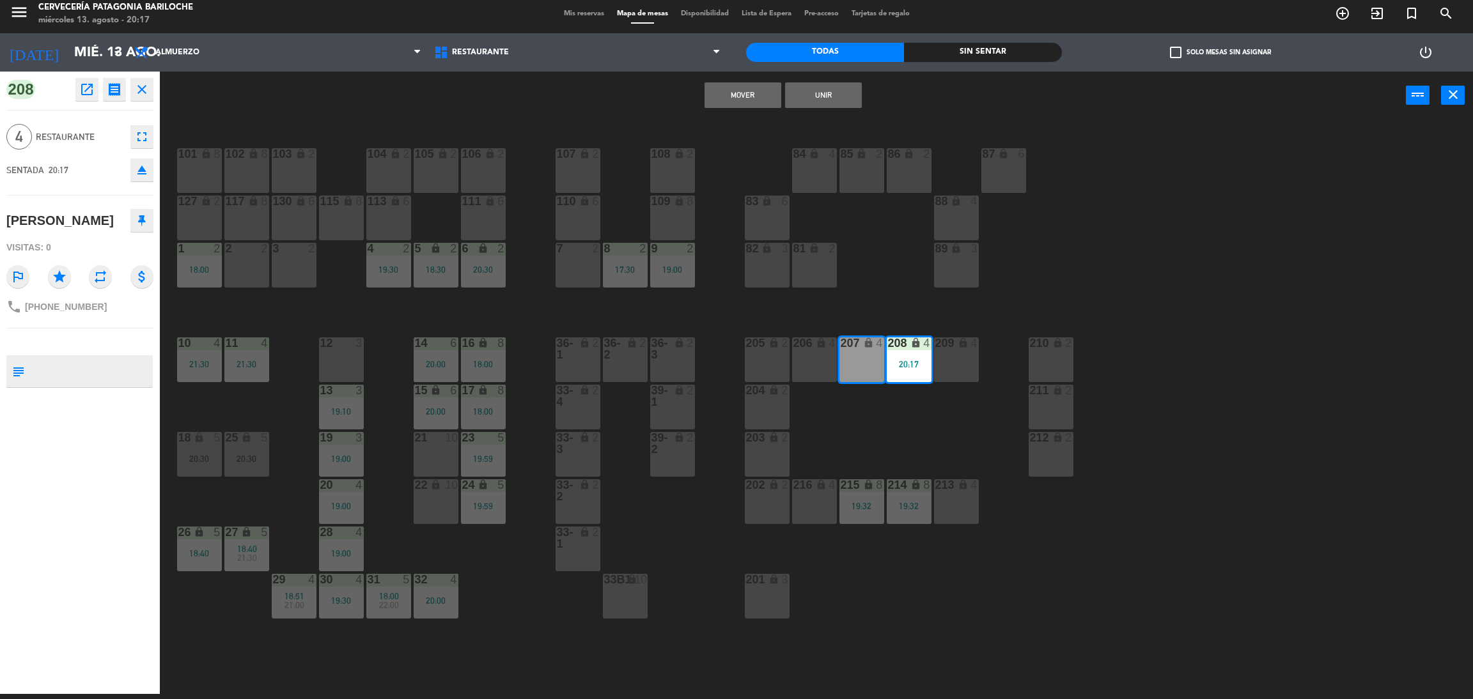
click at [842, 98] on button "Unir" at bounding box center [823, 95] width 77 height 26
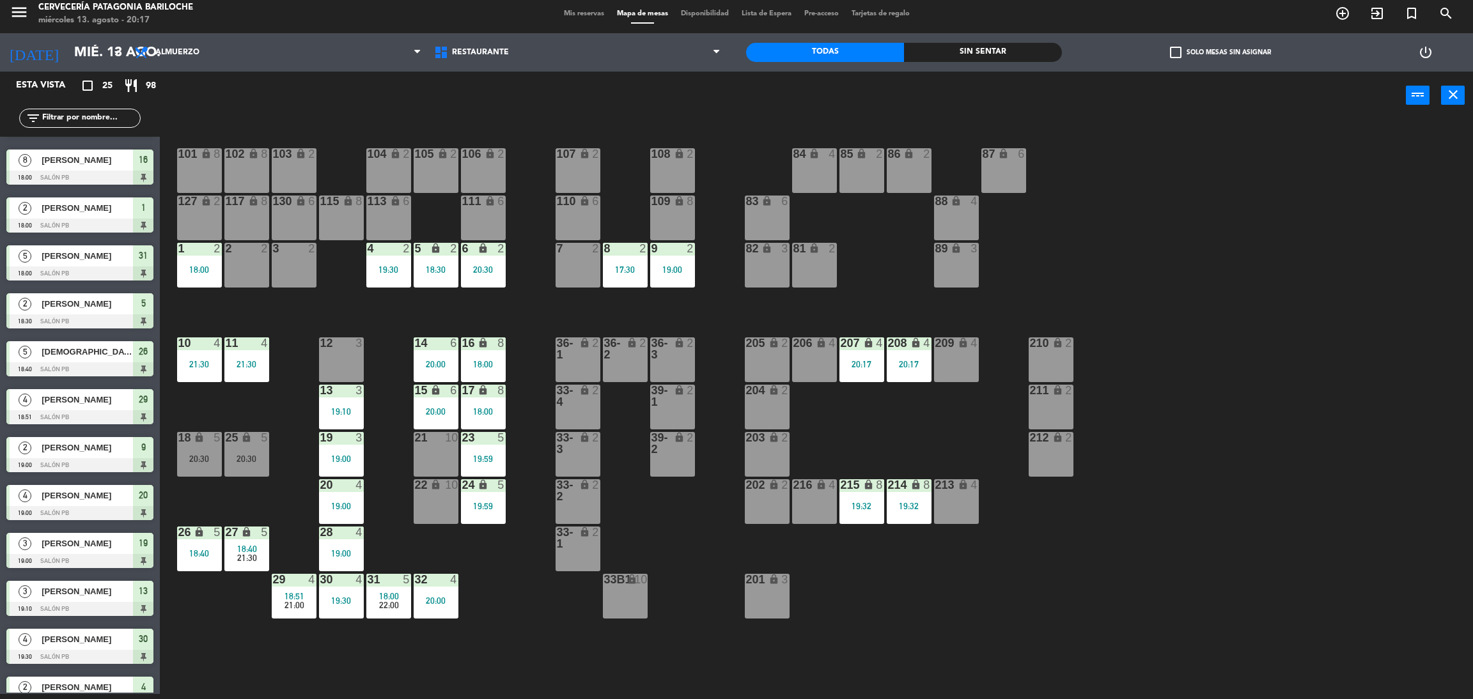
click at [889, 444] on div "101 lock 8 102 lock 8 104 lock 2 105 lock 2 106 lock 2 103 lock 2 107 lock 2 10…" at bounding box center [824, 412] width 1298 height 575
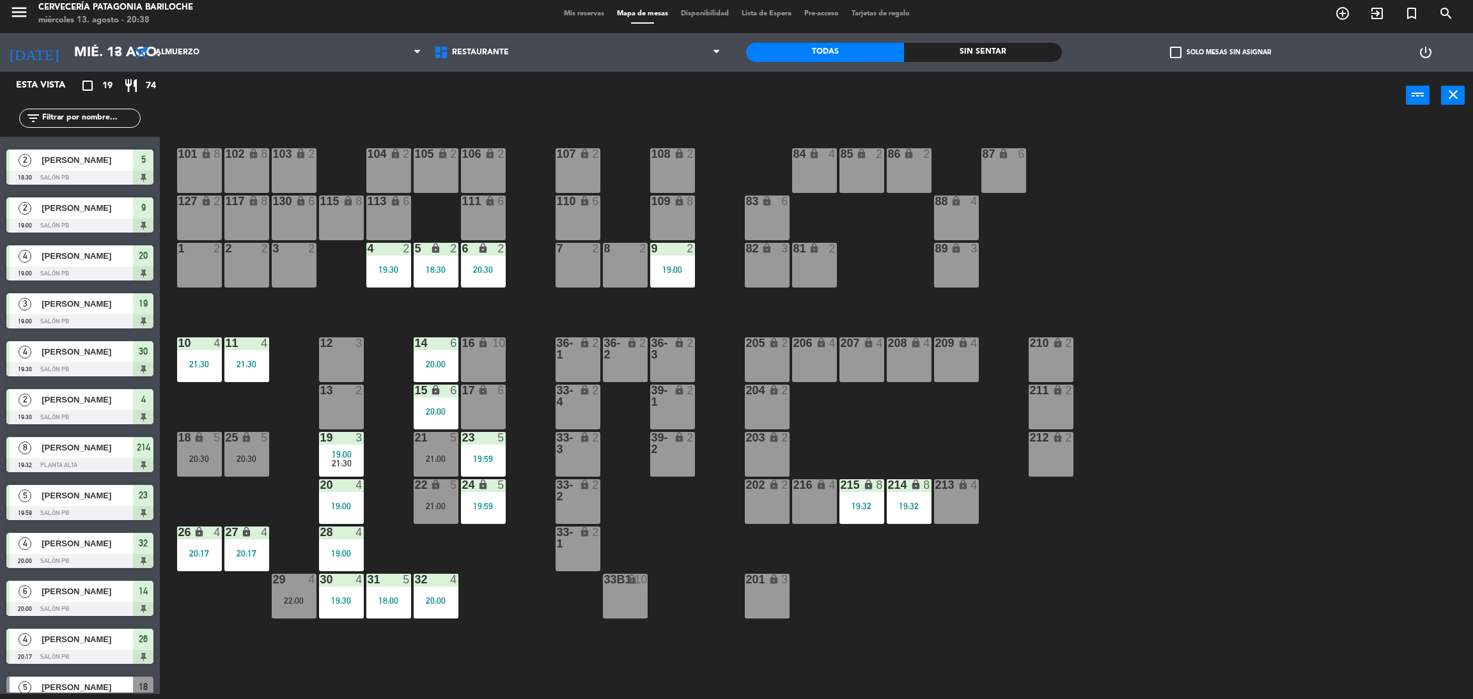
click at [81, 120] on input "text" at bounding box center [90, 118] width 99 height 14
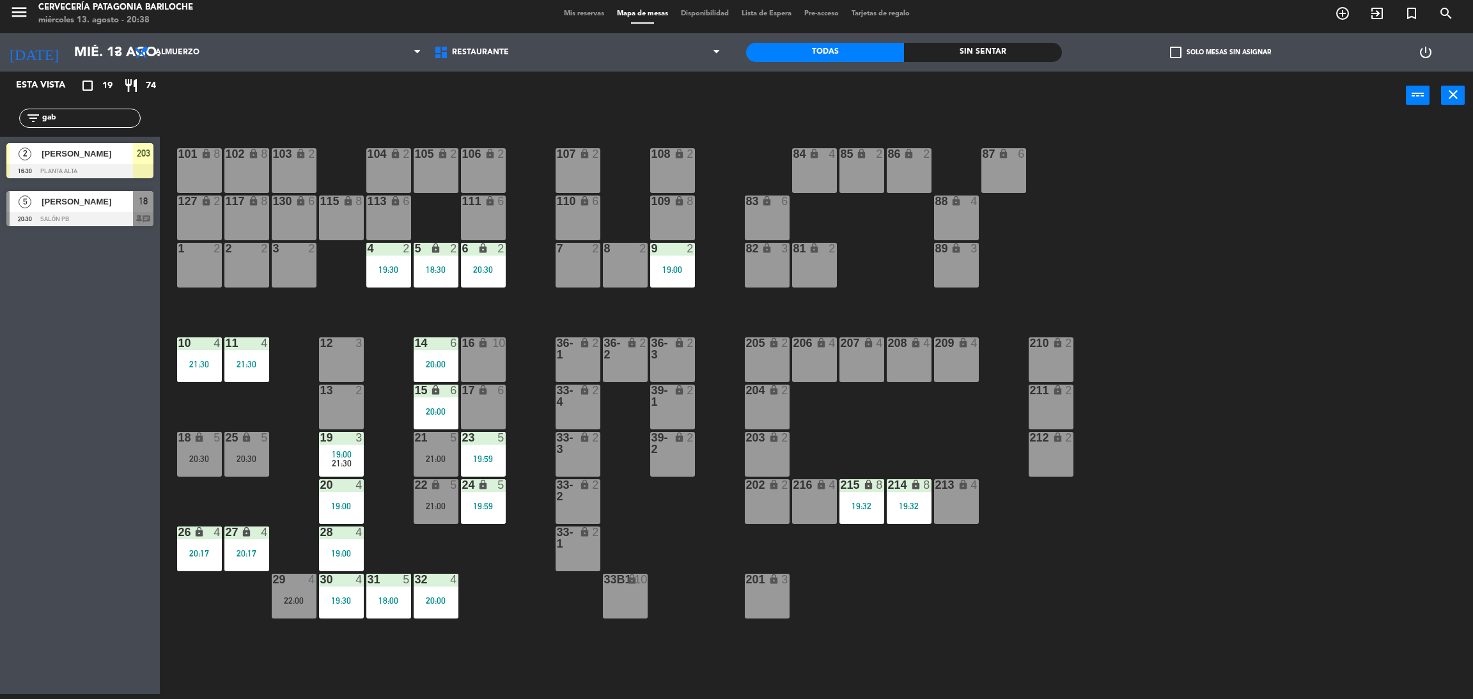
type input "gab"
click at [140, 426] on div "Esta vista crop_square 19 restaurant 74 filter_list gab 2 [PERSON_NAME] 16:30 P…" at bounding box center [80, 383] width 160 height 623
click at [120, 201] on div "5 [PERSON_NAME] 20:30 SALÓN PB 18 chat" at bounding box center [80, 209] width 160 height 48
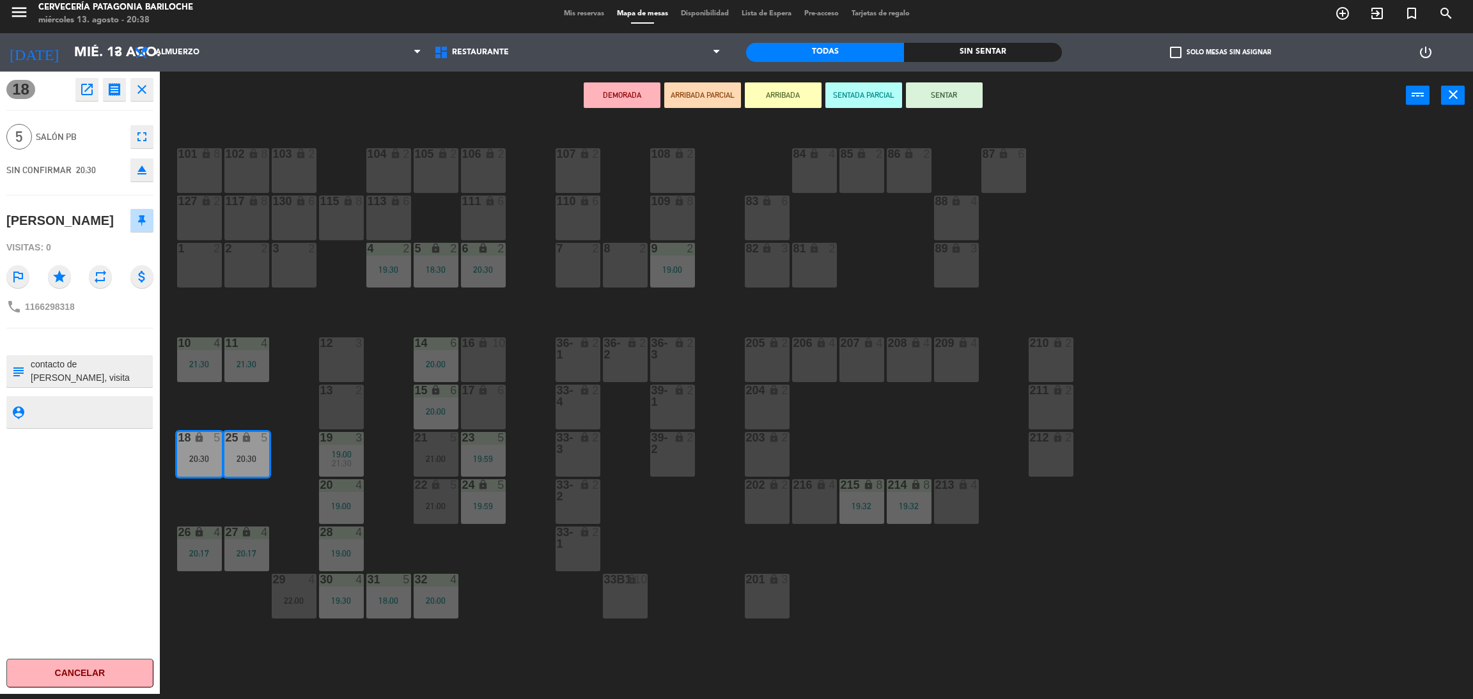
click at [784, 95] on button "ARRIBADA" at bounding box center [783, 95] width 77 height 26
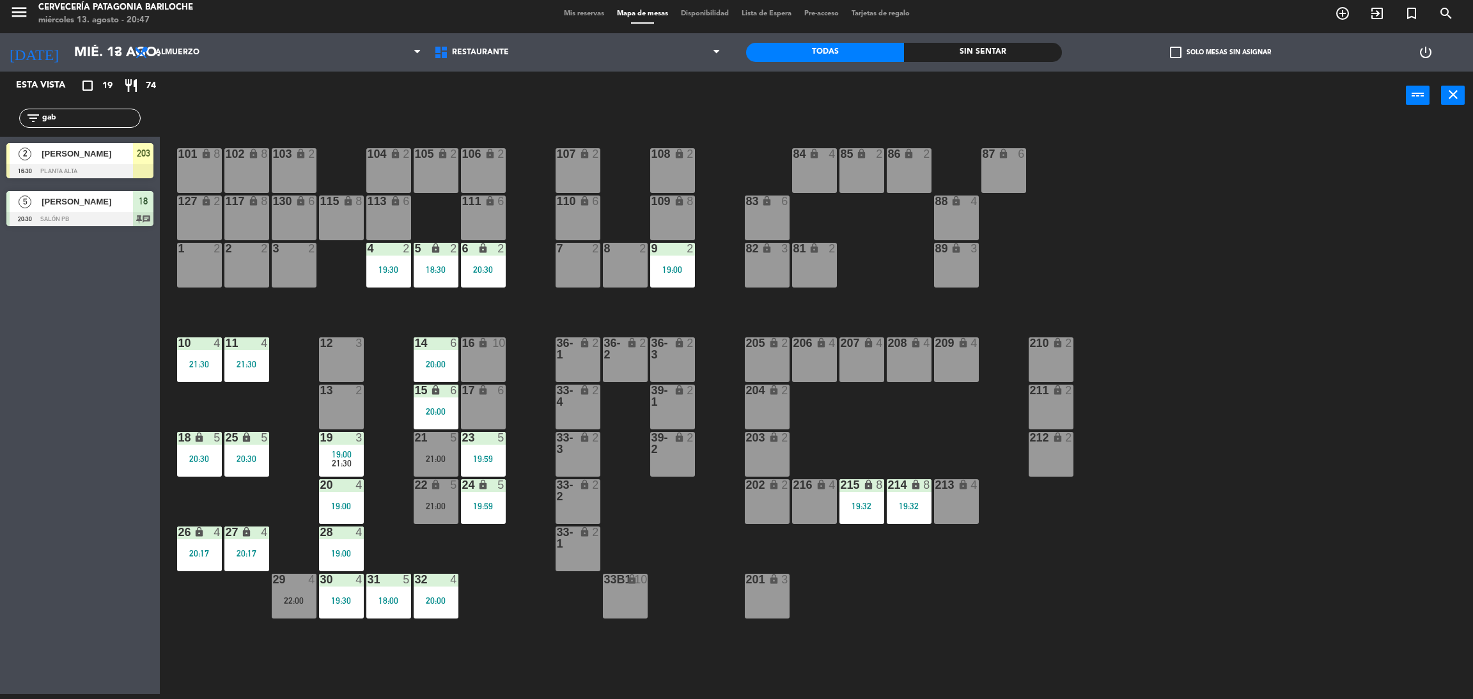
click at [91, 122] on input "gab" at bounding box center [90, 118] width 99 height 14
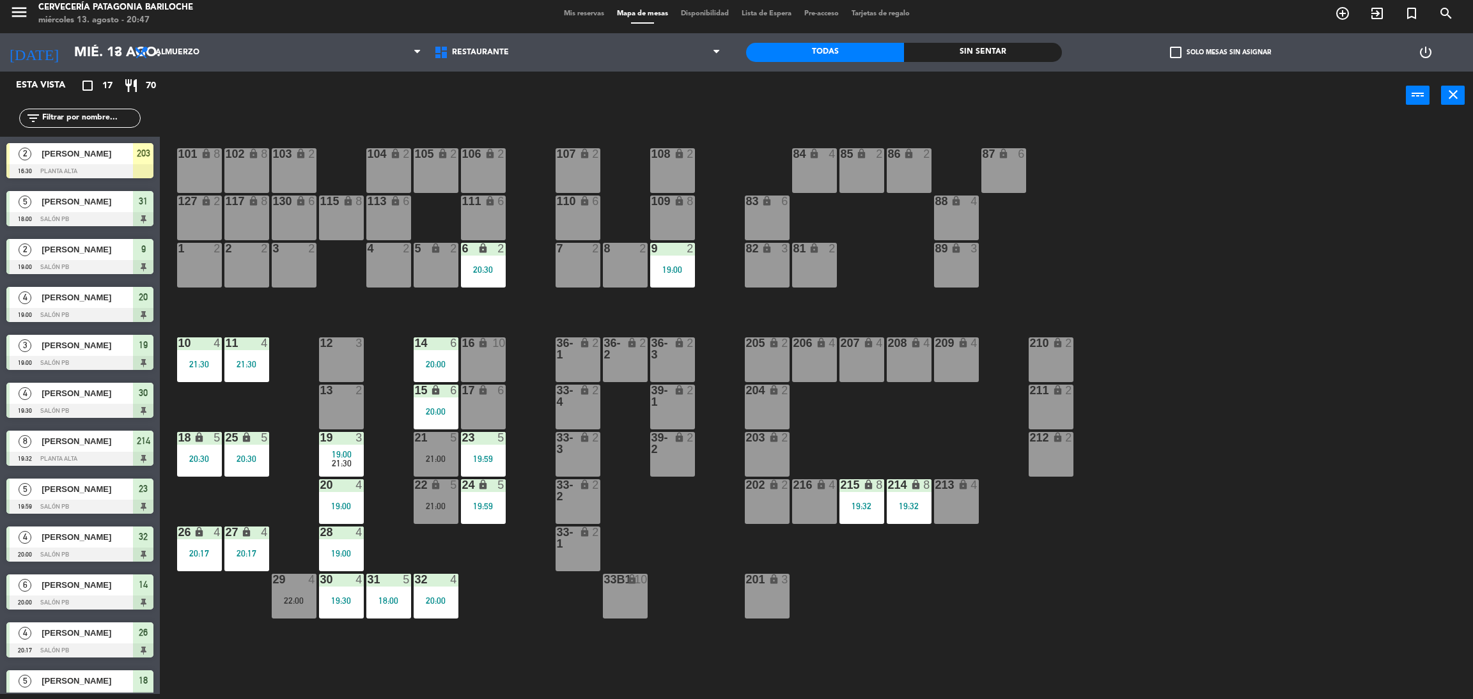
click at [334, 408] on div "13 2" at bounding box center [341, 407] width 45 height 45
click at [711, 94] on button "WALK IN" at bounding box center [702, 95] width 77 height 26
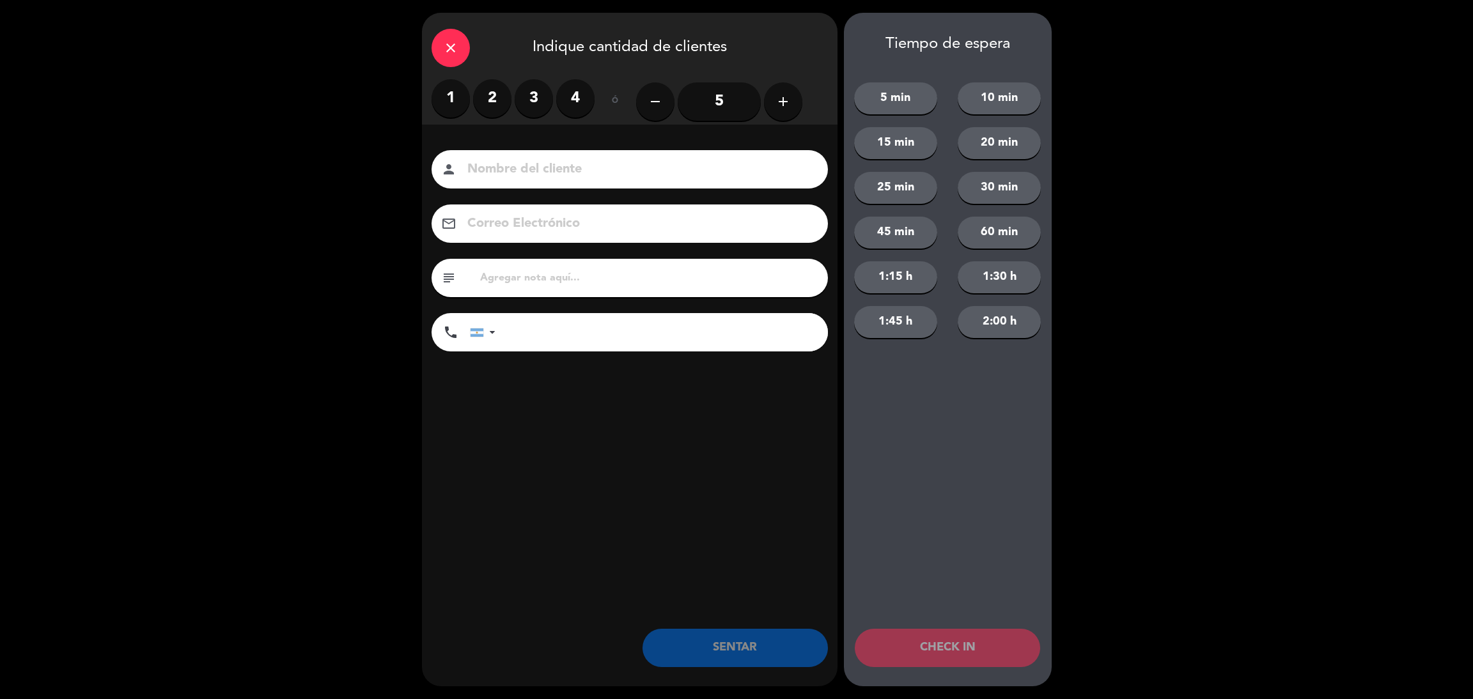
click at [526, 107] on label "3" at bounding box center [534, 98] width 38 height 38
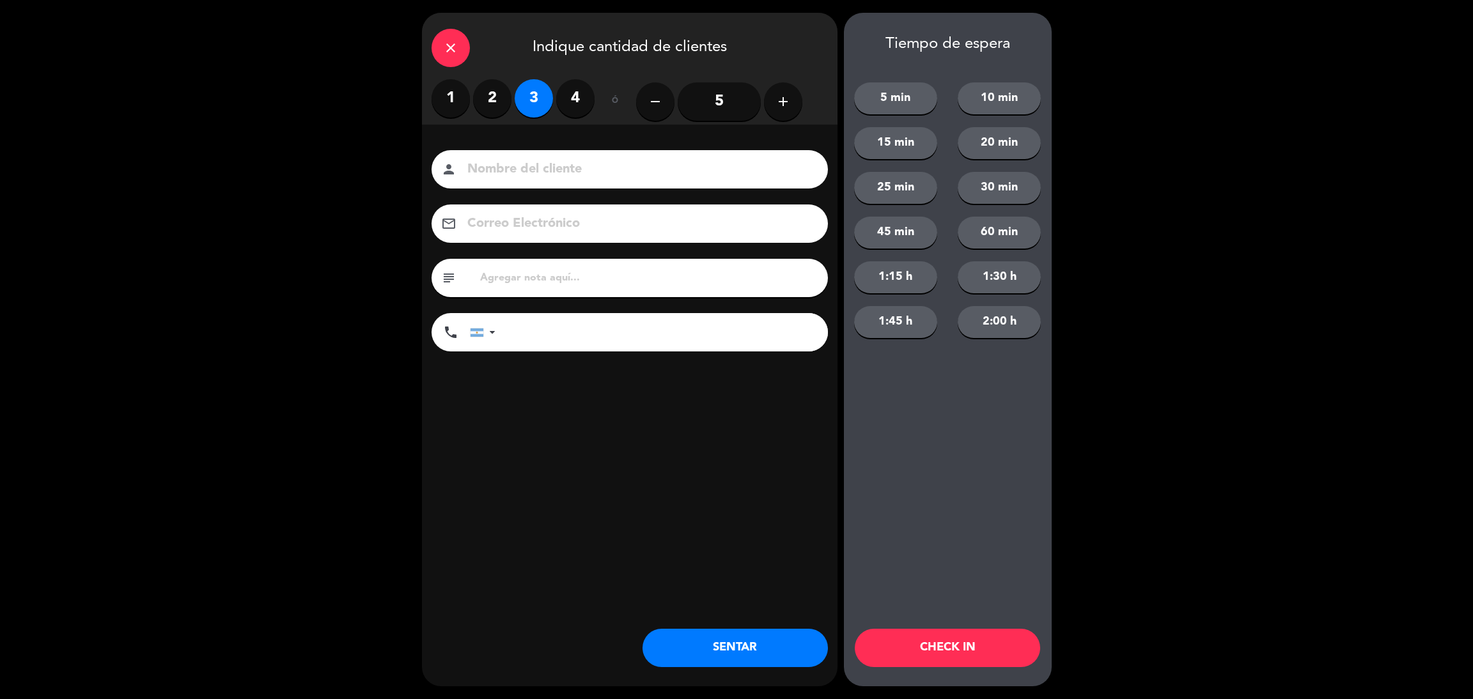
click at [520, 159] on input at bounding box center [638, 170] width 345 height 22
type input "[PERSON_NAME]"
click at [637, 327] on input "tel" at bounding box center [668, 332] width 320 height 38
type input "[PHONE_NUMBER]"
click at [904, 102] on button "5 min" at bounding box center [895, 98] width 83 height 32
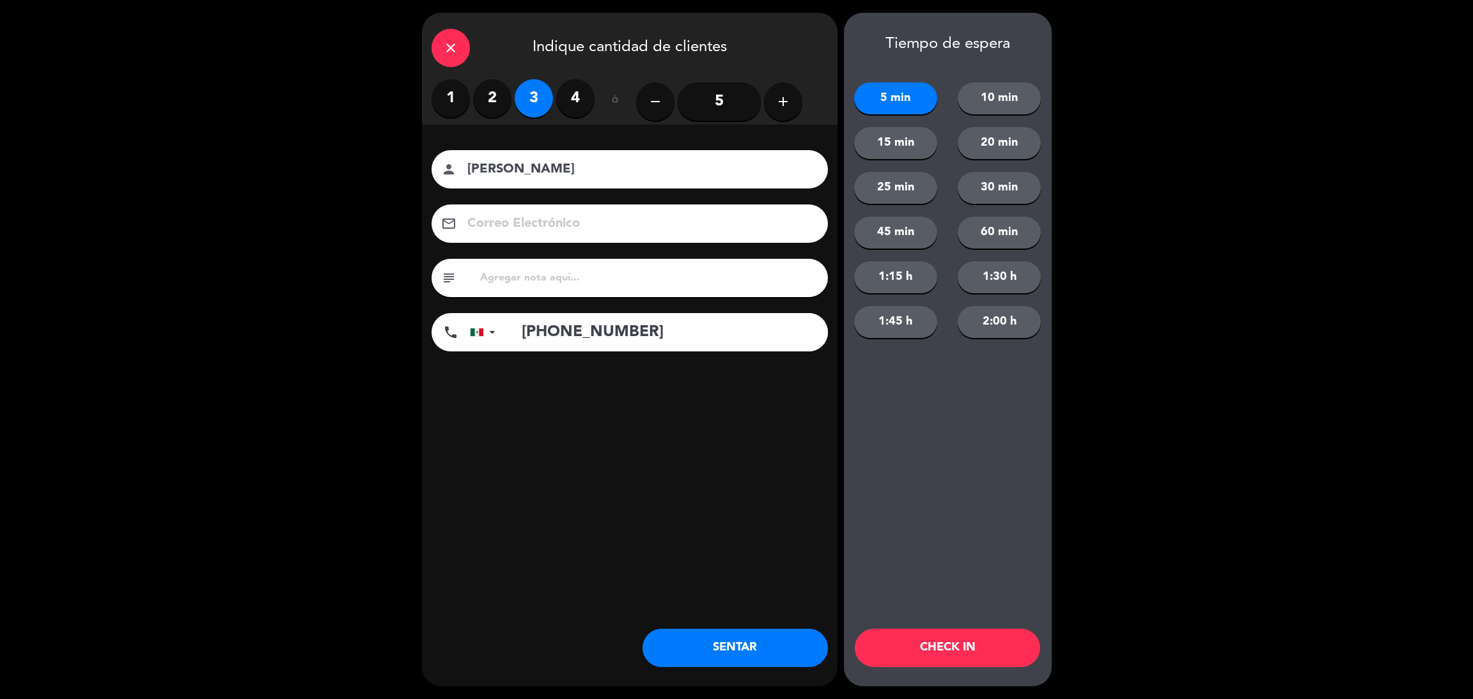
click at [733, 646] on button "SENTAR" at bounding box center [734, 648] width 185 height 38
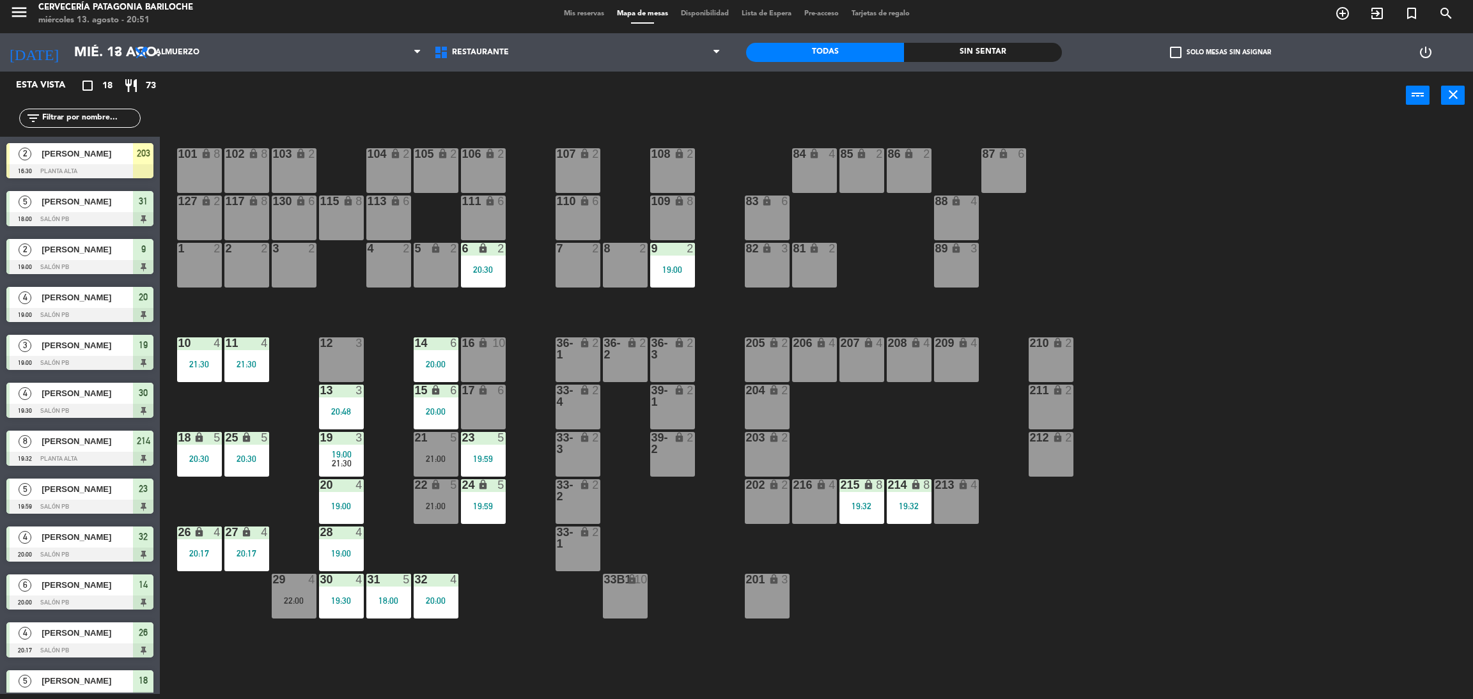
click at [551, 113] on div "power_input close" at bounding box center [783, 96] width 1246 height 49
click at [85, 122] on input "text" at bounding box center [90, 118] width 99 height 14
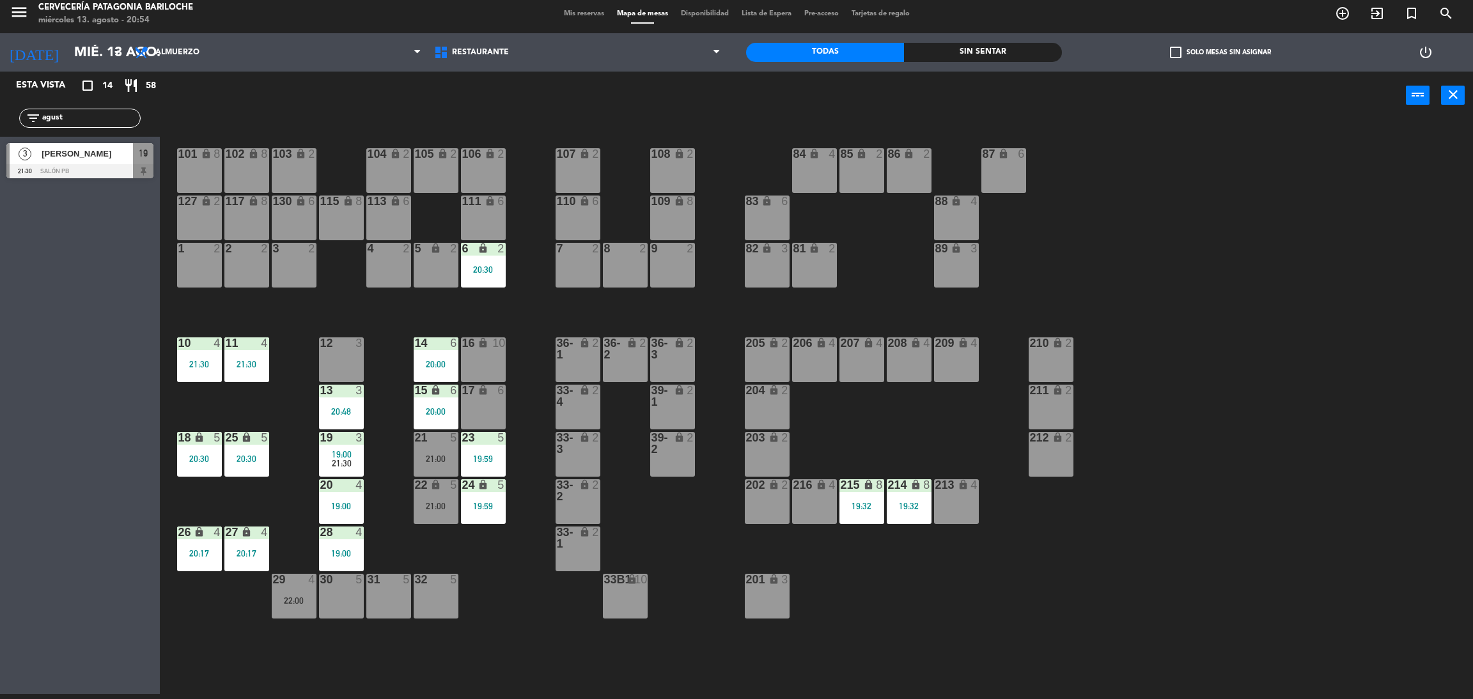
type input "agust"
click at [48, 161] on div "3 [PERSON_NAME] 21:30 SALÓN PB 19" at bounding box center [80, 161] width 160 height 48
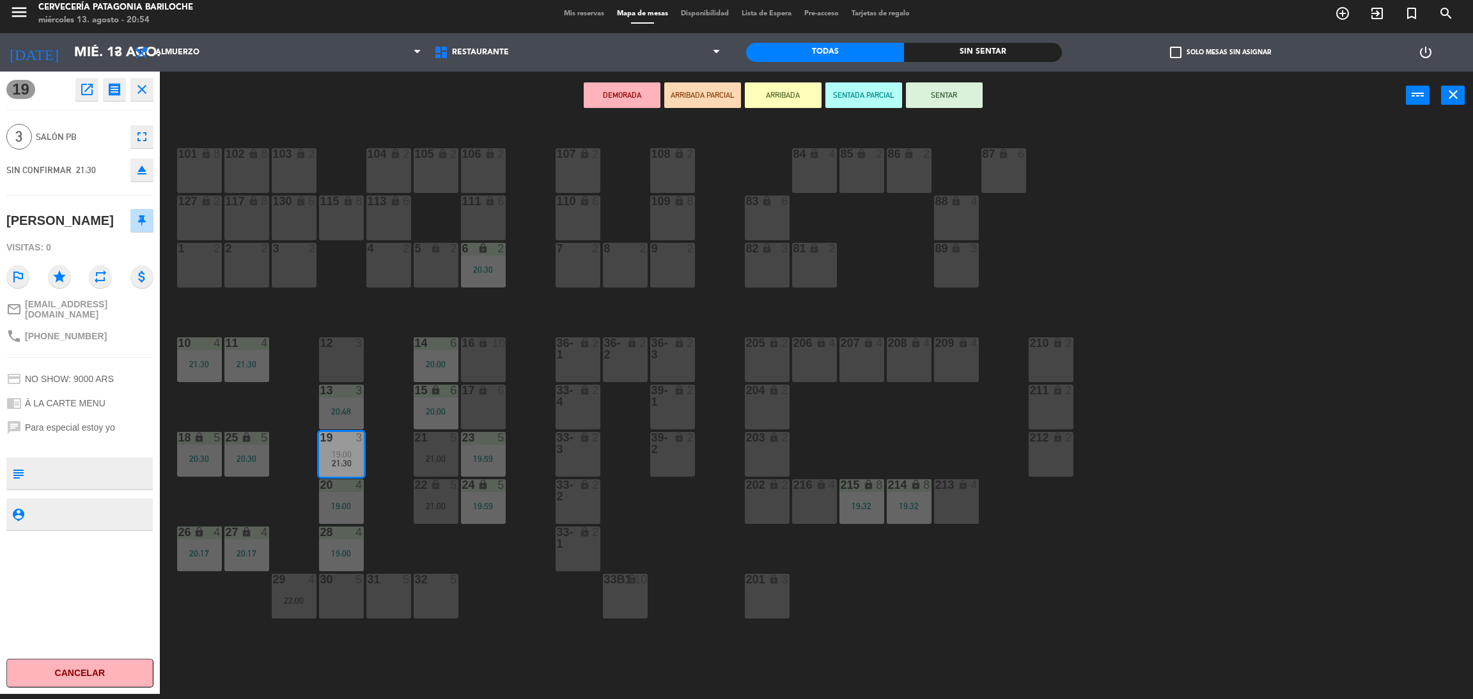
click at [779, 97] on button "ARRIBADA" at bounding box center [783, 95] width 77 height 26
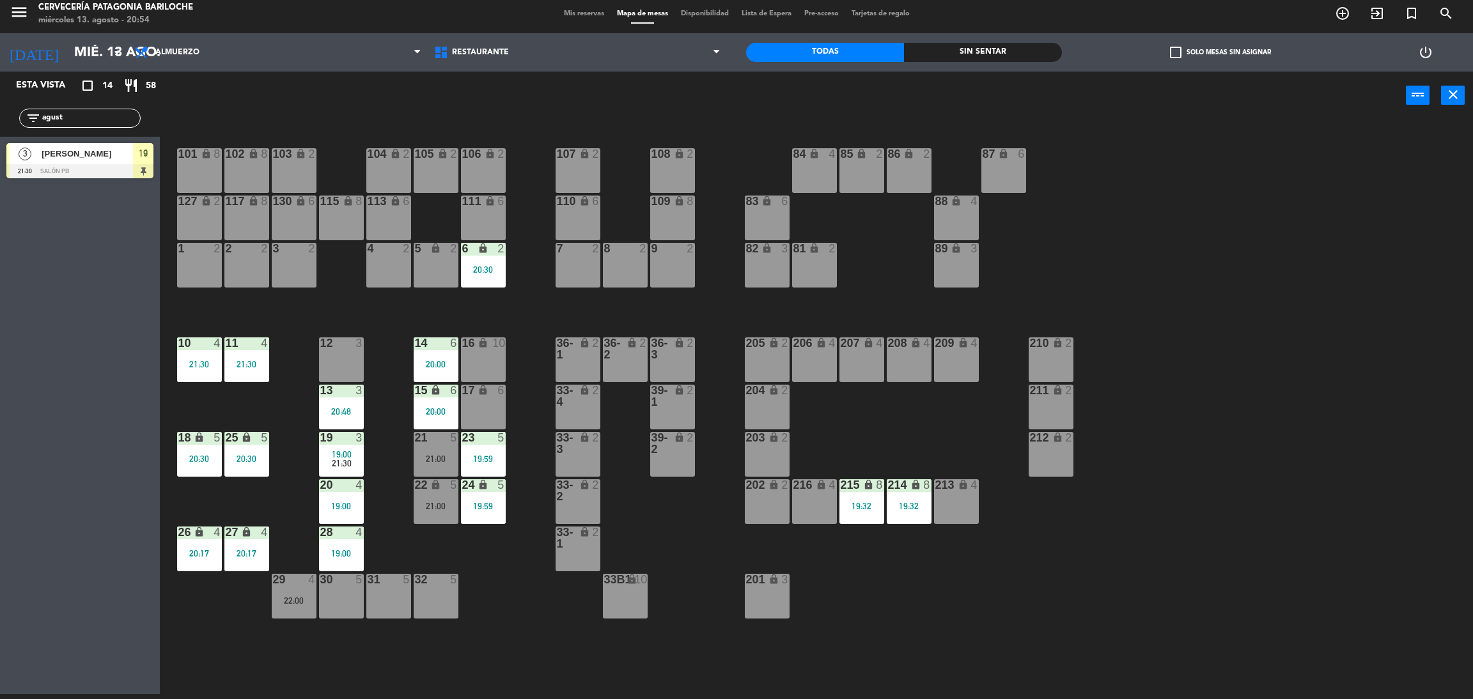
click at [330, 465] on div "21:30" at bounding box center [341, 463] width 45 height 9
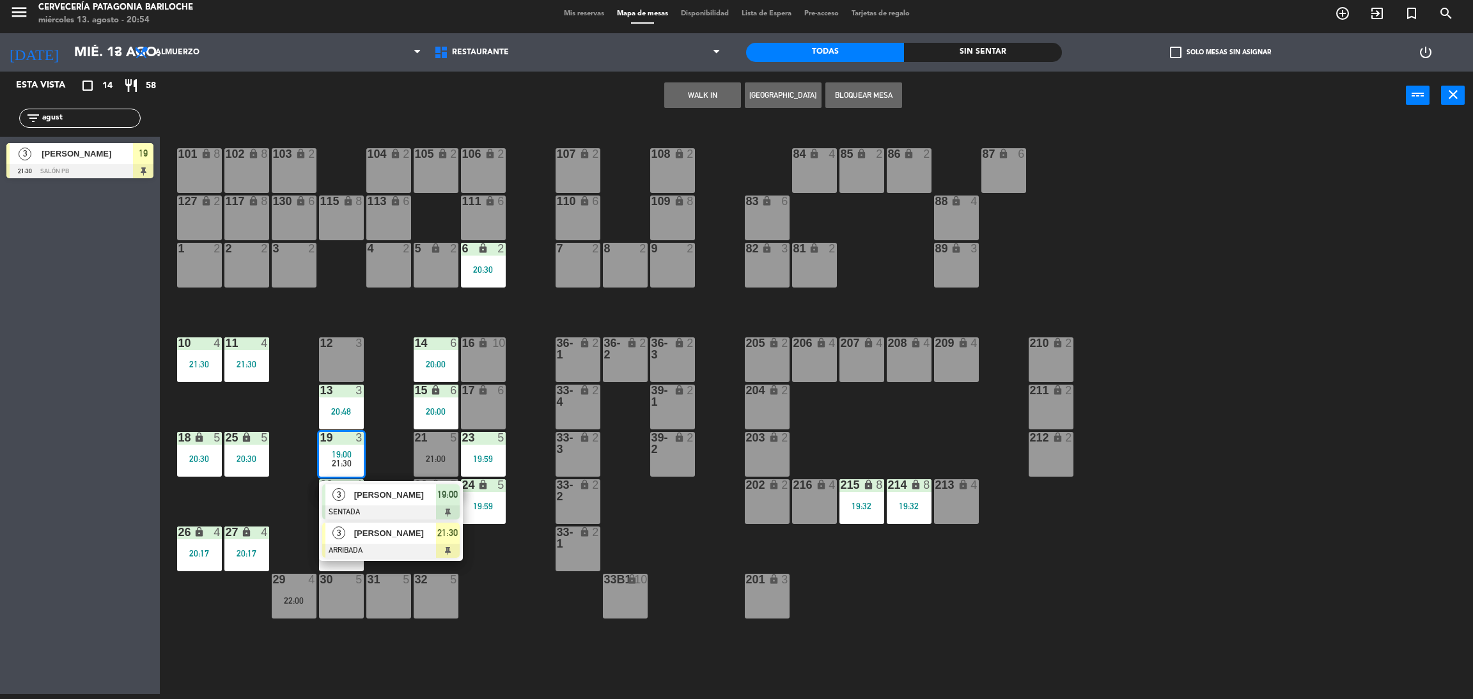
click at [398, 538] on span "[PERSON_NAME]" at bounding box center [395, 533] width 82 height 13
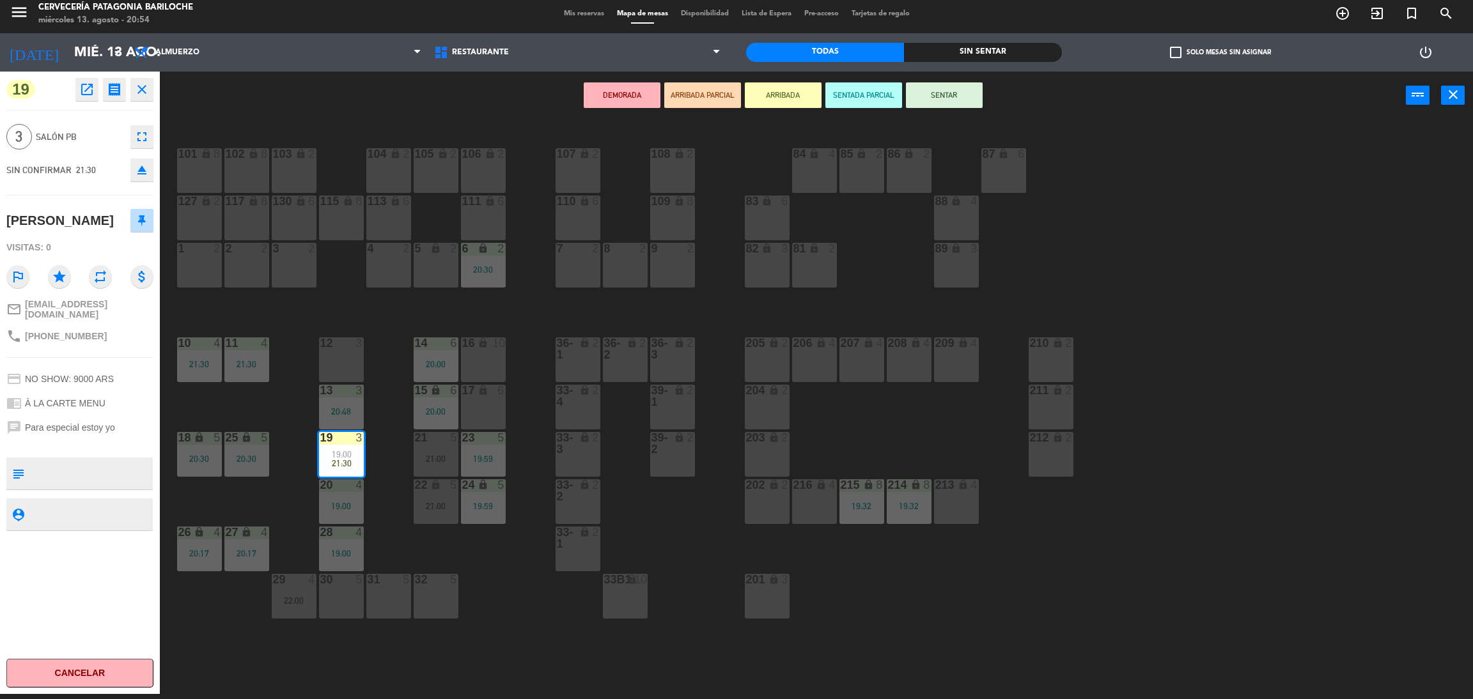
click at [348, 593] on div "30 5" at bounding box center [341, 596] width 45 height 45
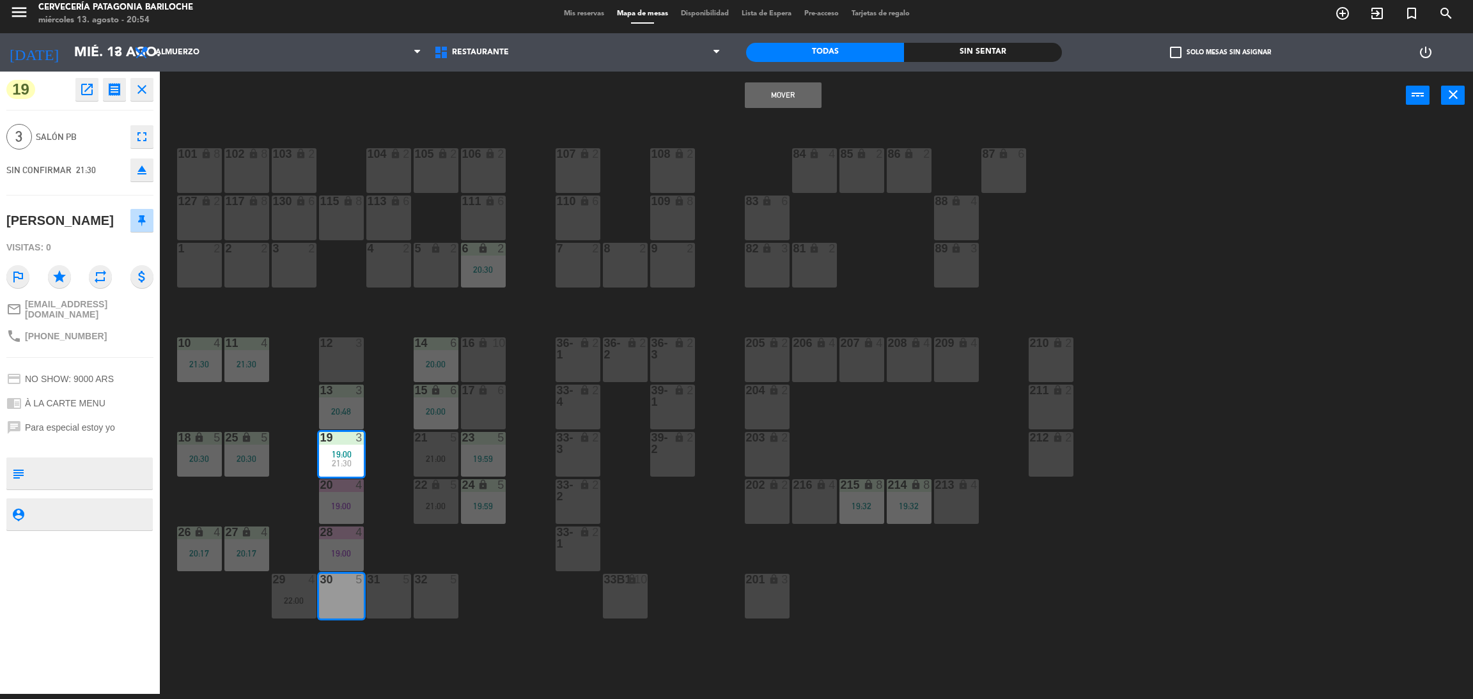
click at [774, 98] on button "Mover" at bounding box center [783, 95] width 77 height 26
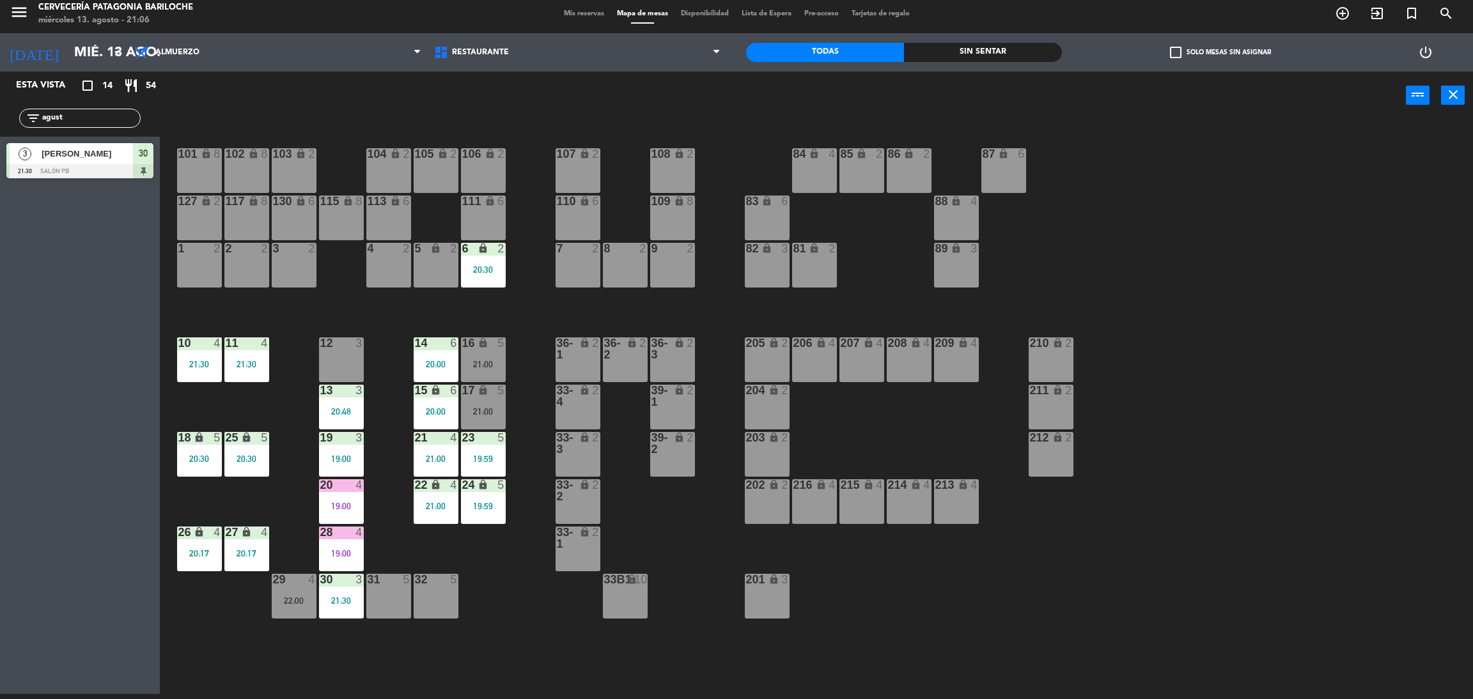
click at [111, 120] on input "agust" at bounding box center [90, 118] width 99 height 14
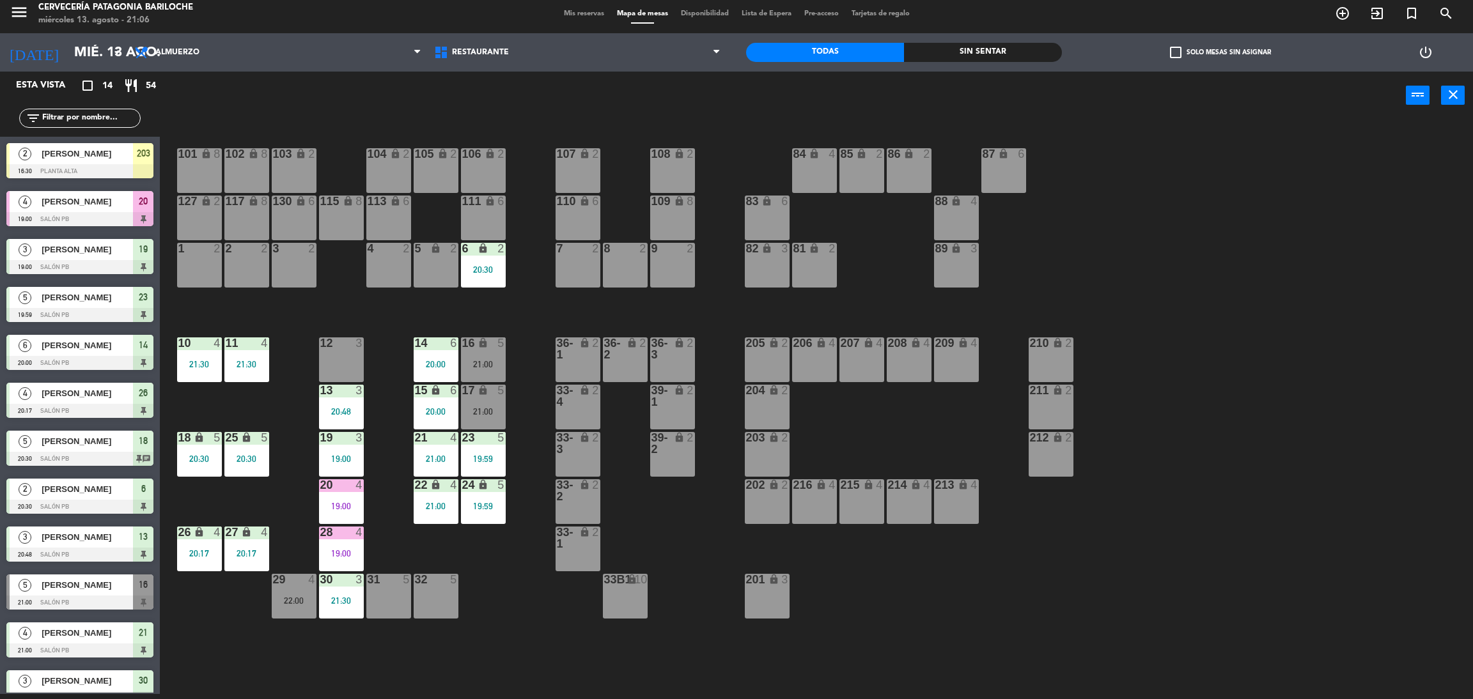
click at [419, 280] on div "5 lock 2" at bounding box center [436, 265] width 45 height 45
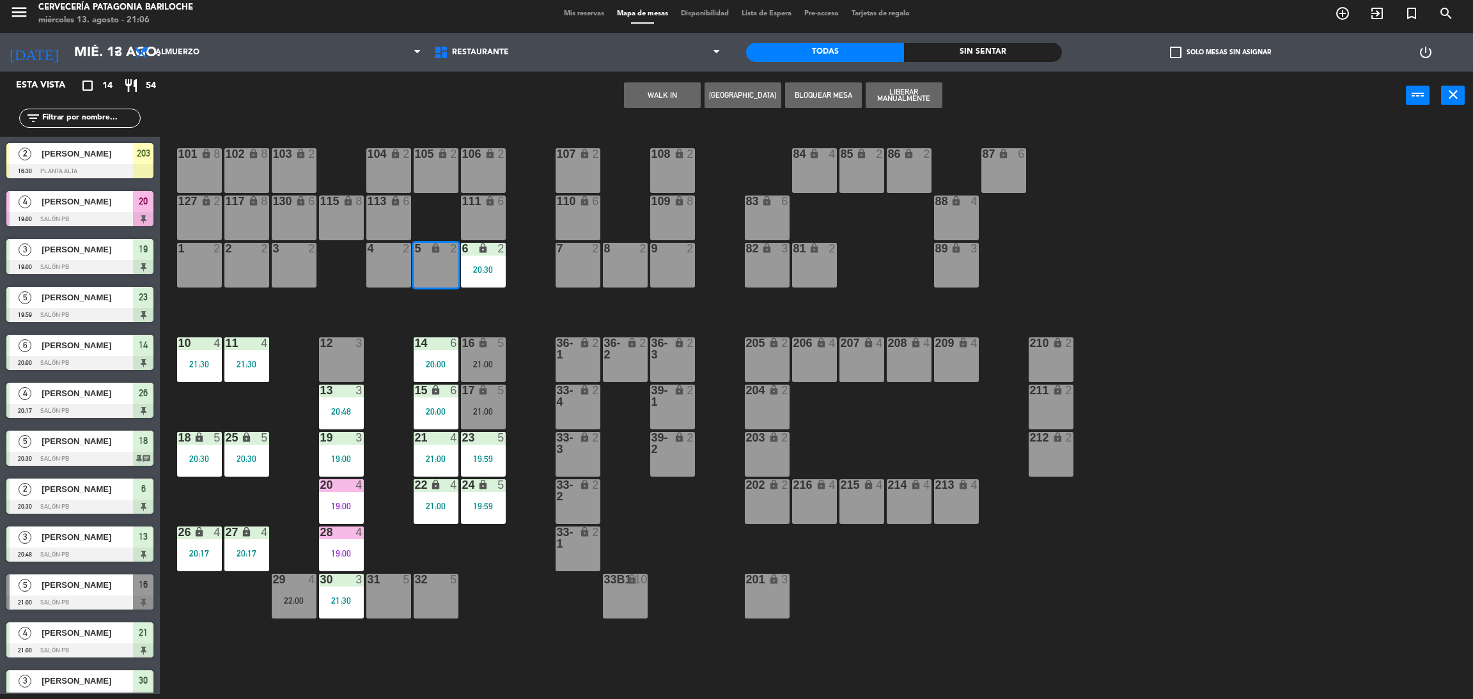
click at [375, 290] on div "101 lock 8 102 lock 8 104 lock 2 105 lock 2 106 lock 2 103 lock 2 107 lock 2 10…" at bounding box center [824, 412] width 1298 height 575
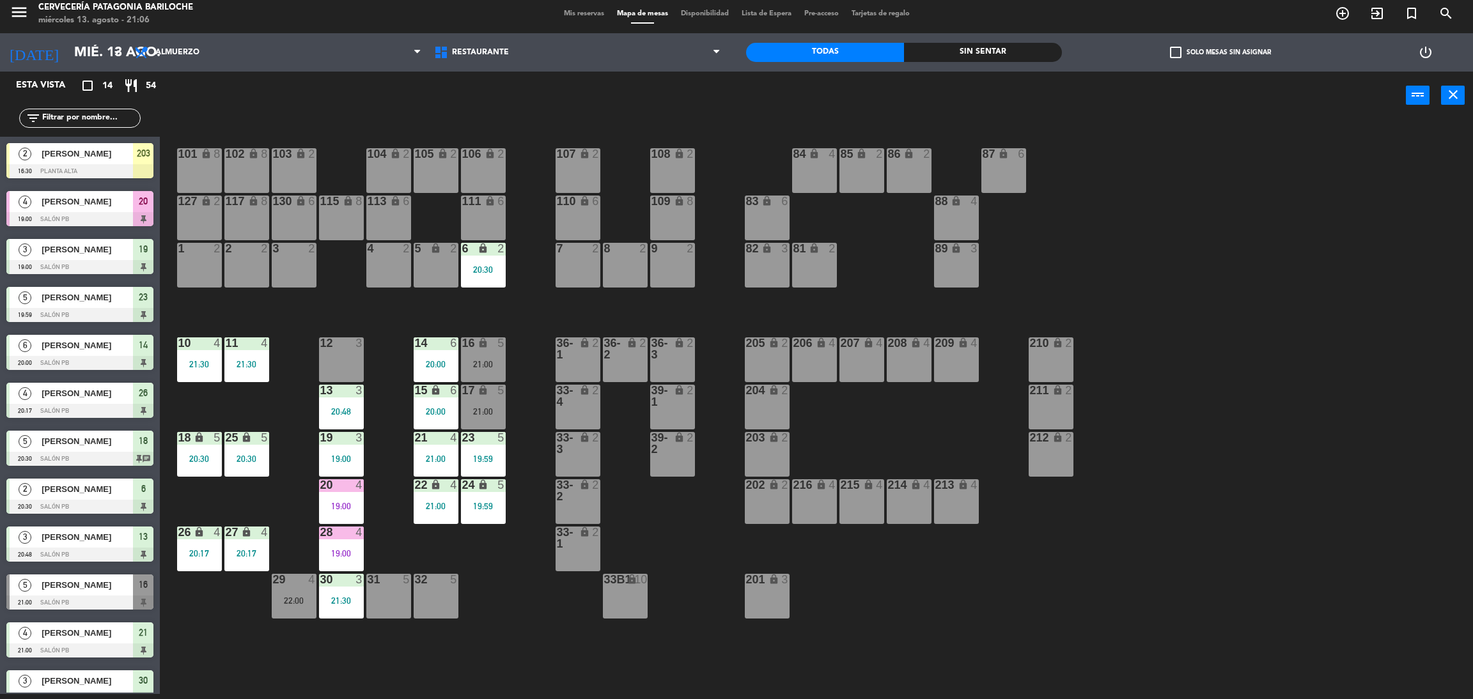
click at [580, 269] on div "7 2" at bounding box center [577, 265] width 45 height 45
click at [618, 302] on div "101 lock 8 102 lock 8 104 lock 2 105 lock 2 106 lock 2 103 lock 2 107 lock 2 10…" at bounding box center [824, 412] width 1298 height 575
click at [624, 274] on div "8 2" at bounding box center [625, 265] width 45 height 45
click at [711, 104] on button "WALK IN" at bounding box center [702, 95] width 77 height 26
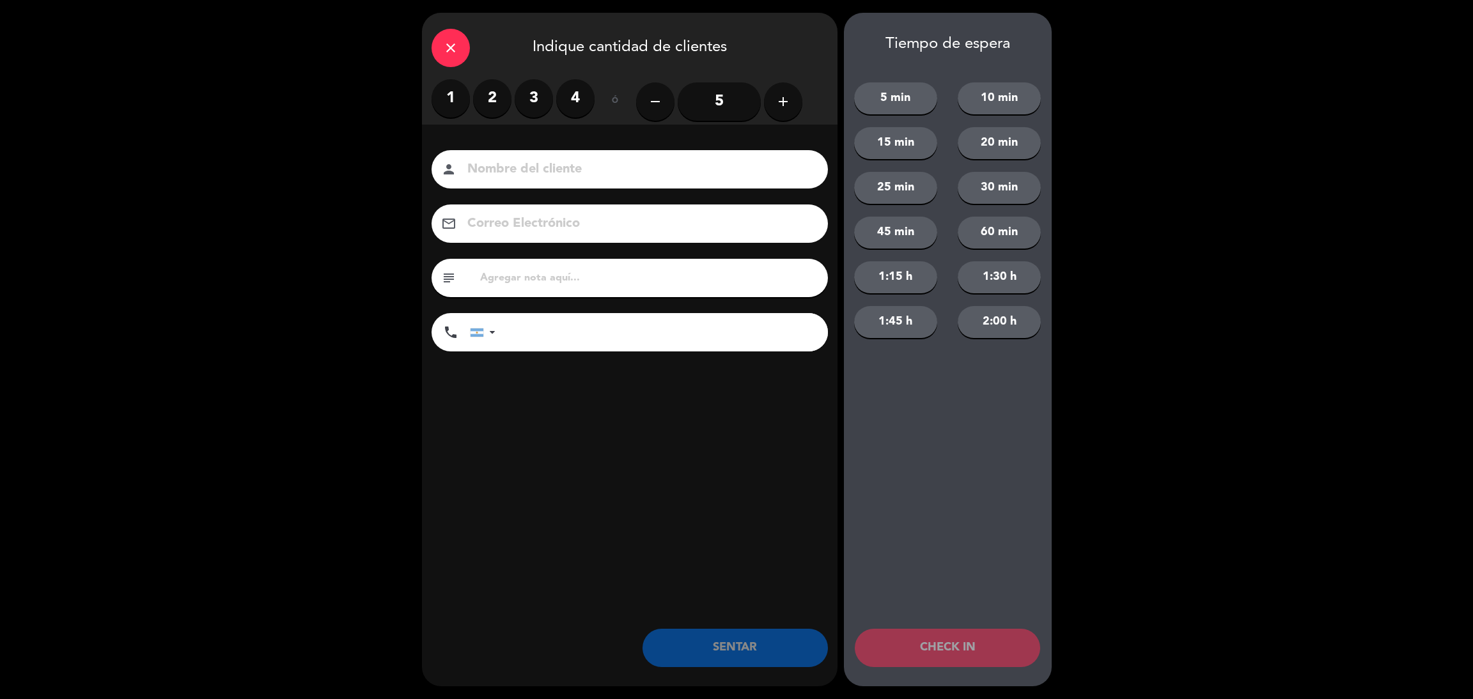
click at [501, 104] on label "2" at bounding box center [492, 98] width 38 height 38
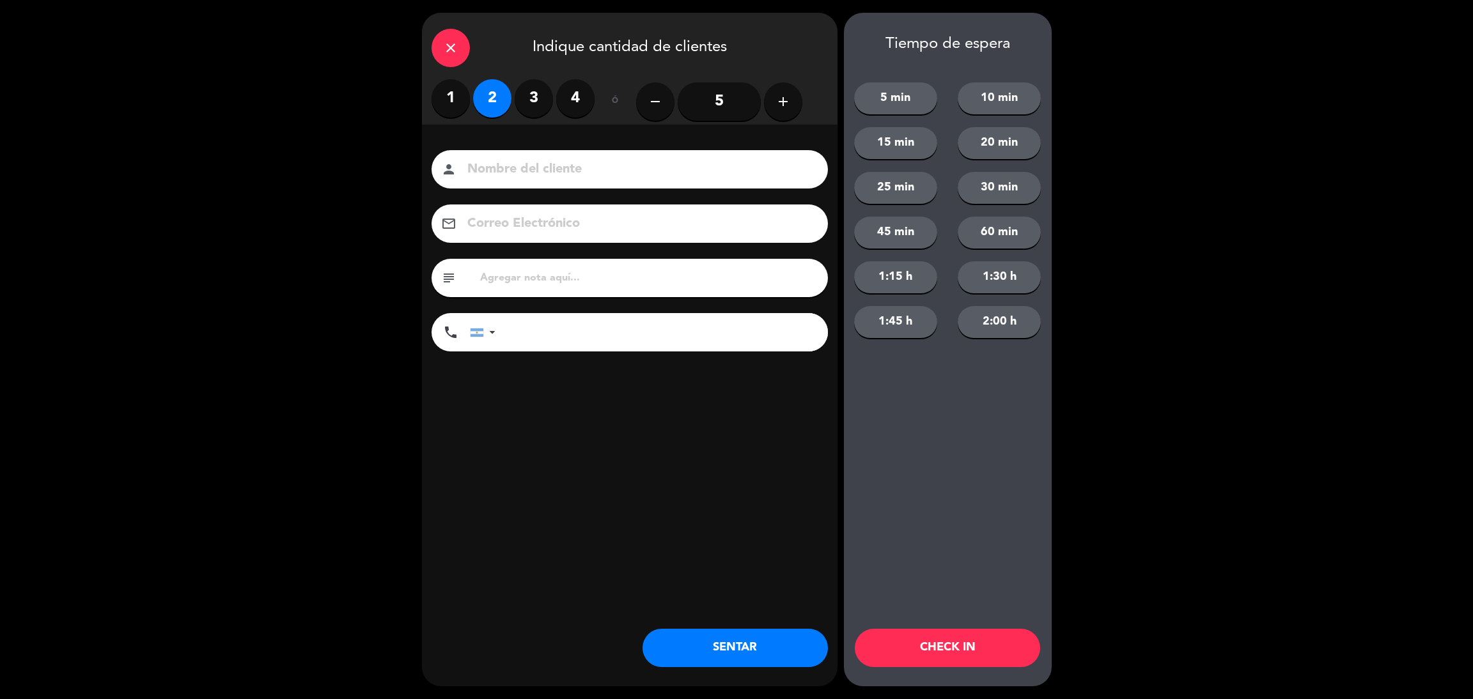
click at [543, 176] on input at bounding box center [638, 170] width 345 height 22
type input "[PERSON_NAME]"
click at [531, 334] on input "tel" at bounding box center [668, 332] width 320 height 38
type input "1122340147"
click at [732, 646] on button "SENTAR" at bounding box center [734, 648] width 185 height 38
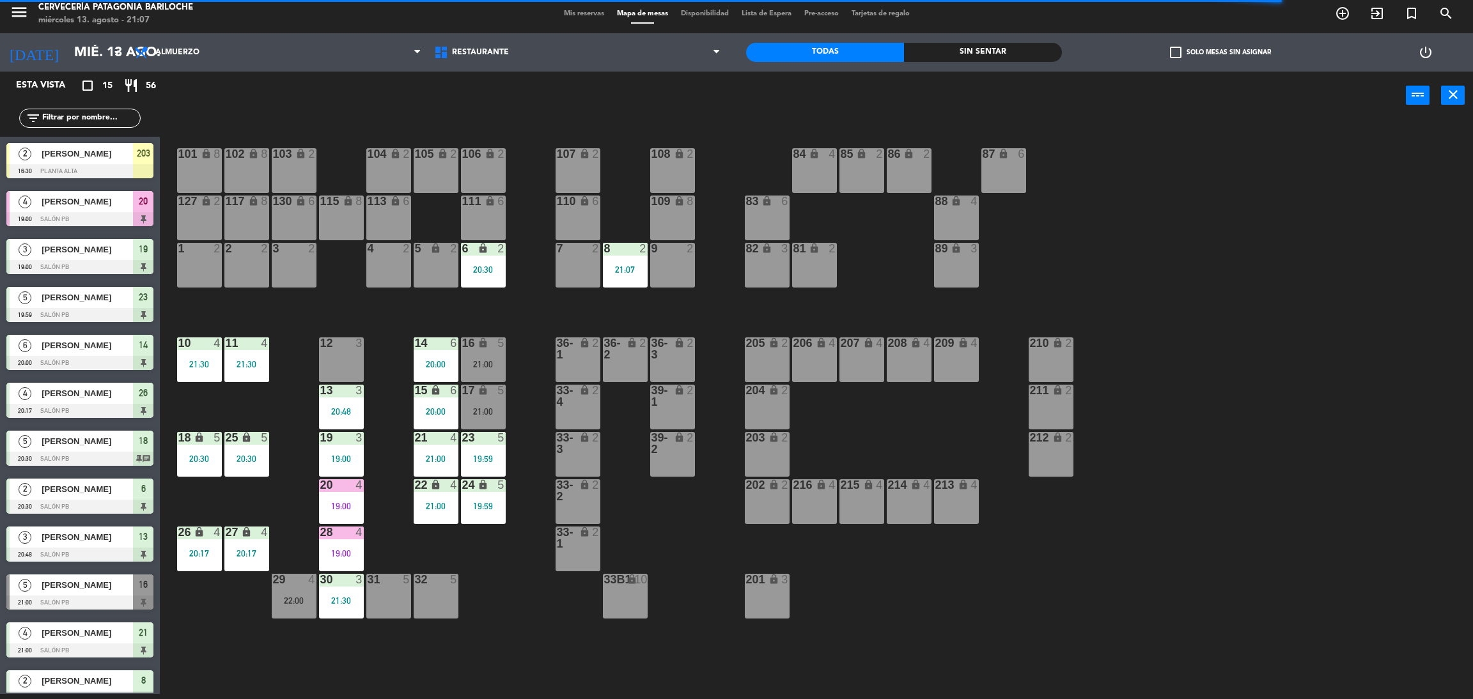
click at [110, 118] on input "text" at bounding box center [90, 118] width 99 height 14
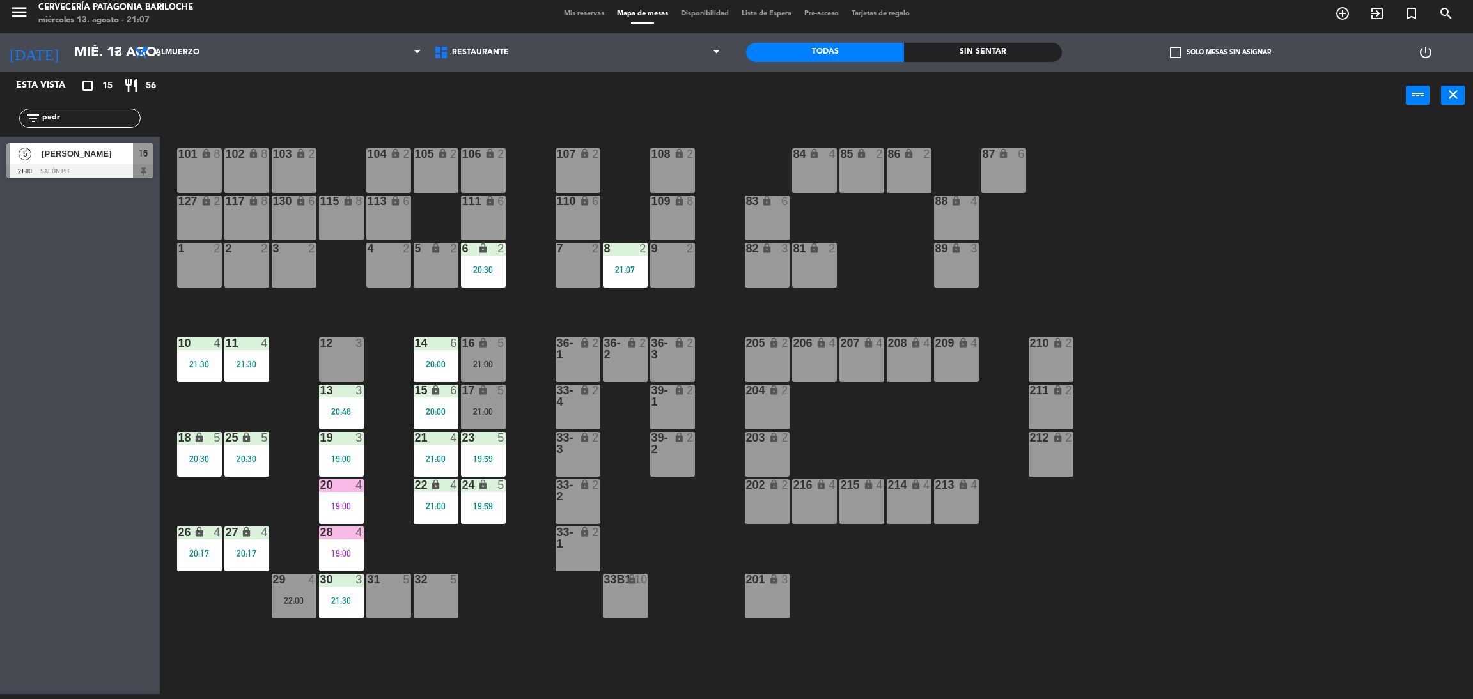
type input "pedr"
click at [95, 169] on div at bounding box center [79, 171] width 147 height 14
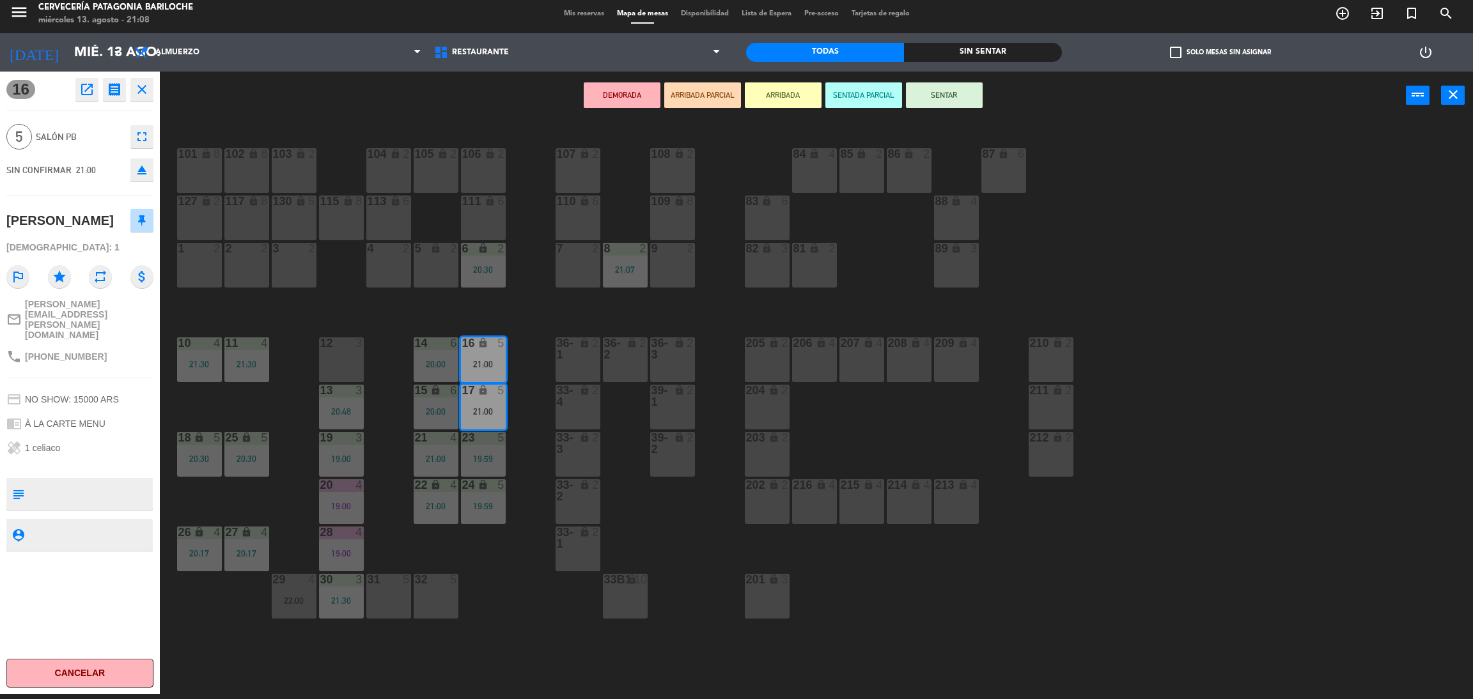
click at [773, 100] on button "ARRIBADA" at bounding box center [783, 95] width 77 height 26
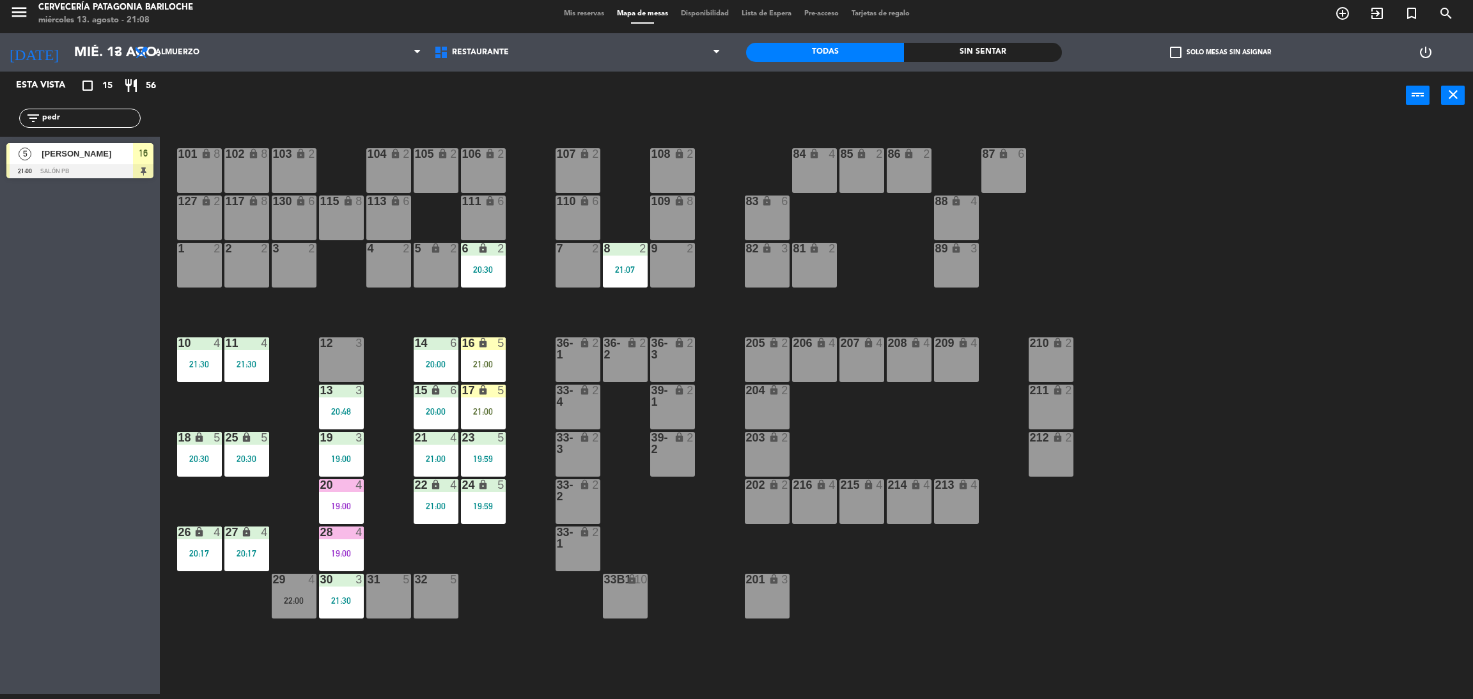
click at [750, 159] on div "101 lock 8 102 lock 8 104 lock 2 105 lock 2 106 lock 2 103 lock 2 107 lock 2 10…" at bounding box center [824, 412] width 1298 height 575
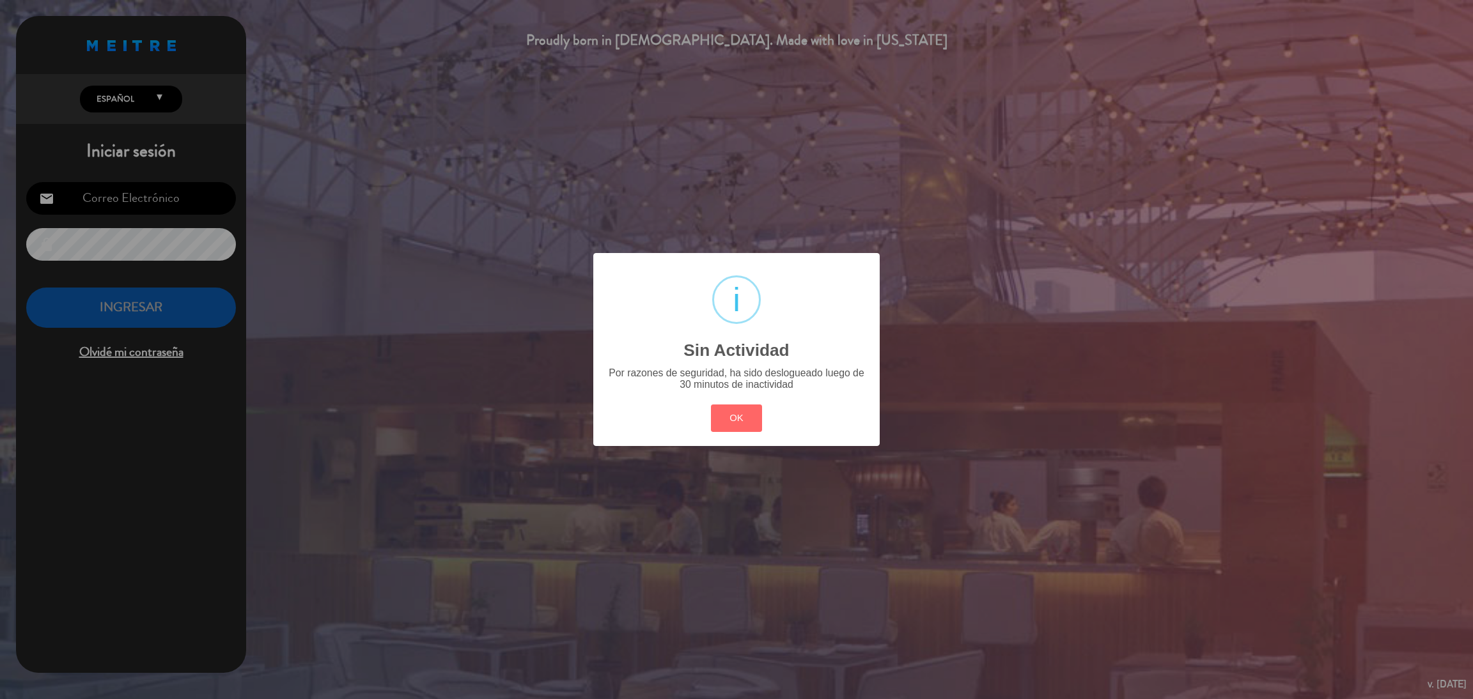
type input "[EMAIL_ADDRESS][DOMAIN_NAME]"
click at [725, 423] on button "OK" at bounding box center [737, 418] width 52 height 27
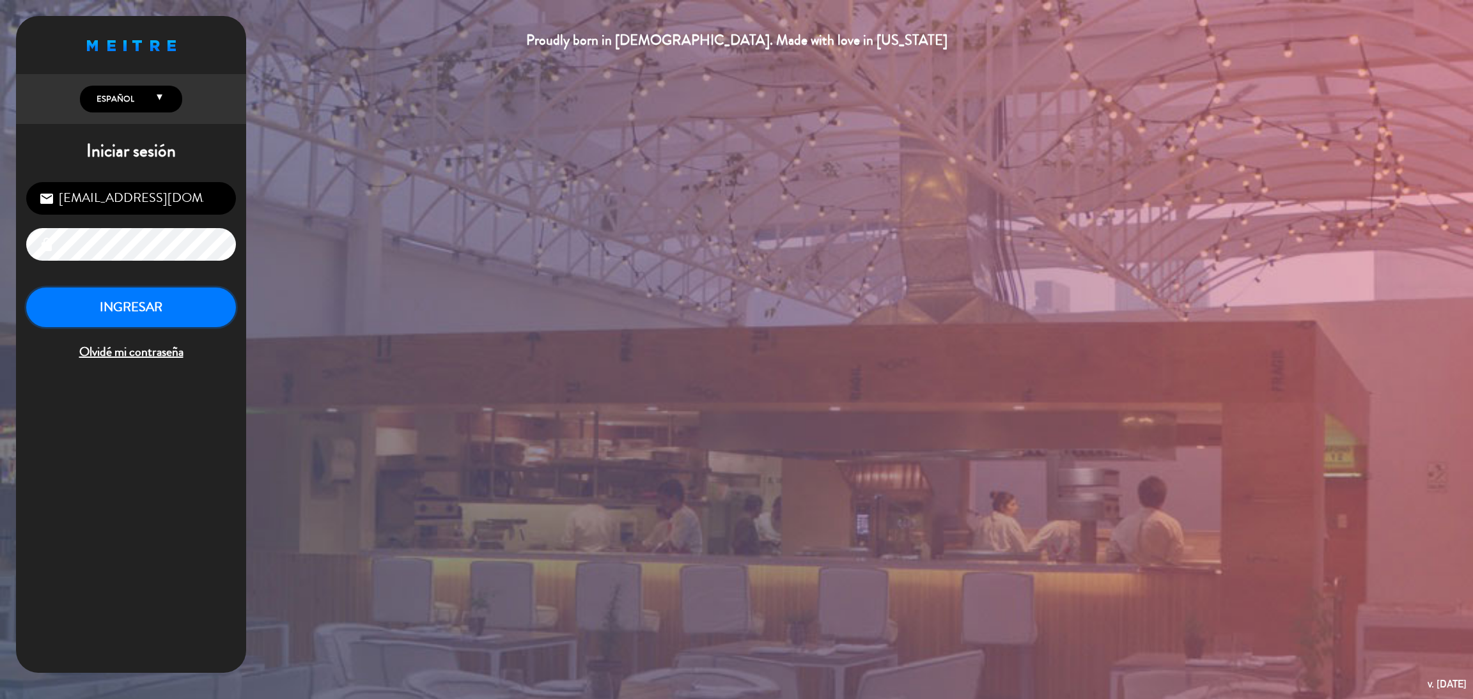
click at [218, 303] on button "INGRESAR" at bounding box center [131, 308] width 210 height 40
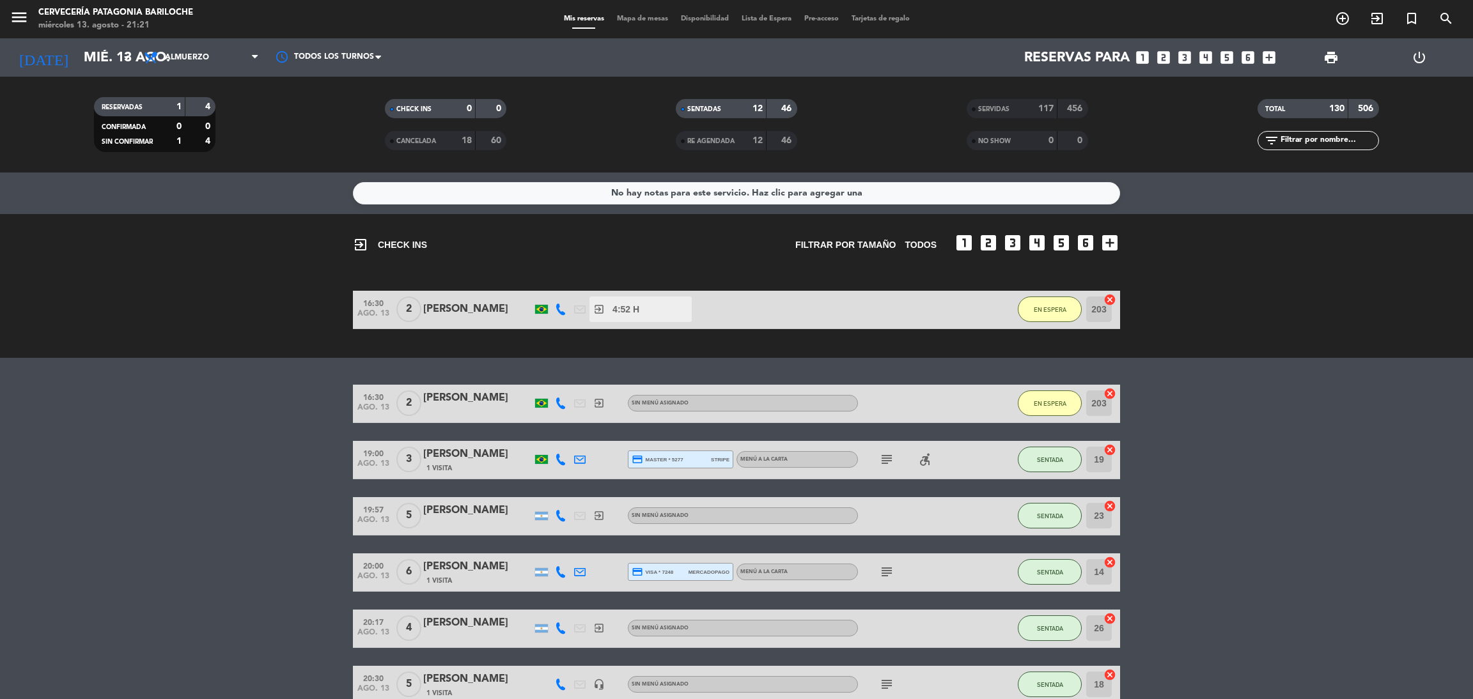
click at [633, 20] on span "Mapa de mesas" at bounding box center [642, 18] width 64 height 7
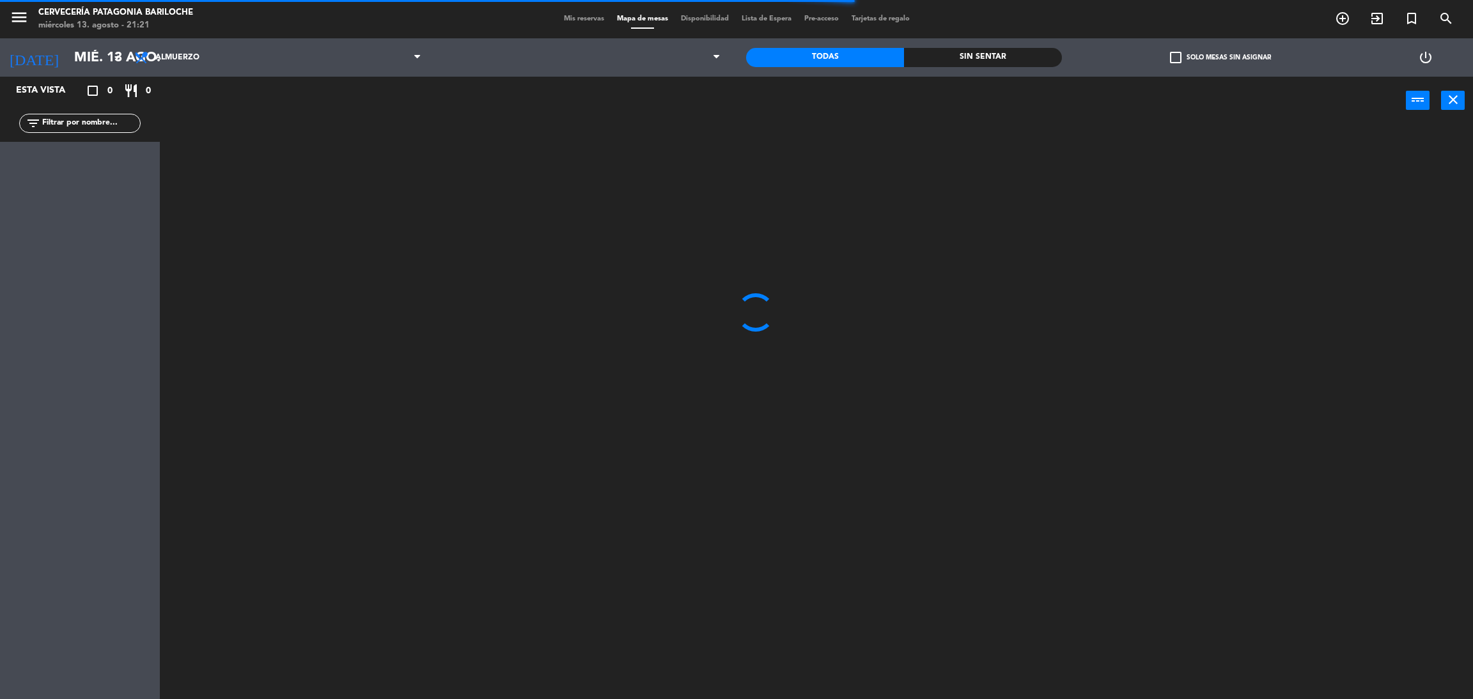
click at [99, 118] on input "text" at bounding box center [90, 123] width 99 height 14
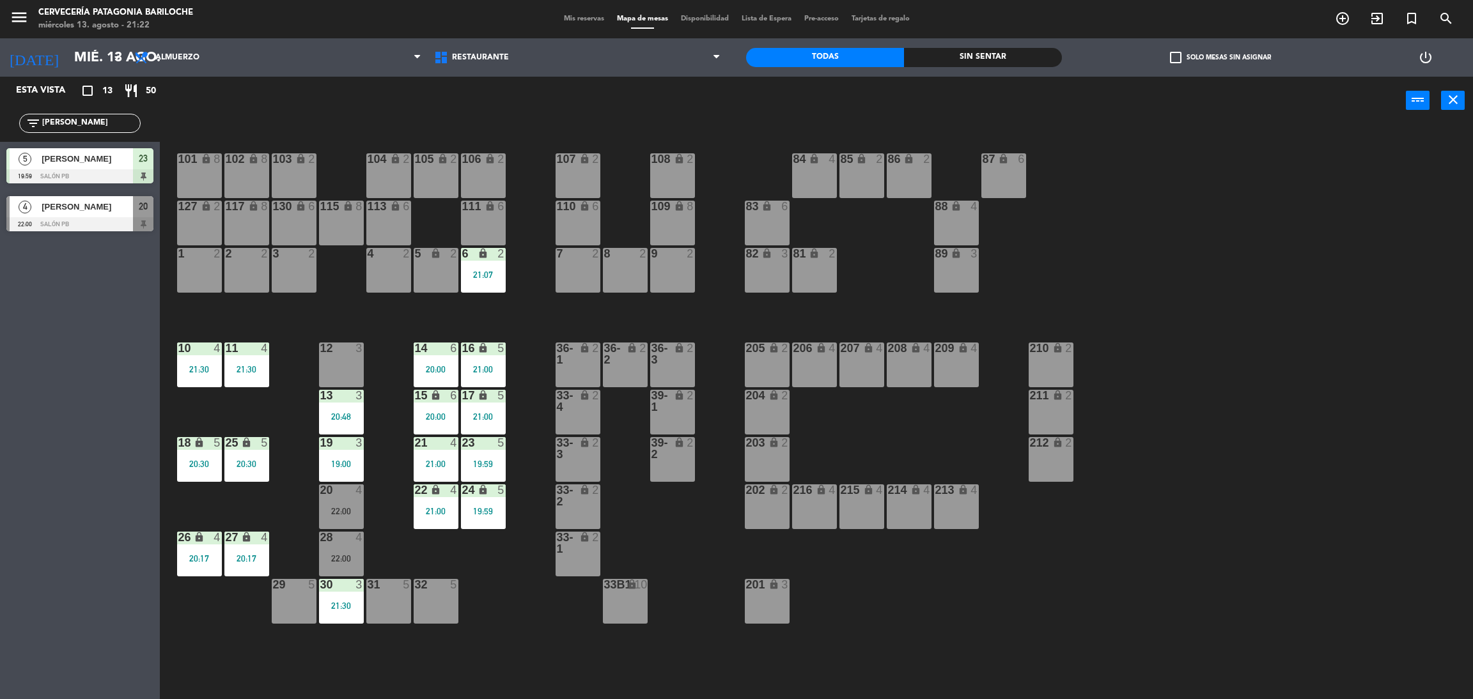
type input "[PERSON_NAME]"
click at [59, 358] on div "Esta vista crop_square 13 restaurant 50 filter_list [PERSON_NAME] 5 [PERSON_NAM…" at bounding box center [80, 388] width 160 height 623
click at [97, 167] on div "[PERSON_NAME]" at bounding box center [86, 158] width 93 height 21
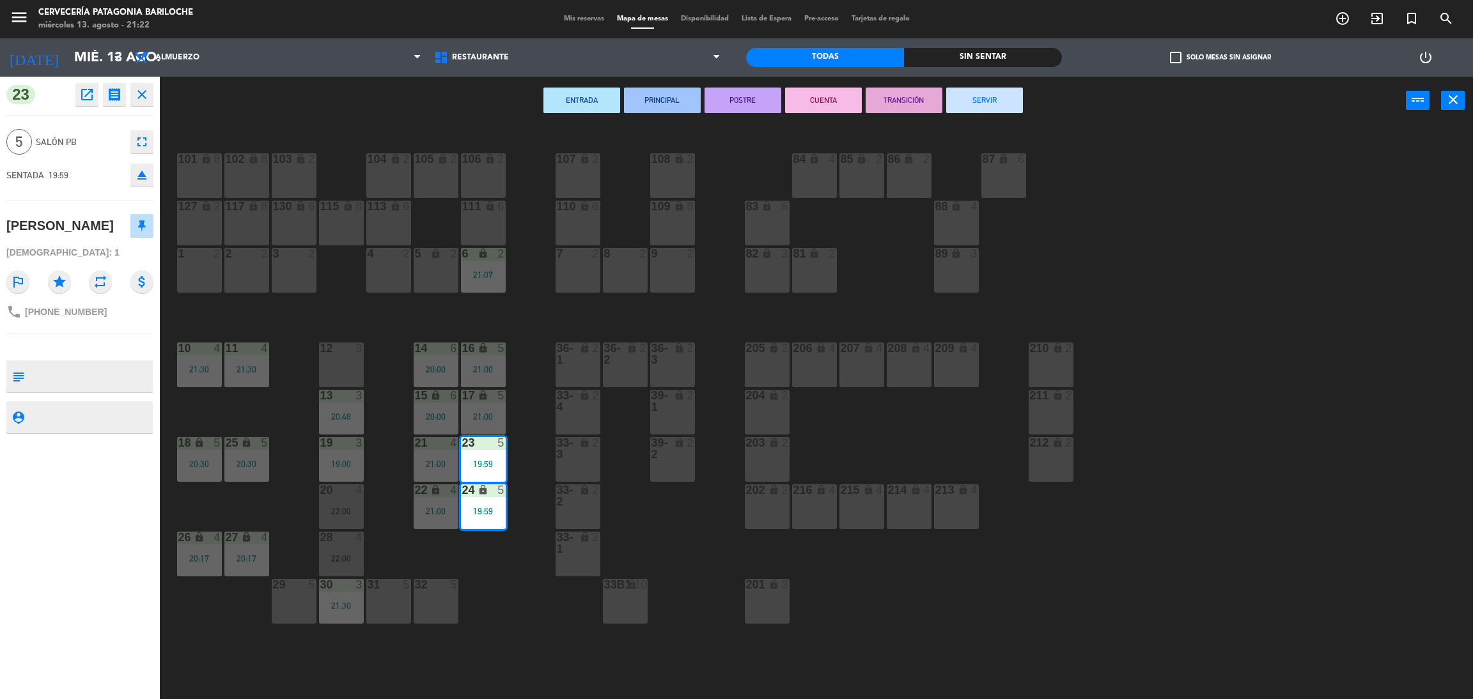
click at [146, 96] on icon "close" at bounding box center [141, 94] width 15 height 15
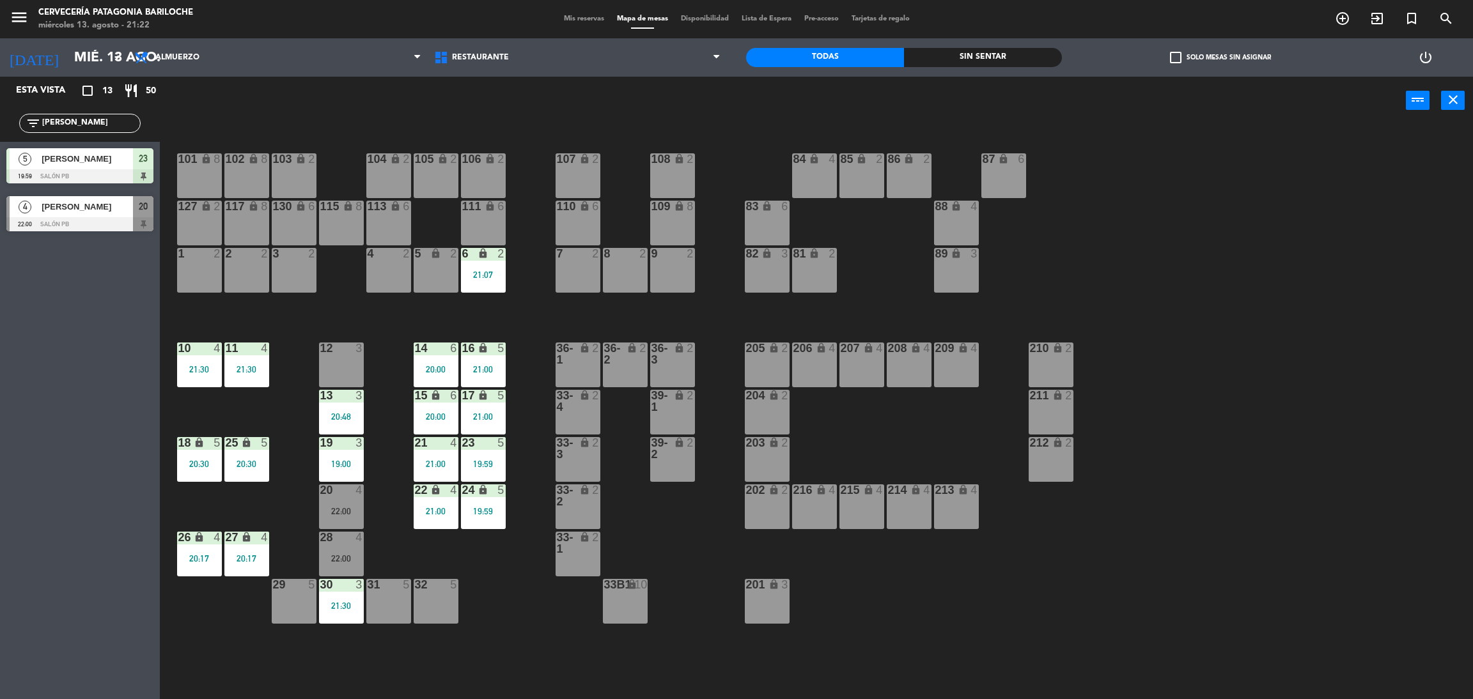
click at [98, 221] on div at bounding box center [79, 224] width 147 height 14
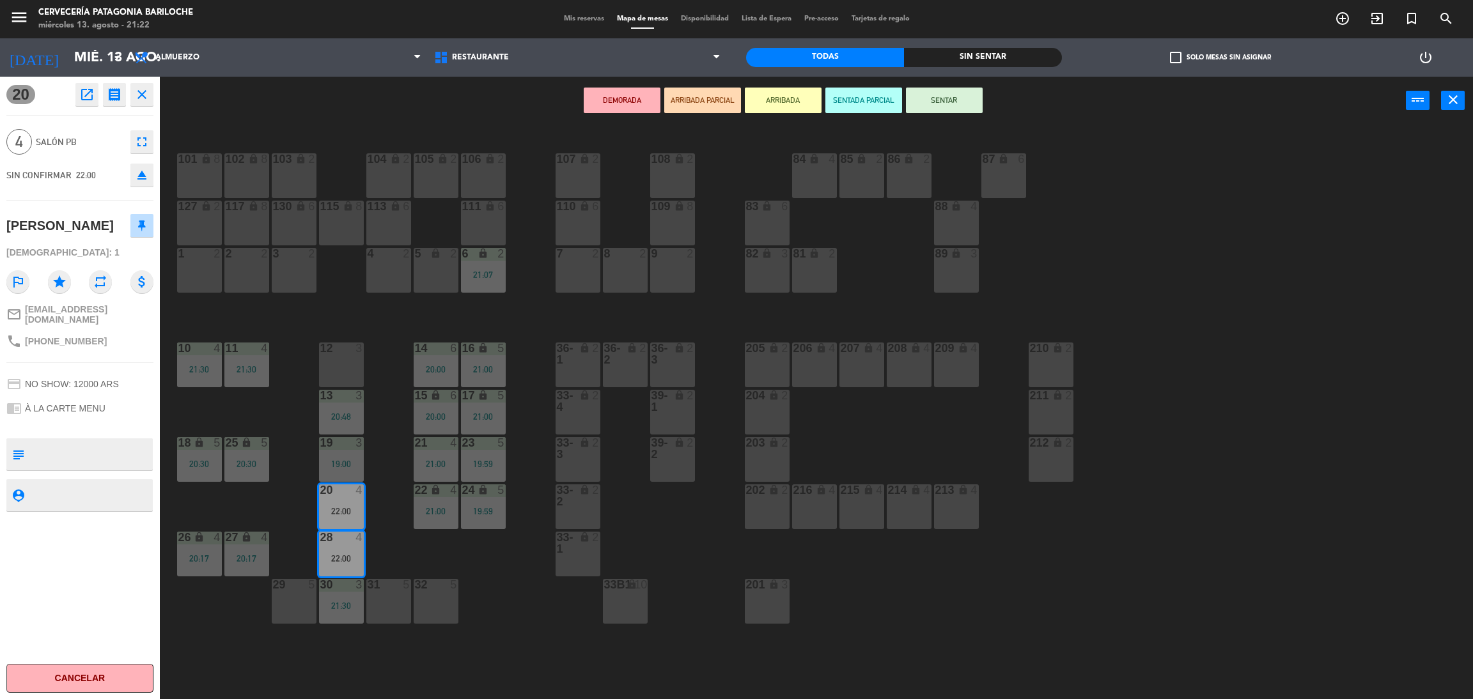
click at [796, 107] on button "ARRIBADA" at bounding box center [783, 101] width 77 height 26
